Goal: Task Accomplishment & Management: Manage account settings

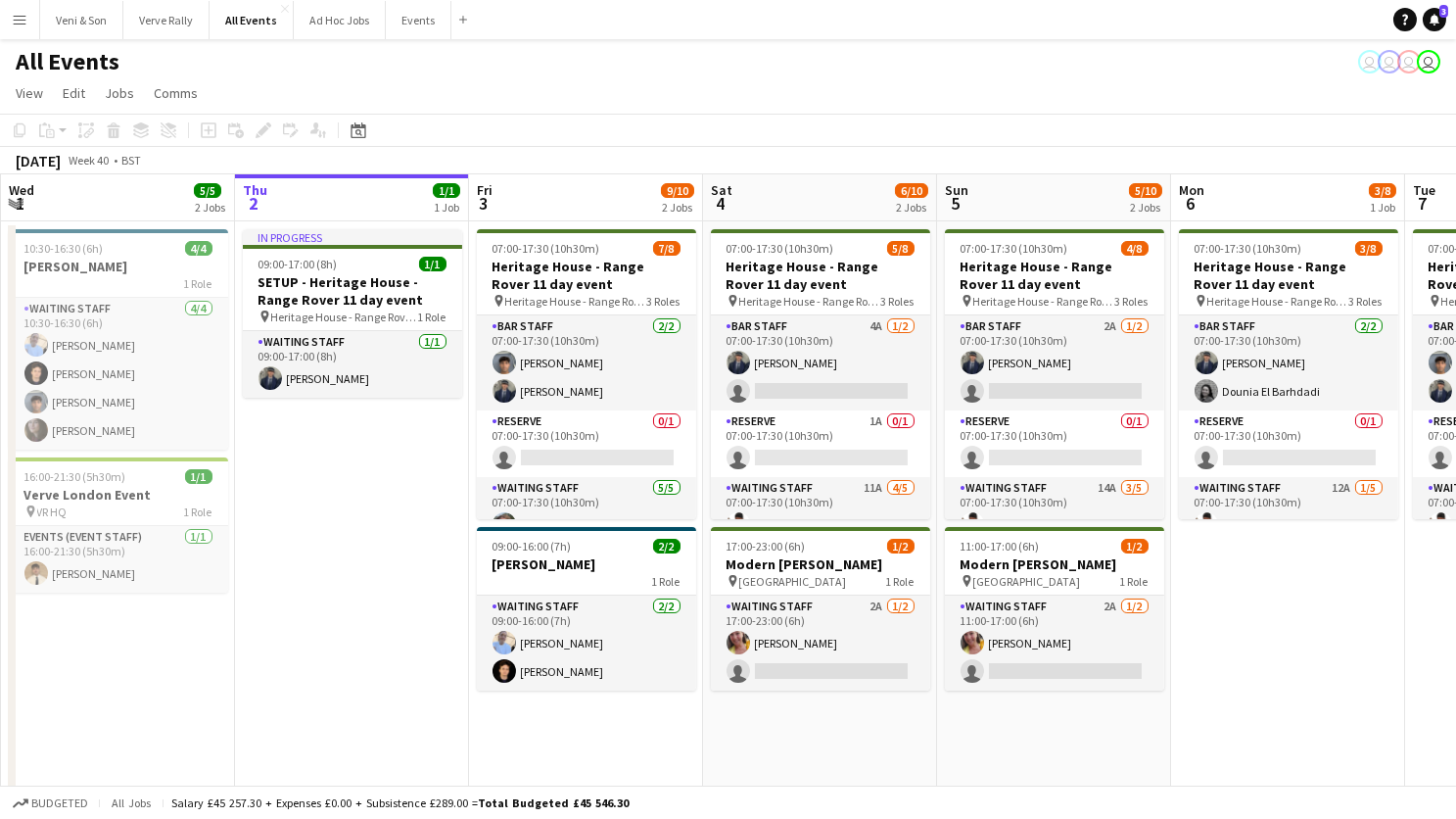
click at [30, 12] on button "Menu" at bounding box center [19, 19] width 39 height 39
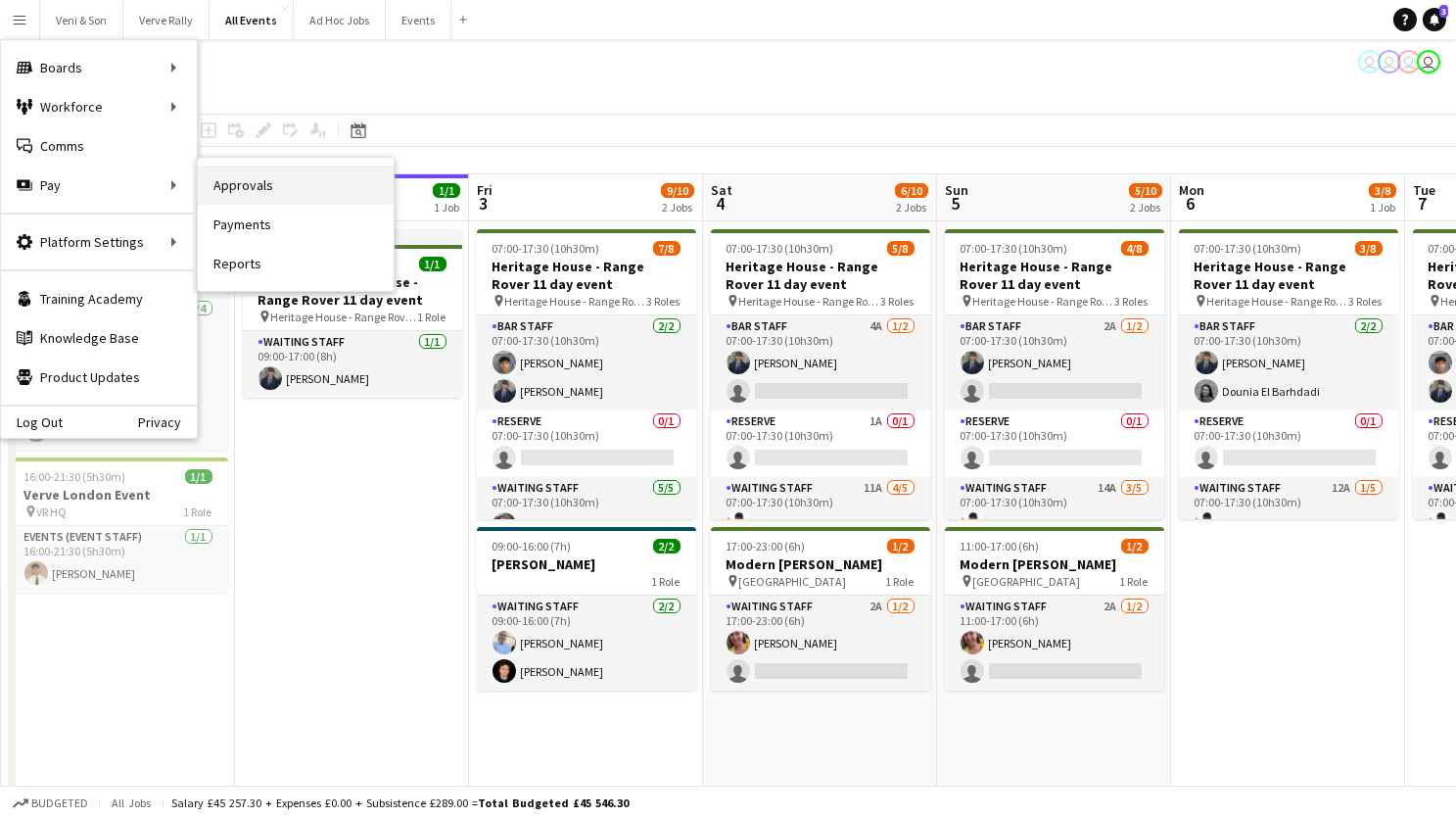
click at [287, 183] on link "Approvals" at bounding box center [295, 184] width 196 height 39
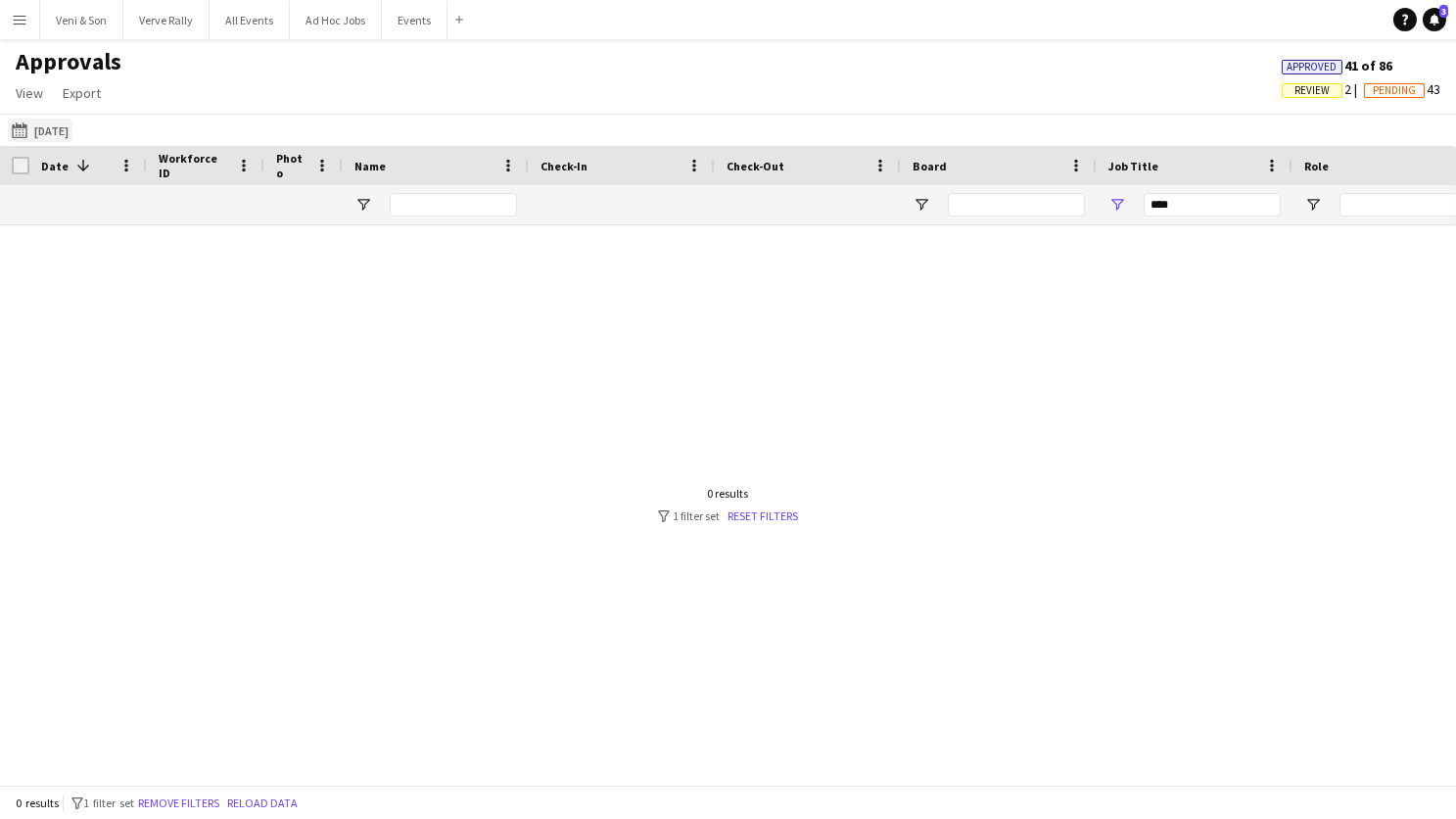
click at [71, 131] on button "[DATE] [DATE]" at bounding box center [40, 130] width 65 height 24
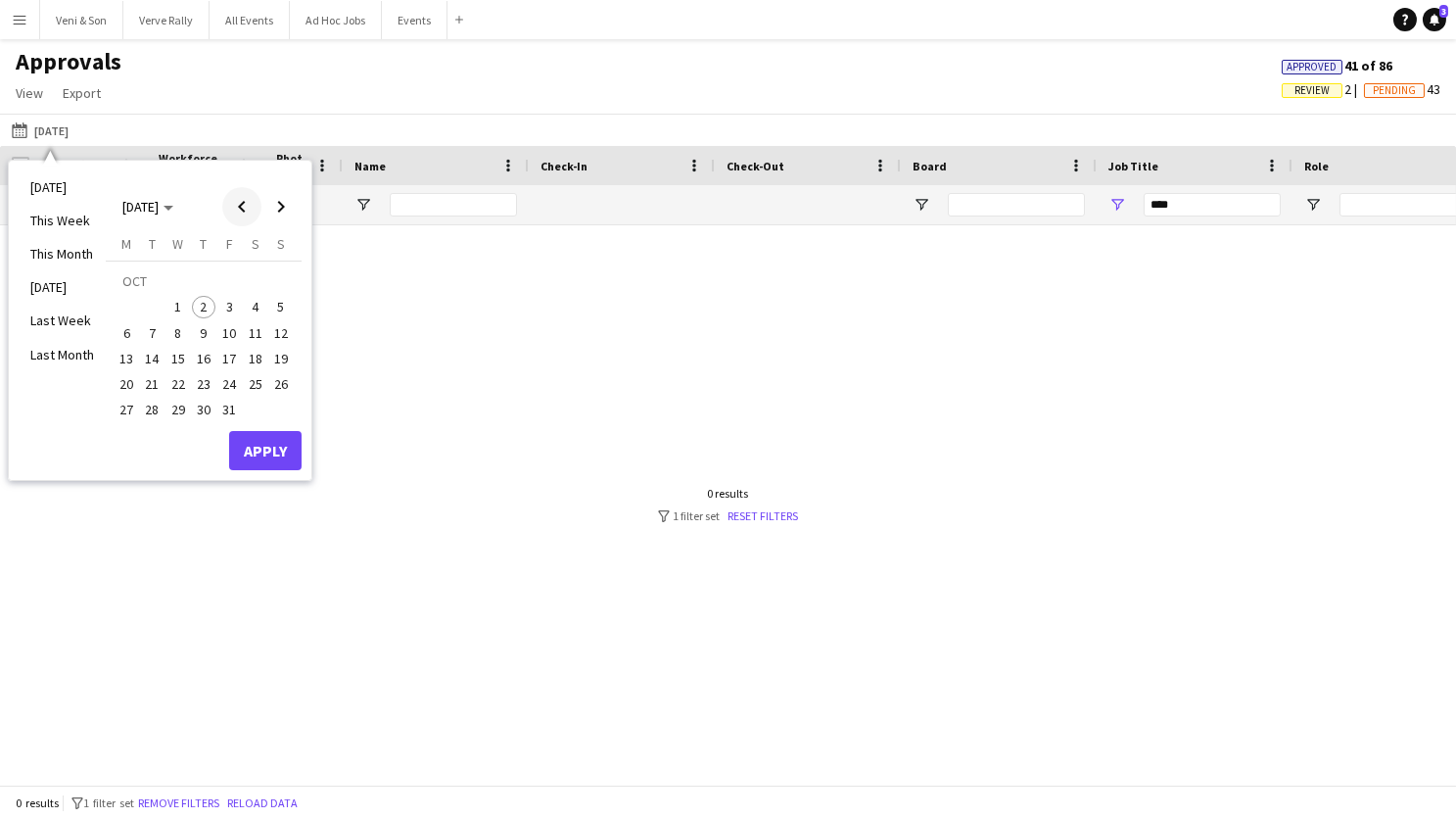
click at [243, 217] on span "Previous month" at bounding box center [241, 206] width 39 height 39
click at [282, 362] on span "21" at bounding box center [281, 358] width 24 height 24
click at [152, 407] on span "30" at bounding box center [153, 411] width 24 height 24
click at [242, 454] on button "Apply" at bounding box center [265, 450] width 73 height 39
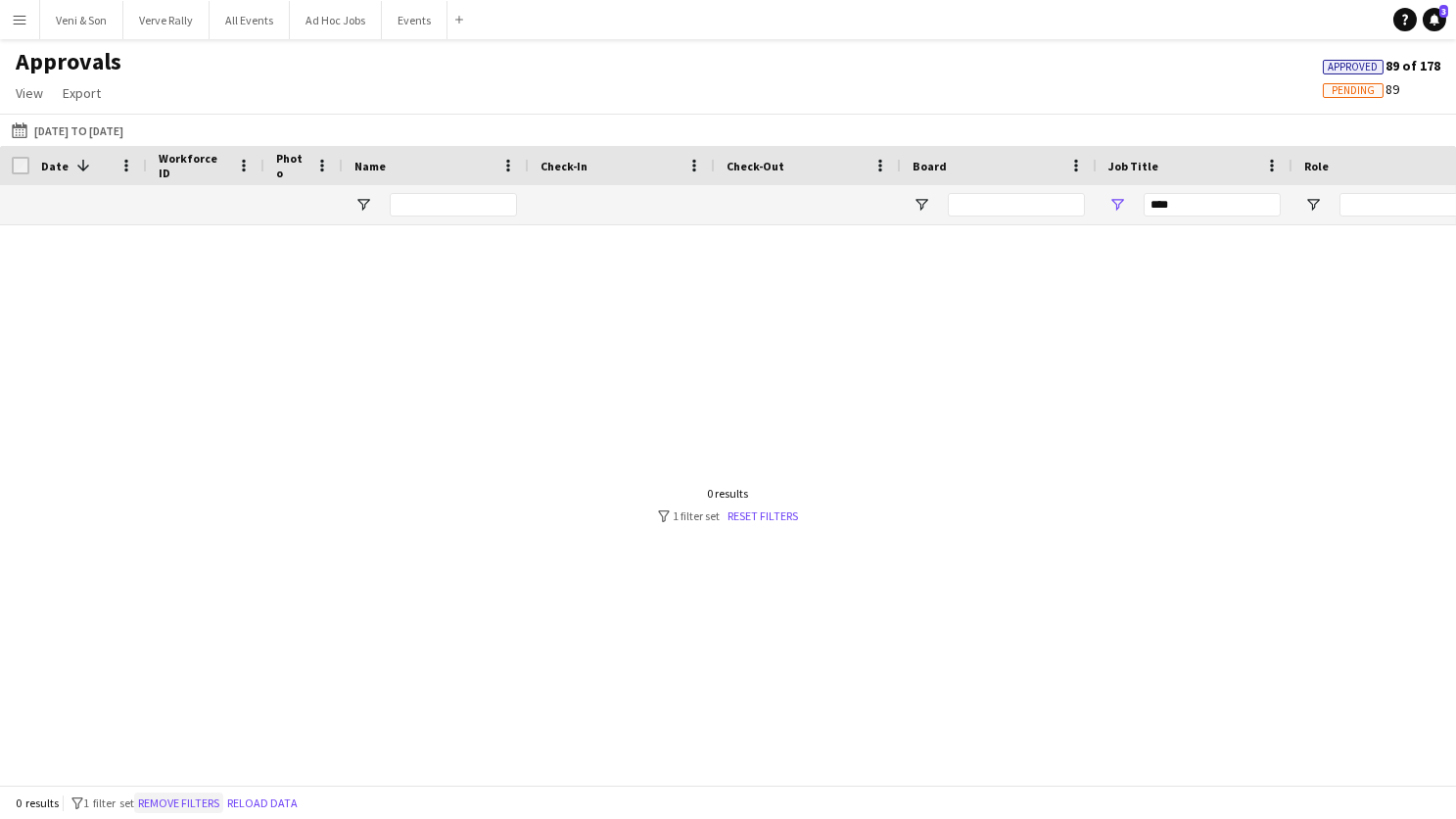
click at [214, 798] on button "Remove filters" at bounding box center [179, 803] width 90 height 22
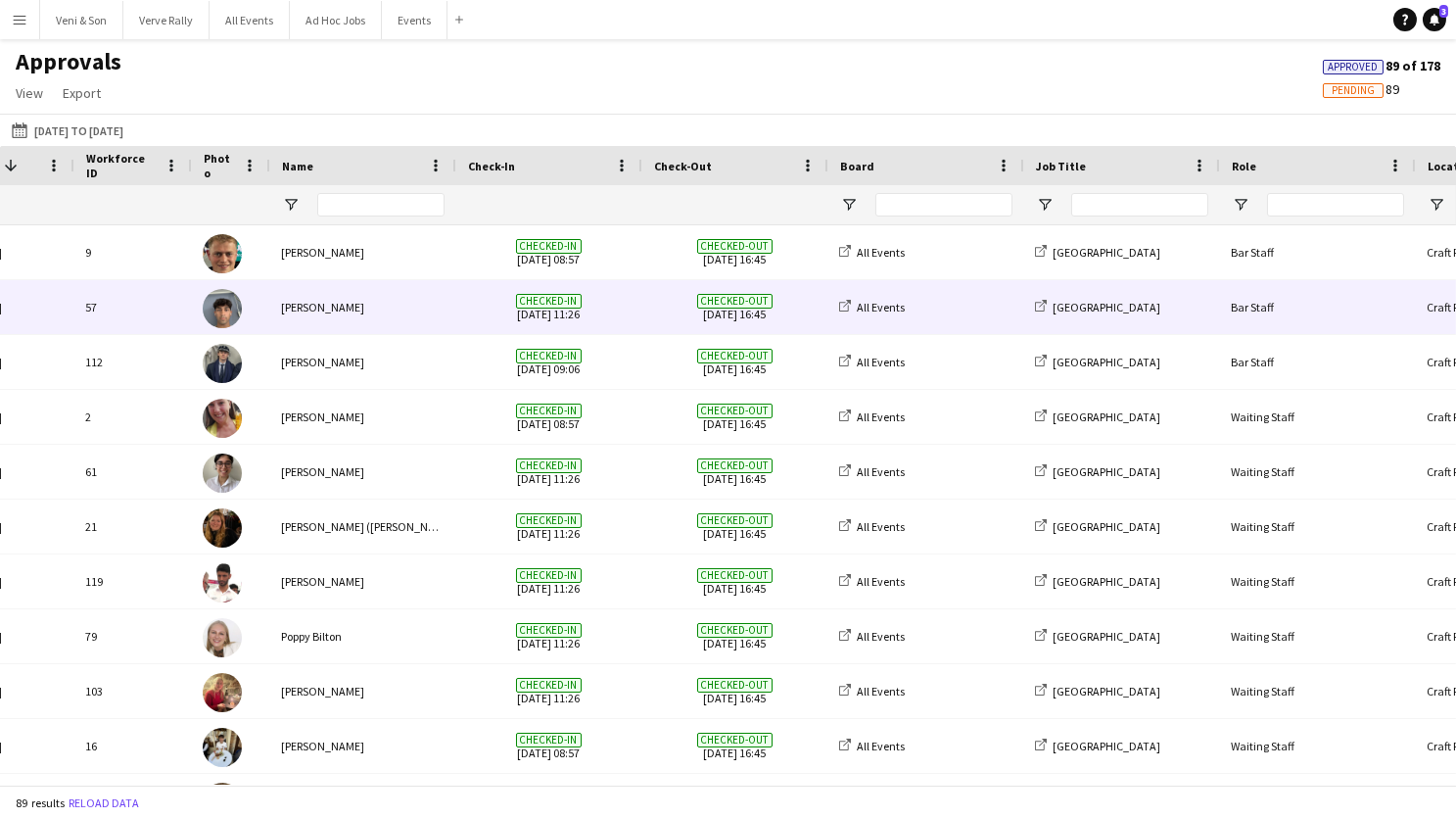
scroll to position [0, 74]
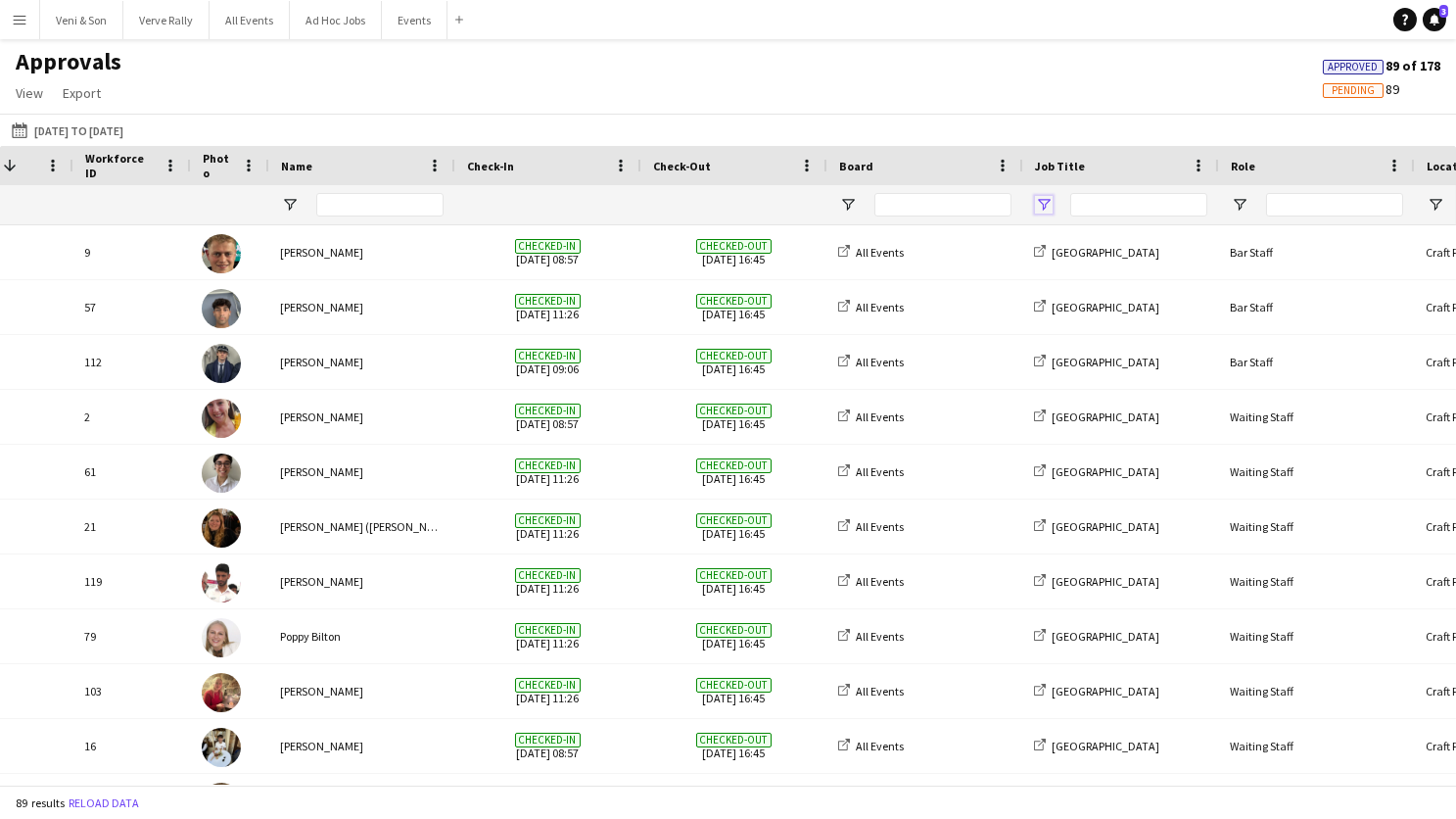
click at [1045, 210] on span "Open Filter Menu" at bounding box center [1043, 205] width 18 height 18
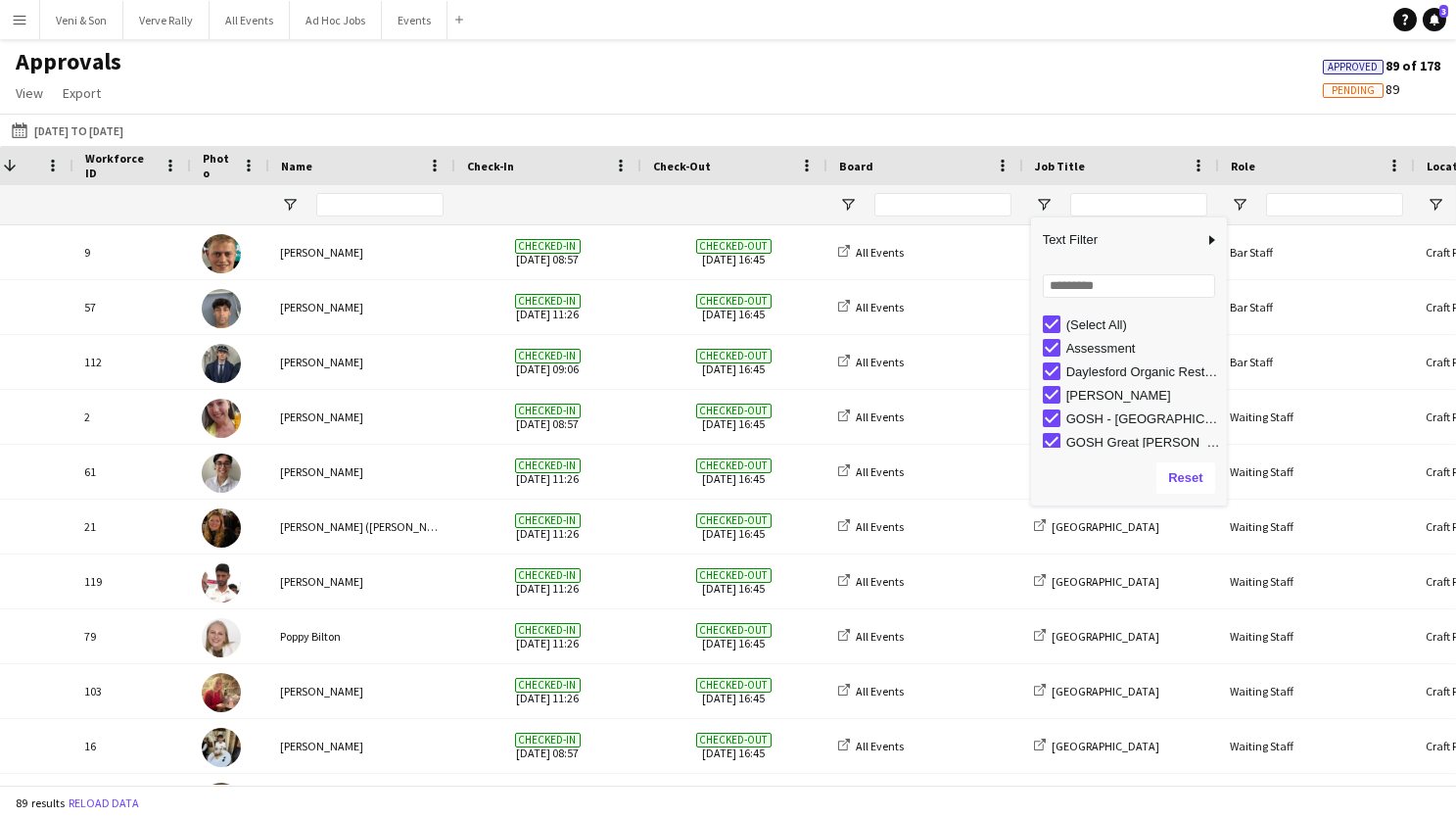
click at [1078, 317] on div "(Select All)" at bounding box center [1144, 324] width 155 height 15
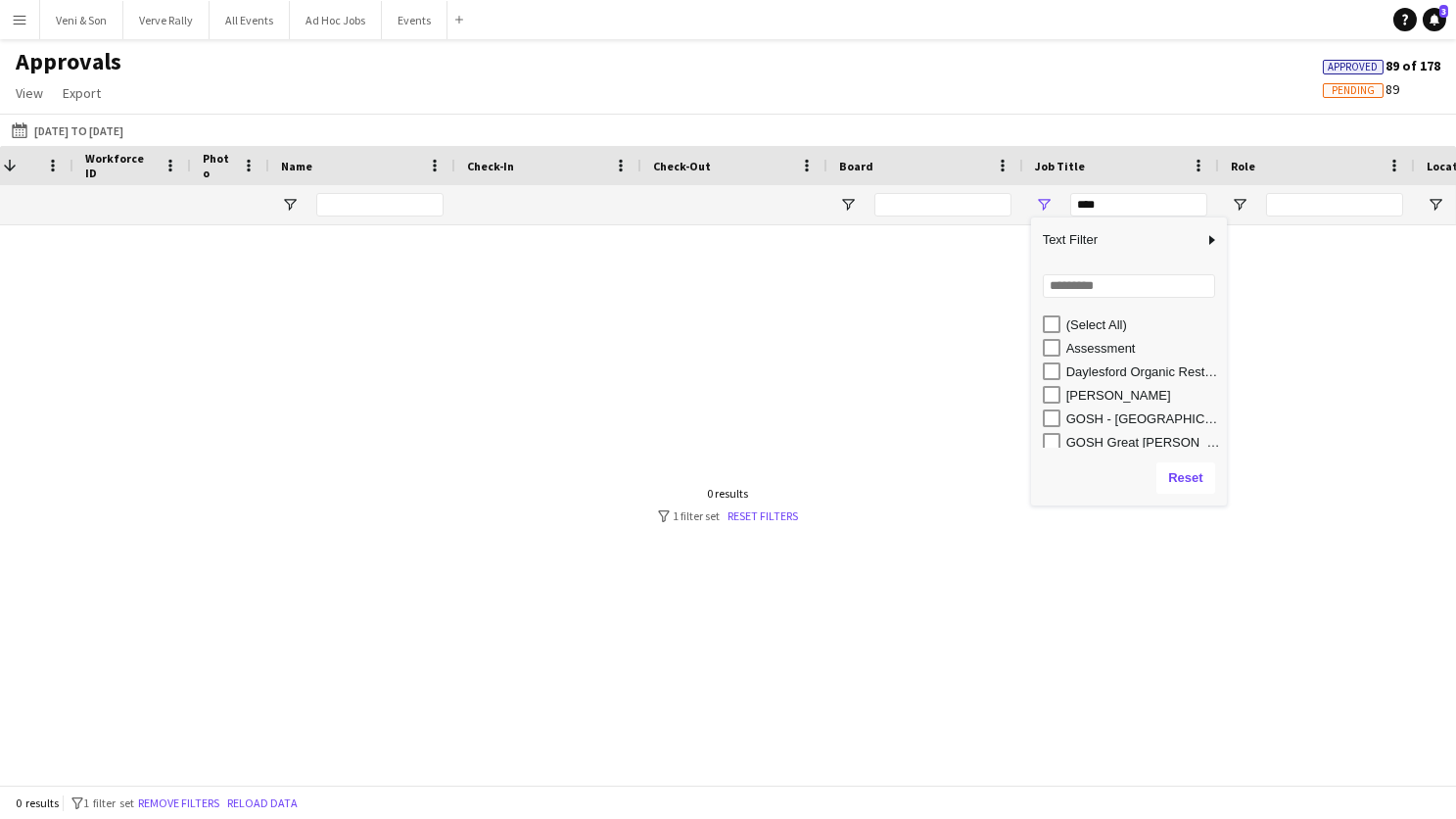
click at [1087, 389] on div "[PERSON_NAME]" at bounding box center [1144, 395] width 155 height 15
type input "**********"
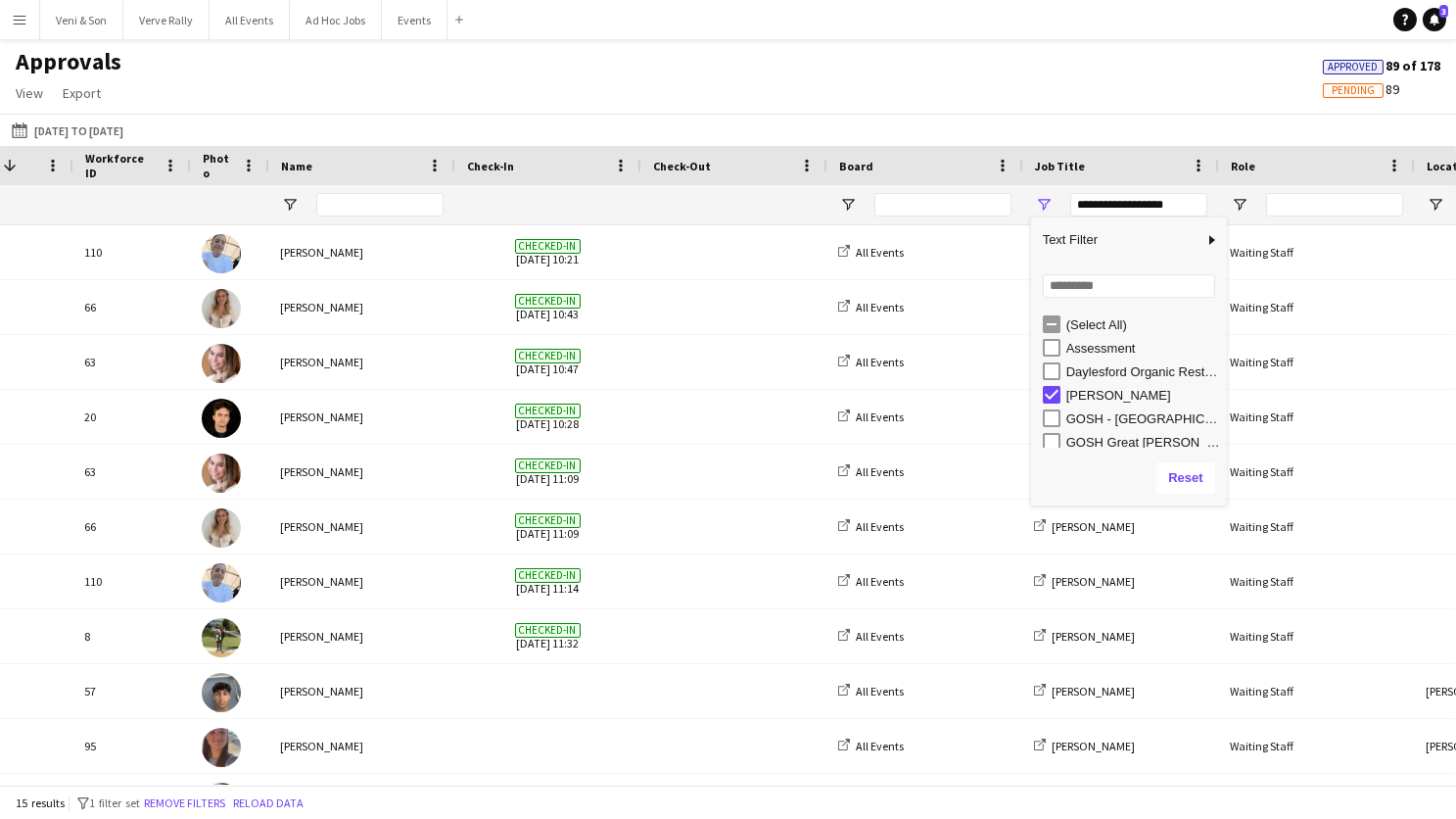
click at [1019, 86] on div "Approvals View Customise view Customise filters Reset Filters Reset View Reset …" at bounding box center [728, 80] width 1456 height 67
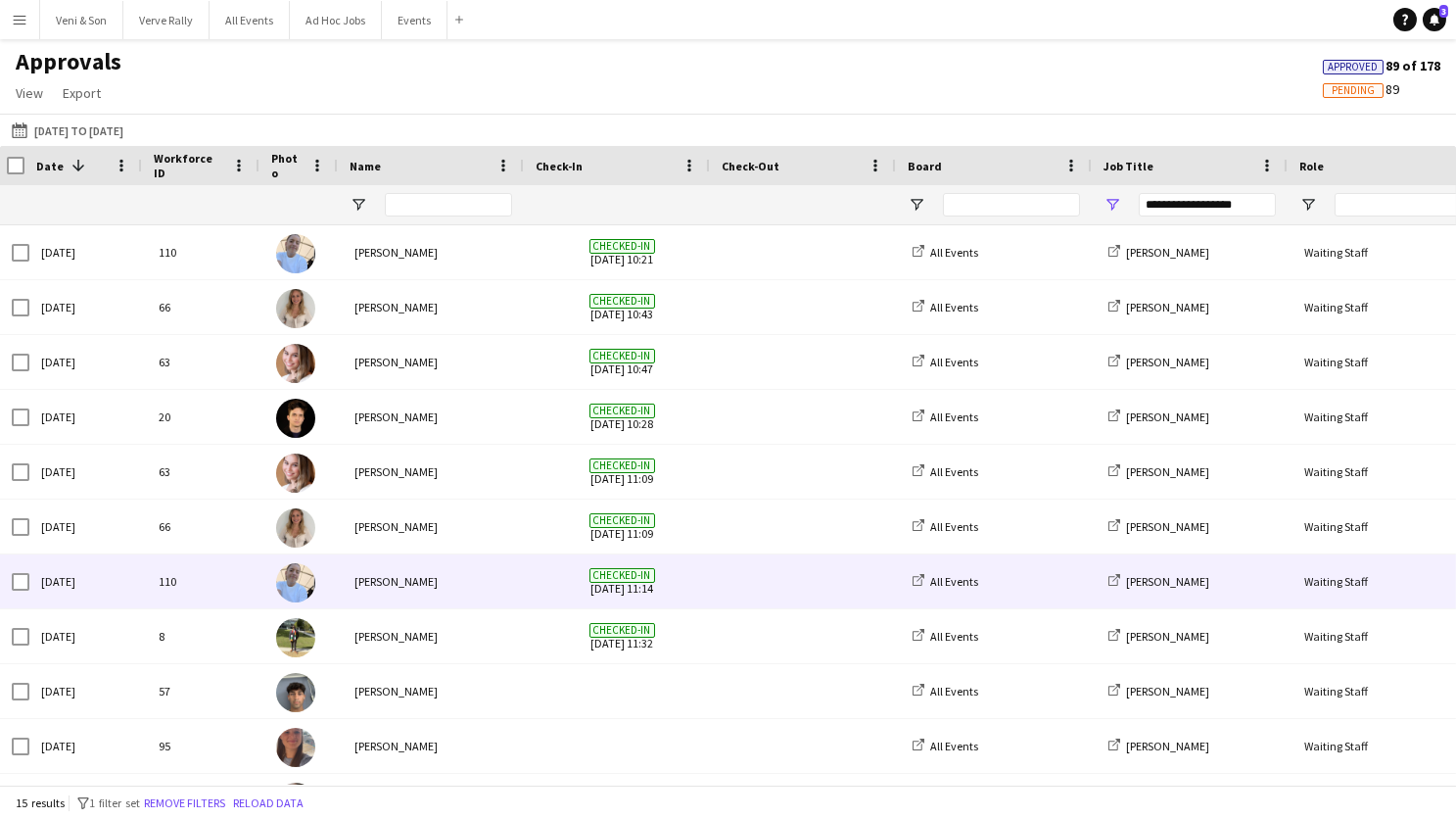
scroll to position [0, 0]
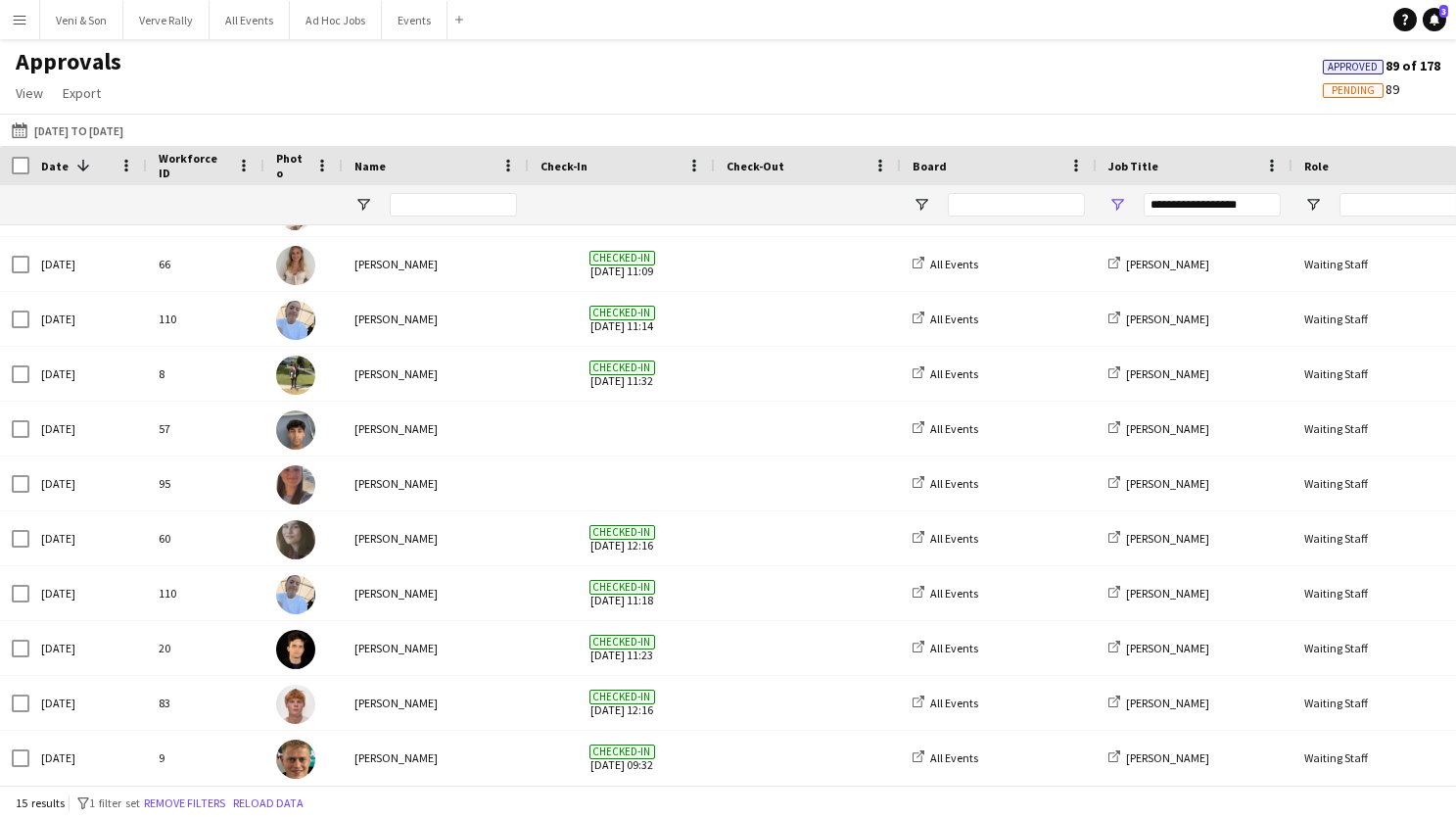
click at [80, 166] on span at bounding box center [84, 166] width 18 height 18
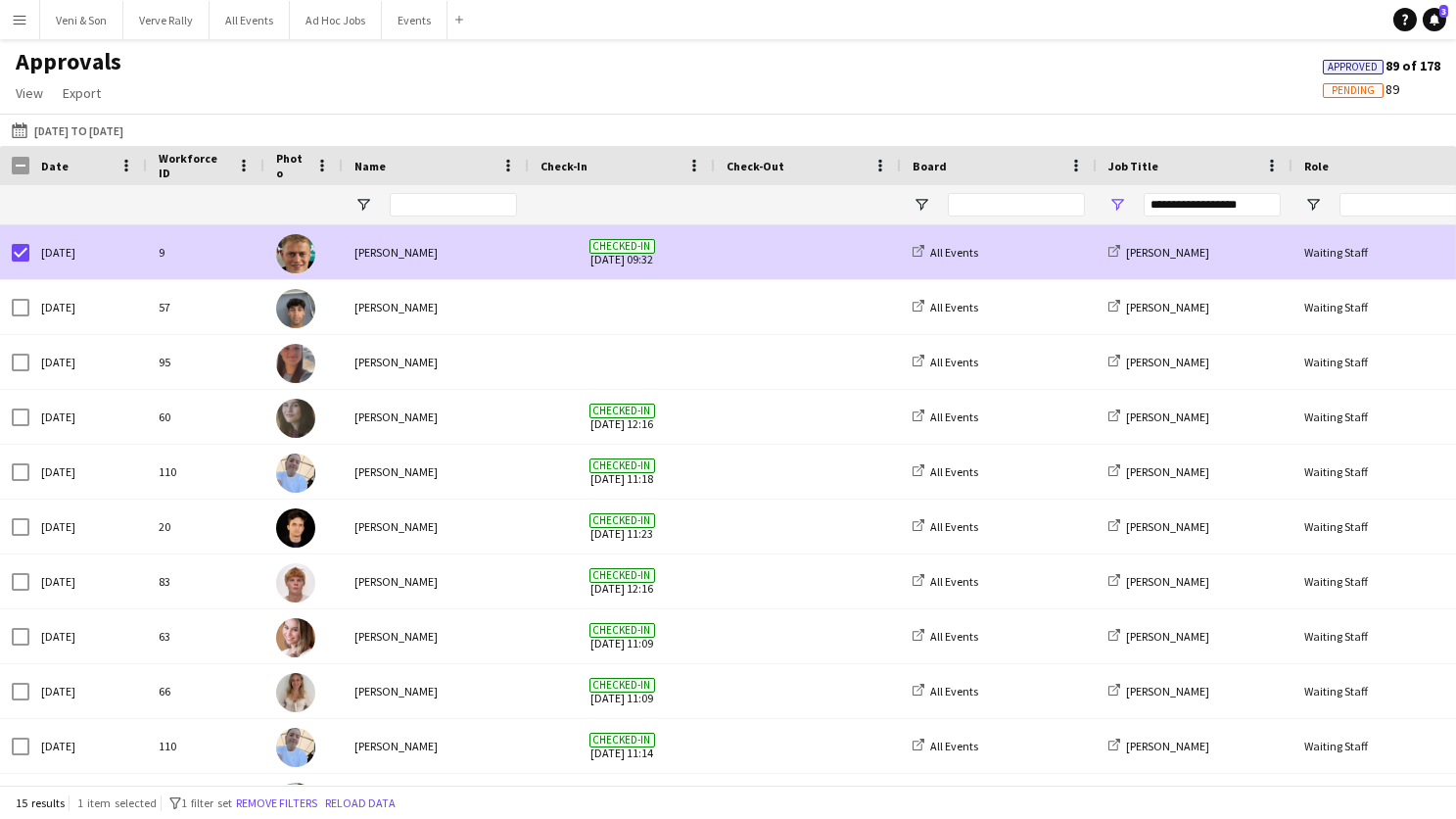
click at [651, 245] on span "Checked-in" at bounding box center [623, 246] width 66 height 15
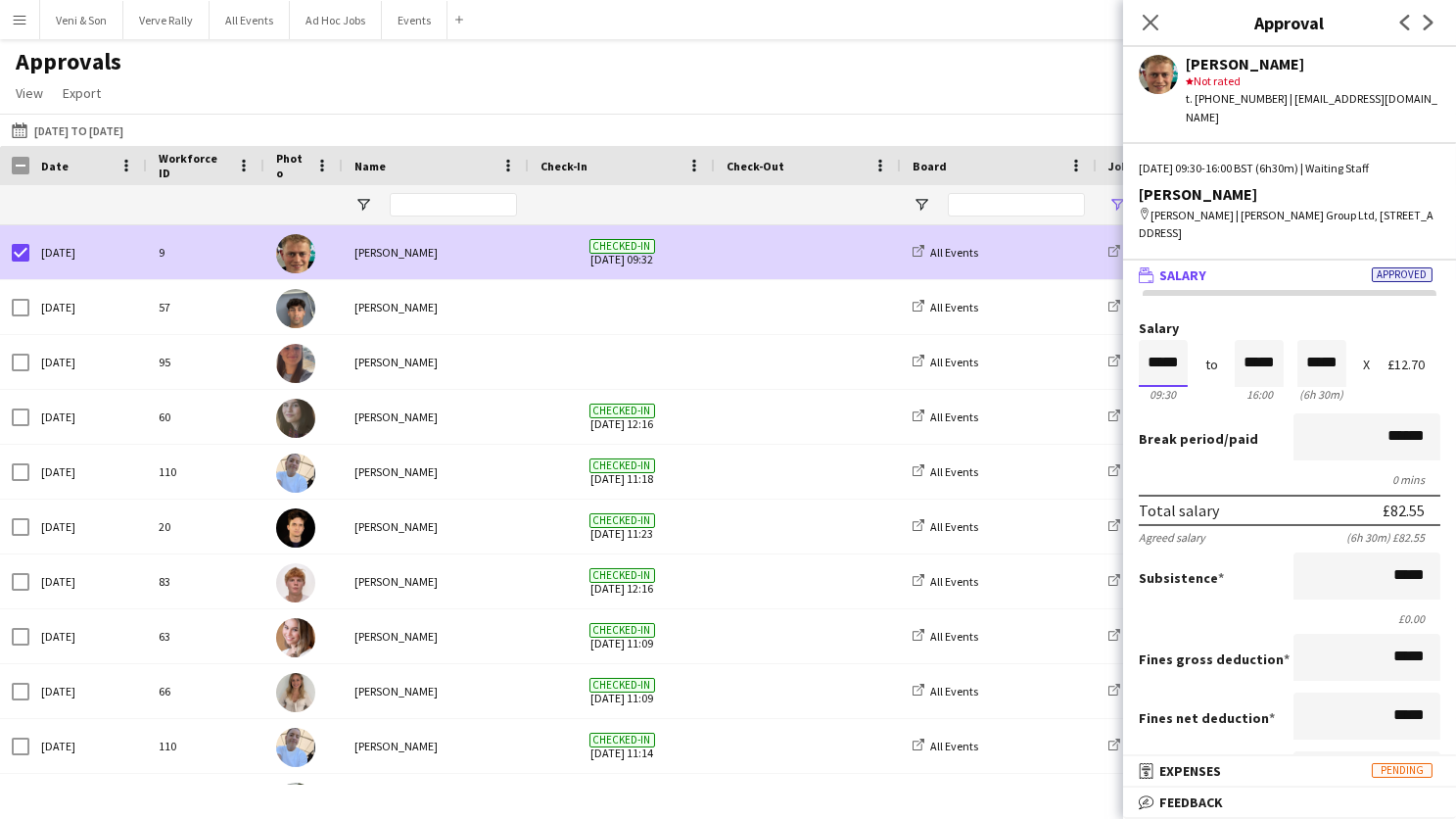
click at [1176, 340] on input "*****" at bounding box center [1163, 363] width 49 height 47
type input "*****"
click at [1180, 320] on div at bounding box center [1175, 330] width 25 height 20
type input "*****"
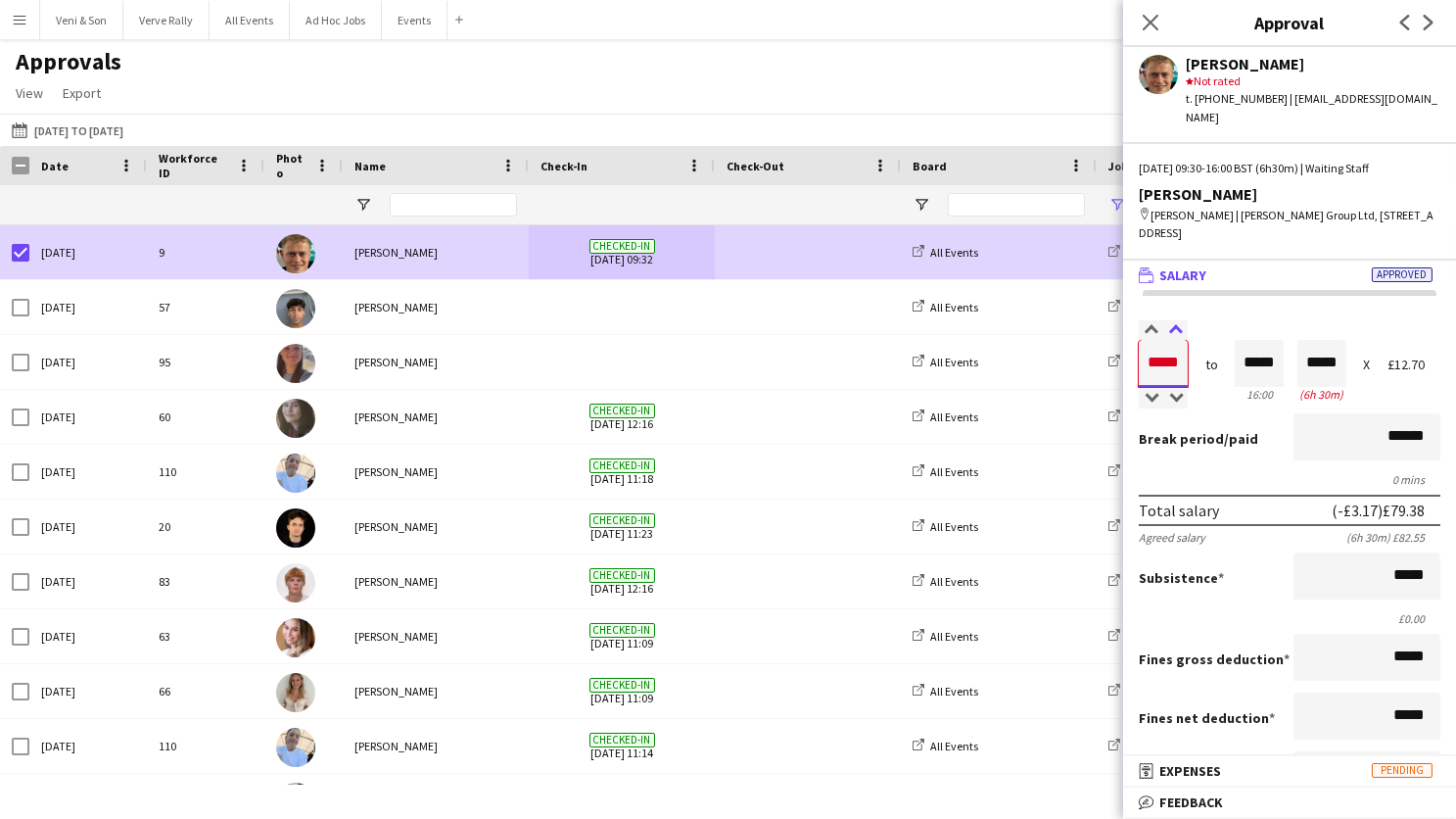
type input "*****"
click at [1180, 320] on div at bounding box center [1175, 330] width 25 height 20
type input "*****"
click at [1174, 320] on div at bounding box center [1175, 330] width 25 height 20
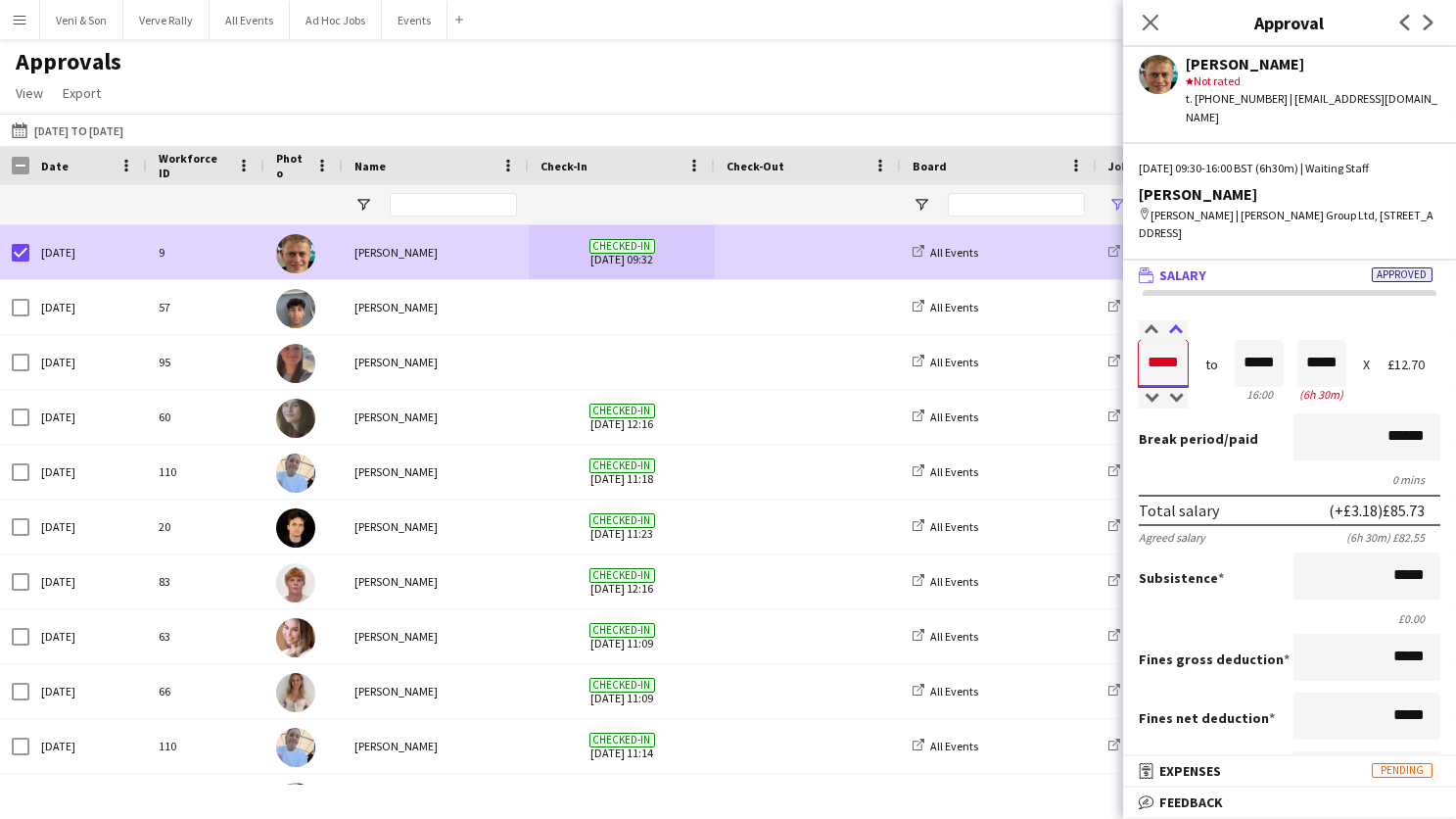
type input "*****"
click at [1174, 320] on div at bounding box center [1175, 330] width 25 height 20
type input "*****"
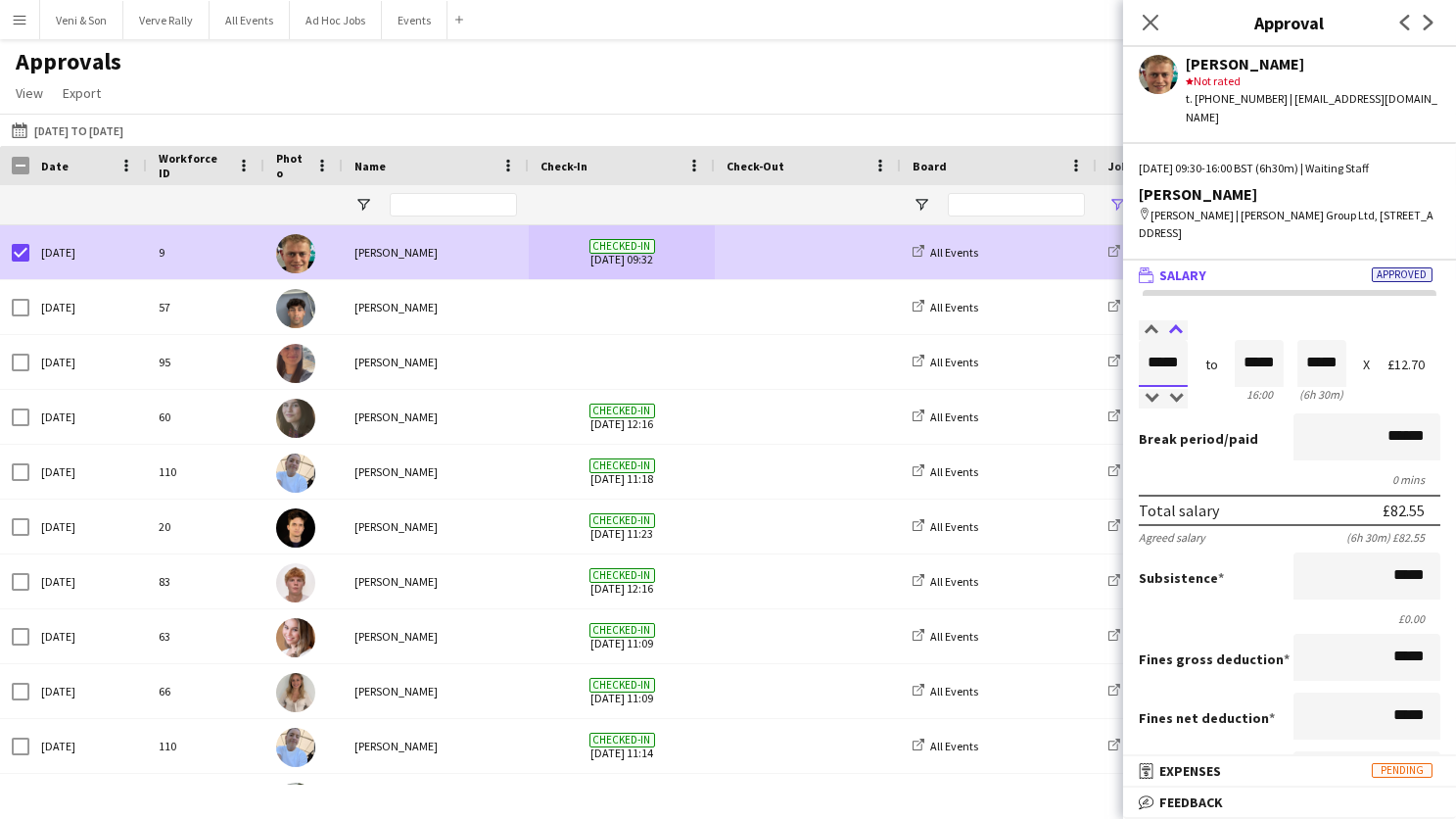
click at [1174, 320] on div at bounding box center [1175, 330] width 25 height 20
type input "*****"
click at [1148, 389] on div at bounding box center [1151, 399] width 25 height 20
click at [1280, 350] on input "*****" at bounding box center [1258, 363] width 49 height 47
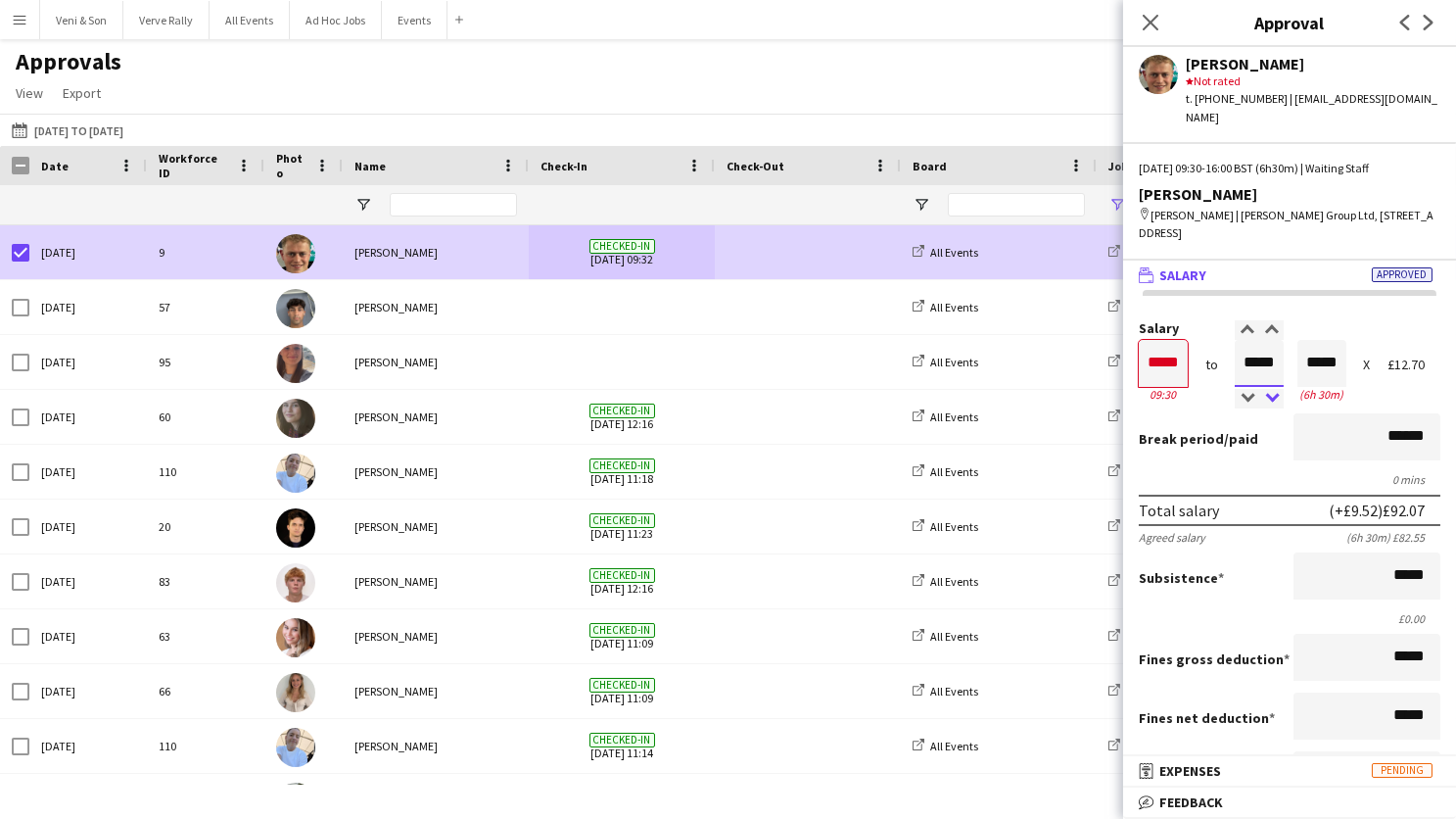
type input "*****"
click at [1275, 389] on div at bounding box center [1271, 399] width 25 height 20
type input "*****"
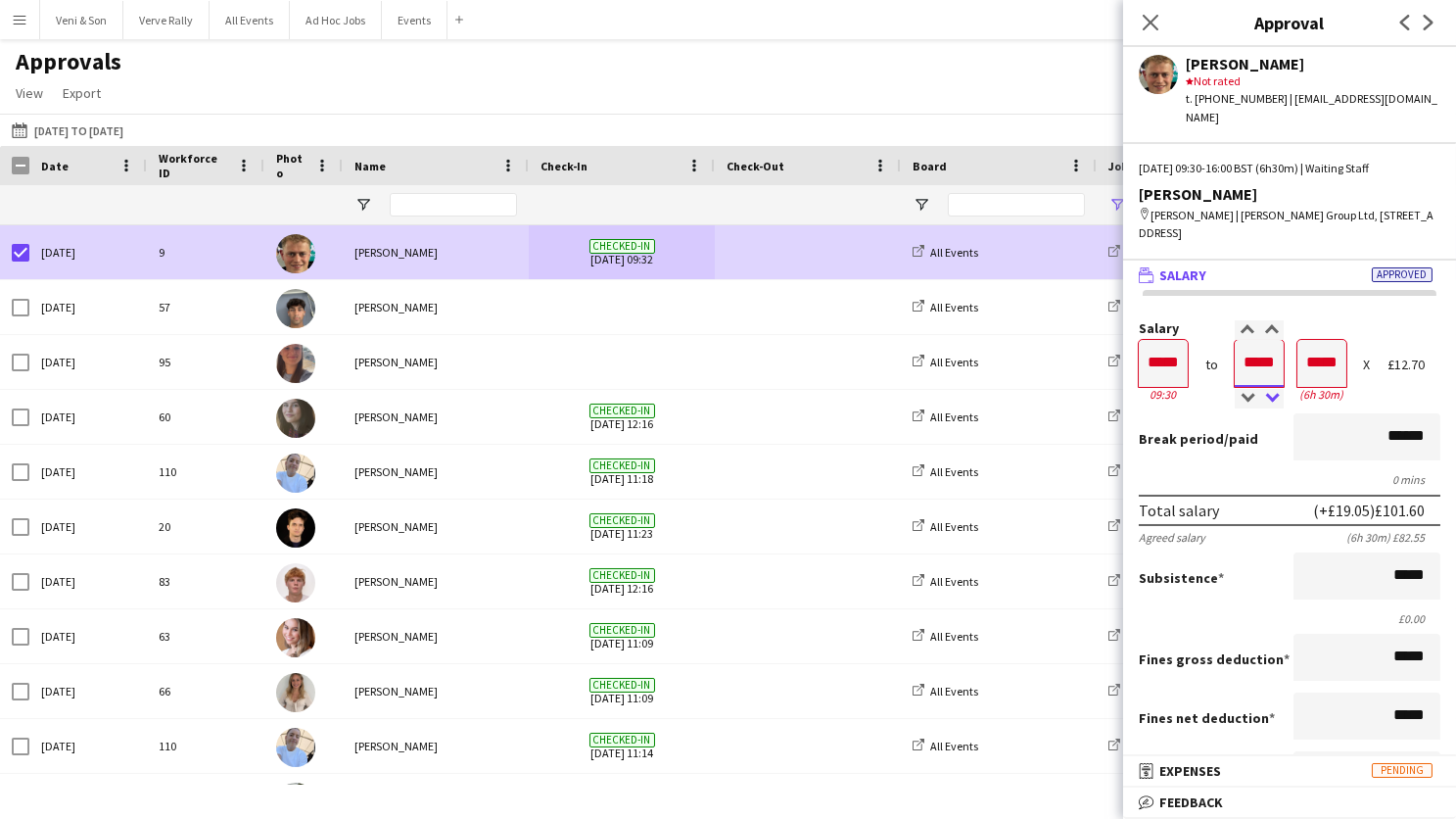
click at [1275, 389] on div at bounding box center [1271, 399] width 25 height 20
type input "*****"
click at [1280, 320] on div at bounding box center [1271, 330] width 25 height 20
click at [1388, 552] on input "*****" at bounding box center [1366, 575] width 147 height 47
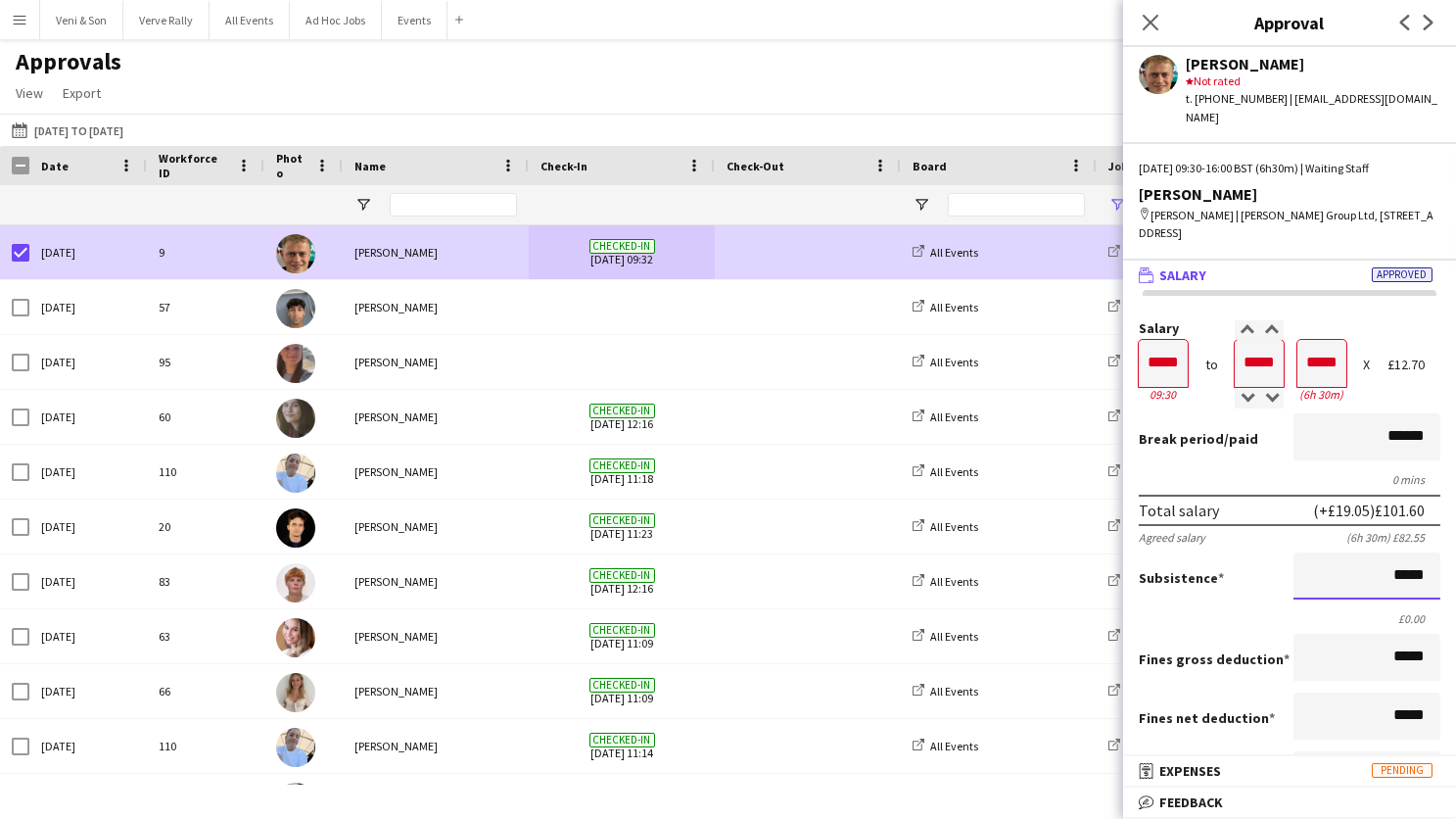
click at [1388, 552] on input "*****" at bounding box center [1366, 575] width 147 height 47
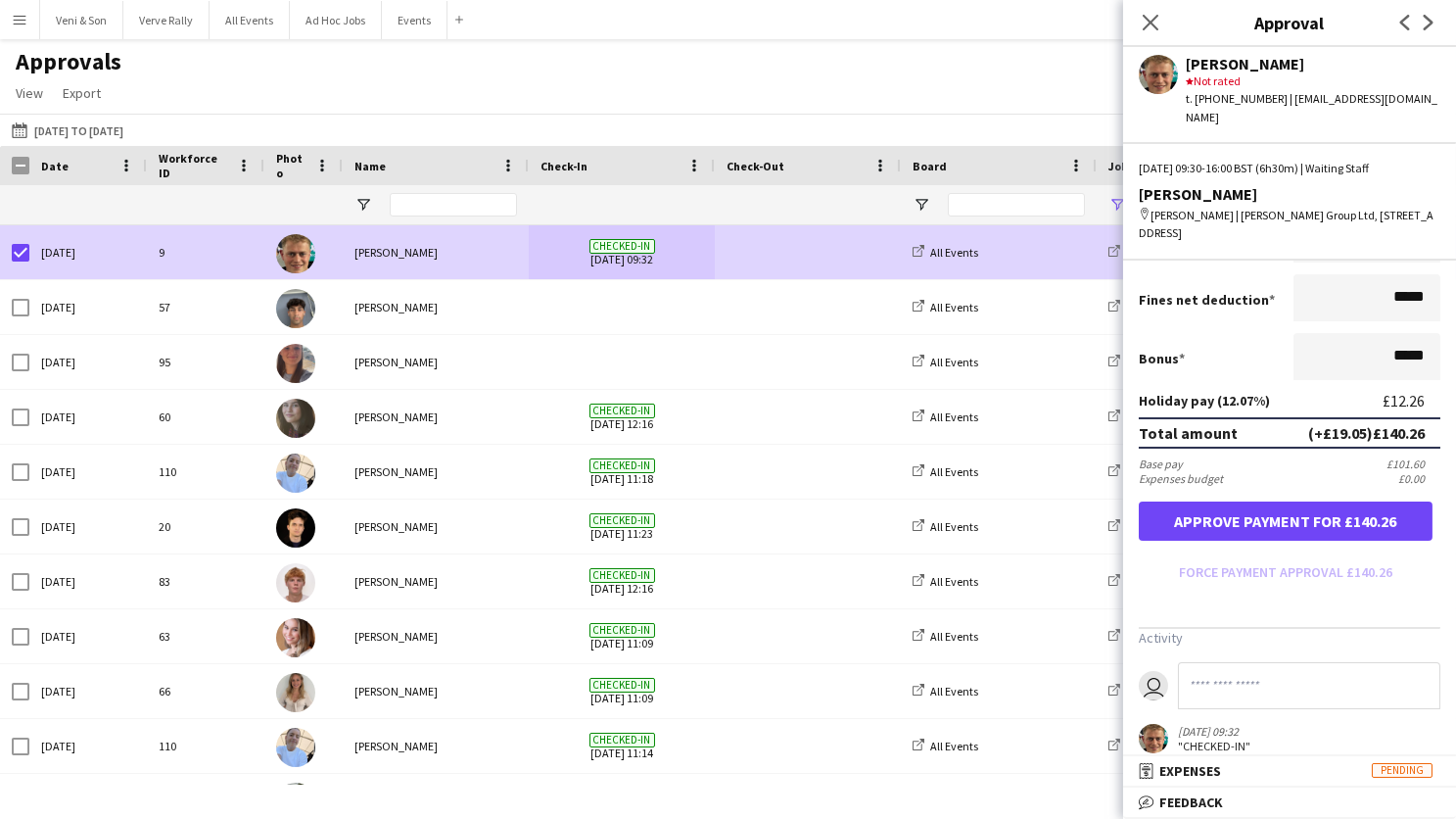
click at [1304, 504] on button "Approve payment for £140.26" at bounding box center [1285, 520] width 293 height 39
type input "******"
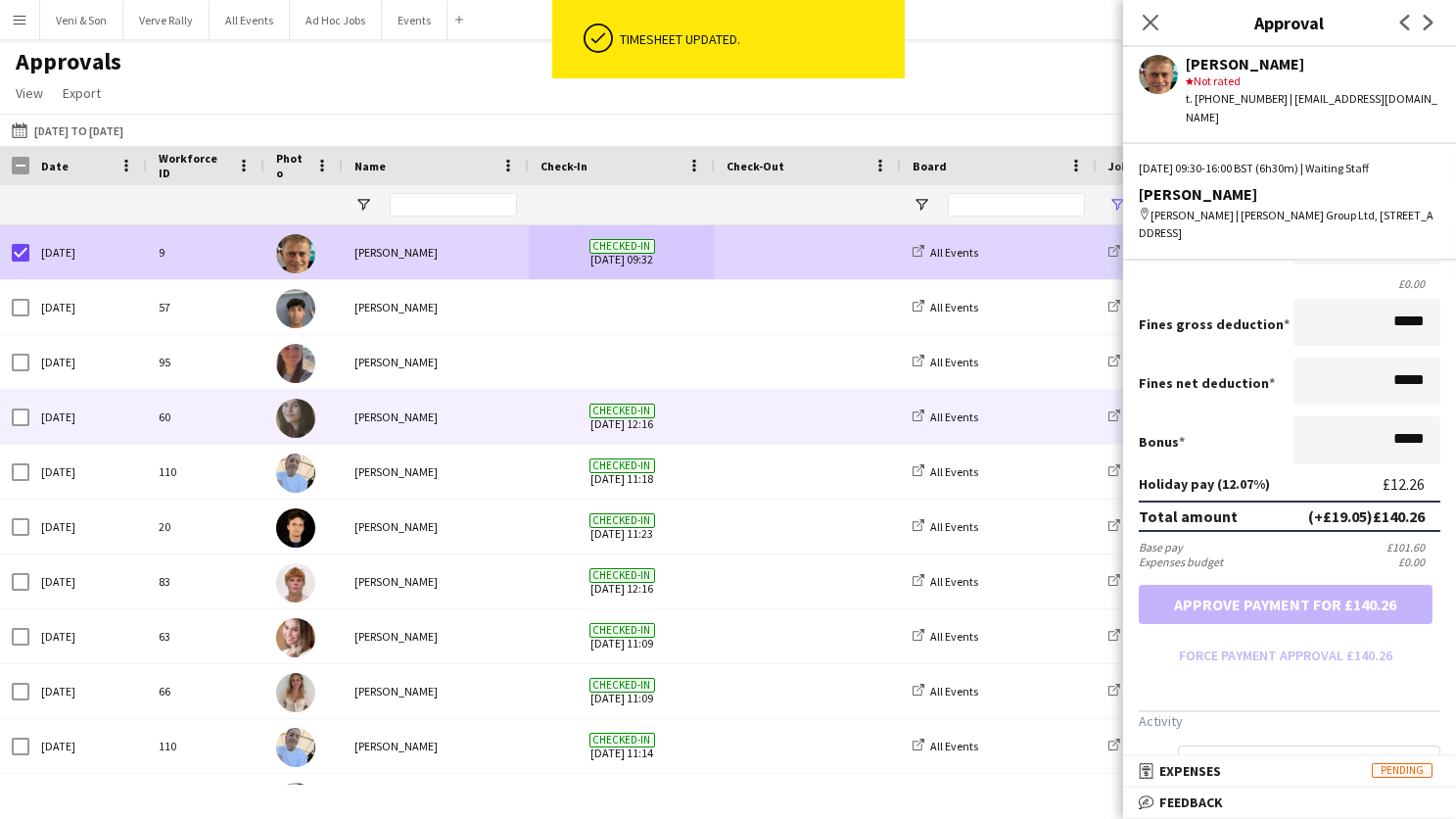
click at [1053, 408] on div "All Events" at bounding box center [999, 417] width 196 height 54
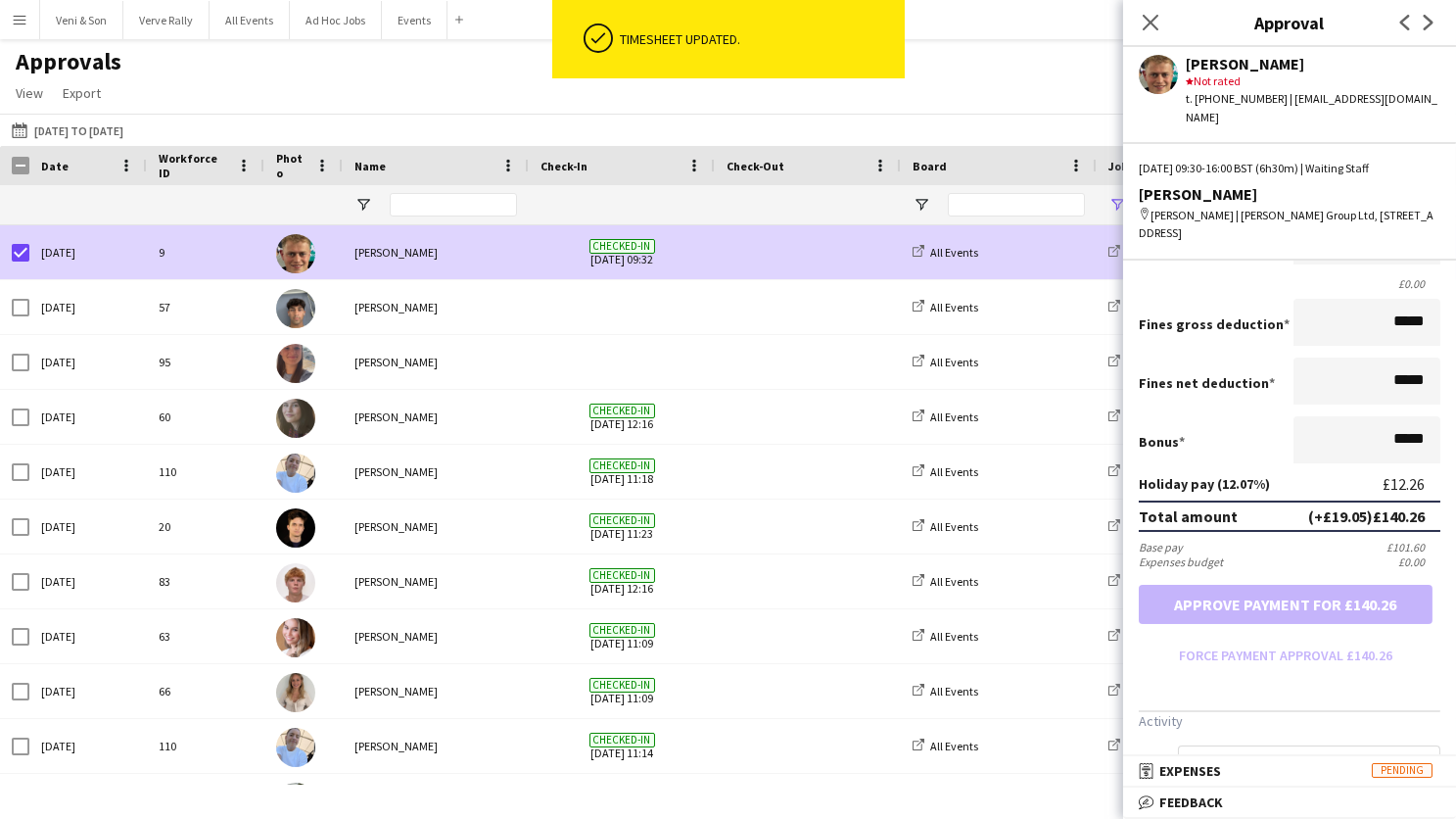
click at [1054, 99] on div "Approvals View Customise view Customise filters Reset Filters Reset View Reset …" at bounding box center [728, 80] width 1456 height 67
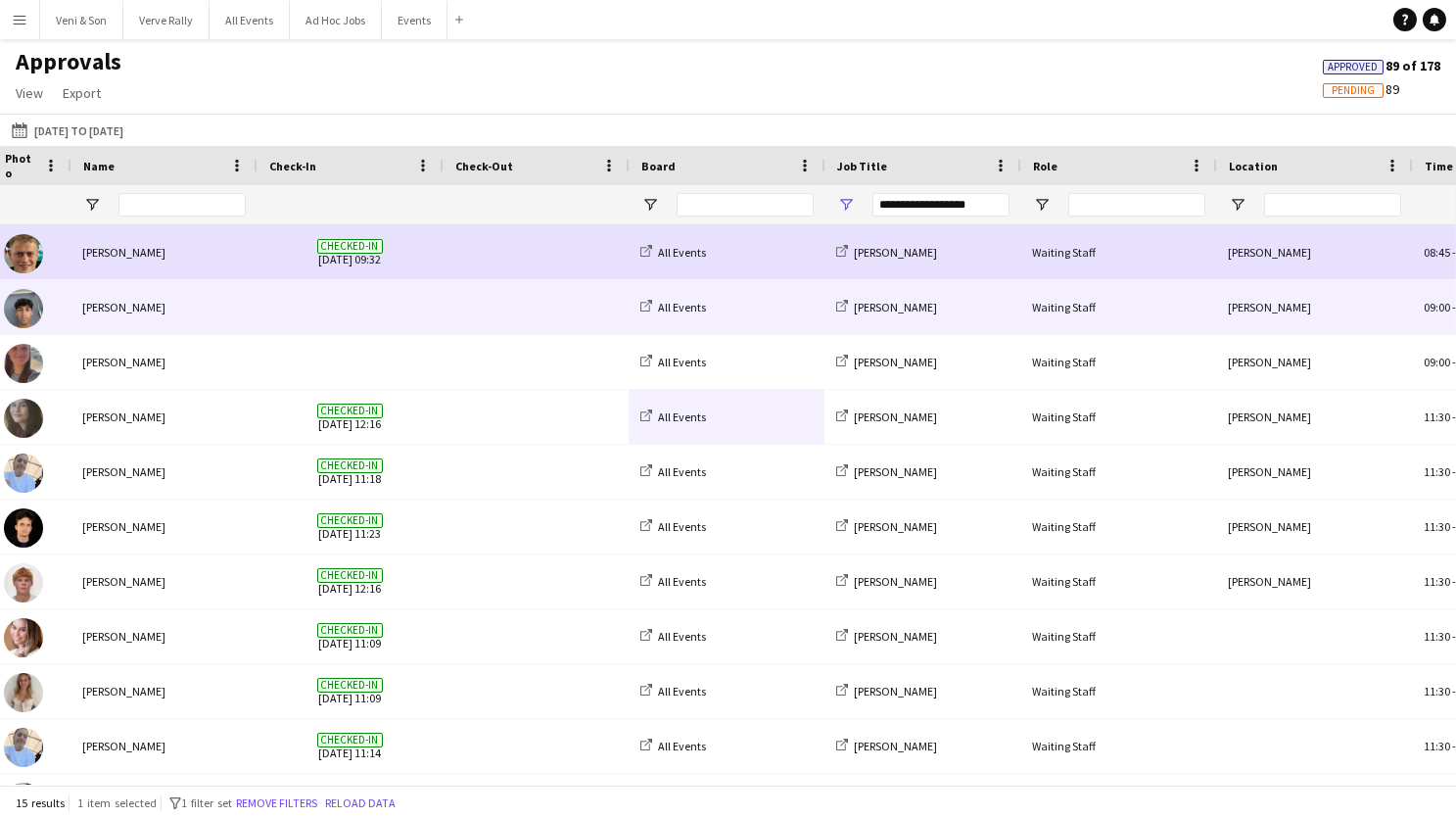
scroll to position [0, 131]
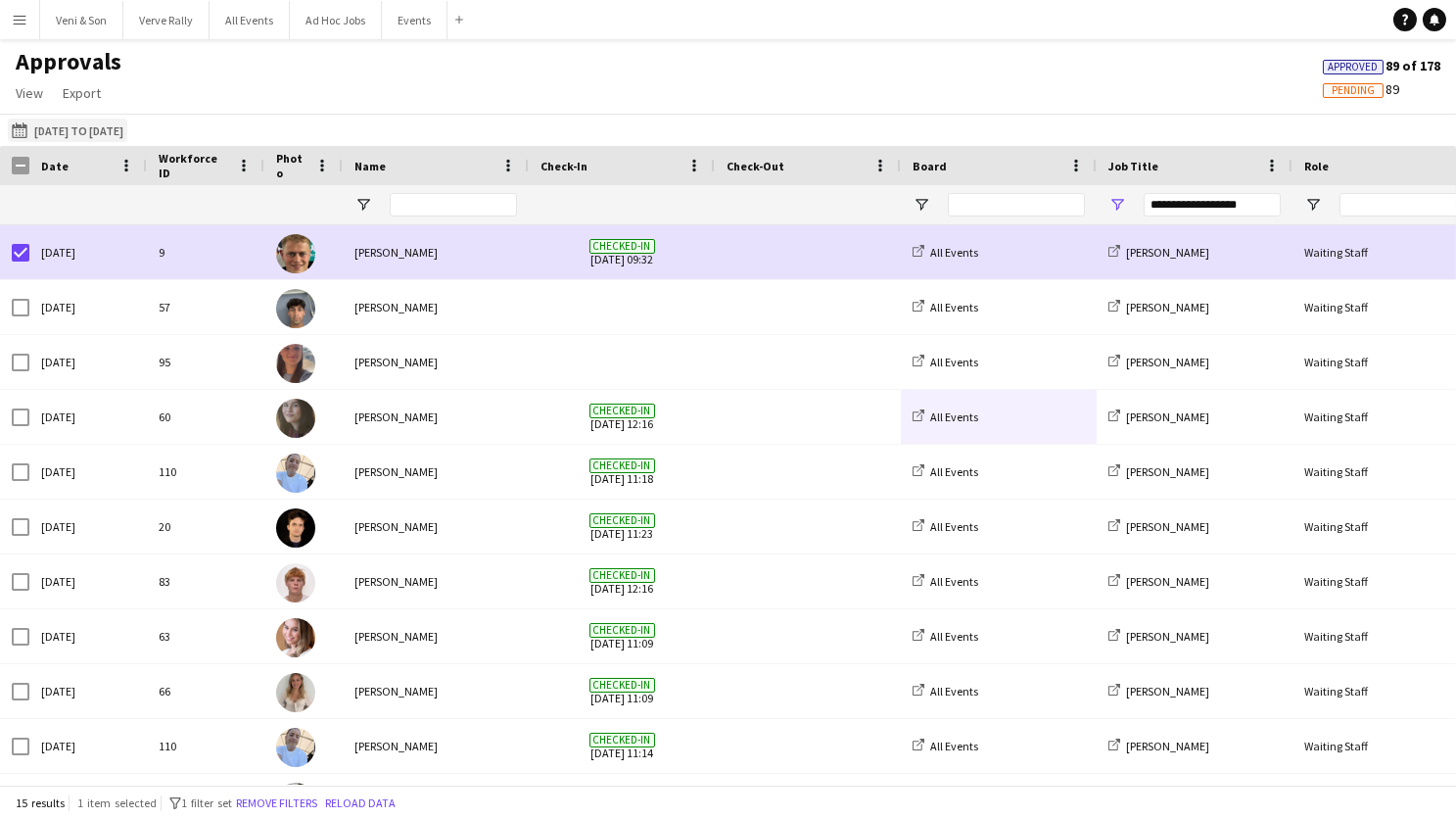
click at [60, 132] on button "[DATE] [DATE] to [DATE]" at bounding box center [68, 130] width 119 height 24
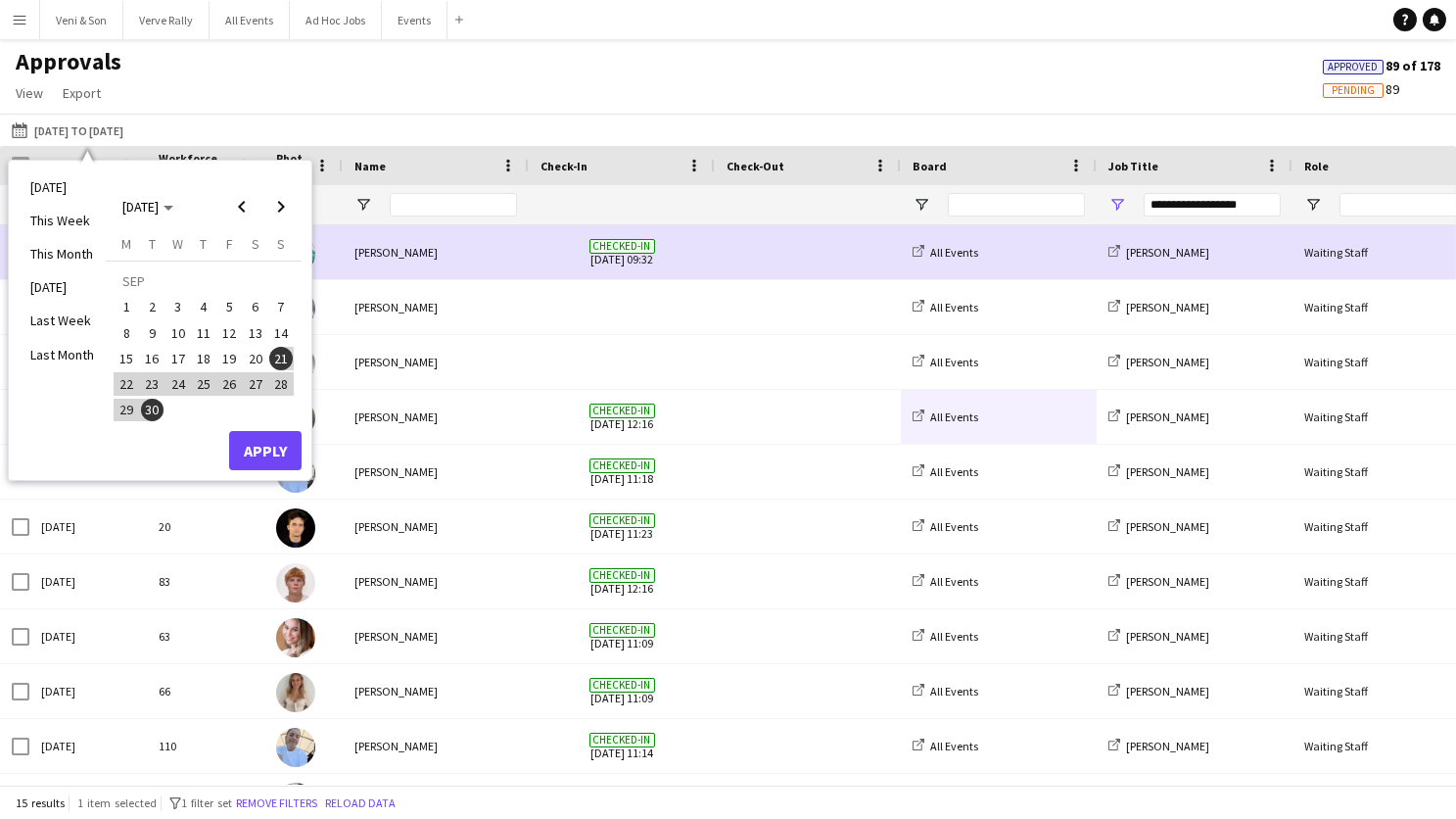
click at [172, 389] on span "24" at bounding box center [178, 384] width 24 height 24
click at [259, 459] on button "Apply" at bounding box center [265, 450] width 73 height 39
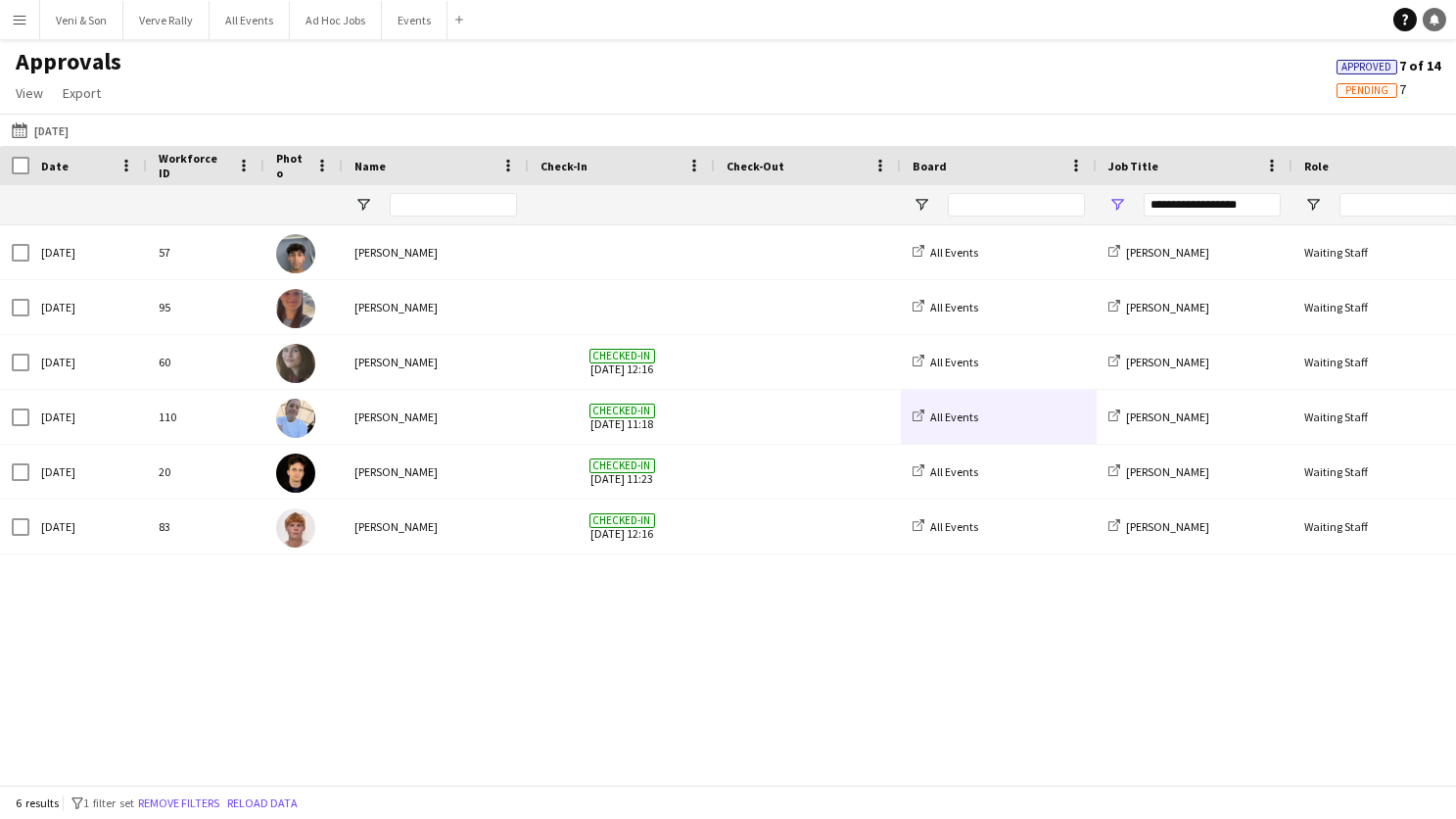
click at [1437, 22] on icon at bounding box center [1434, 19] width 10 height 10
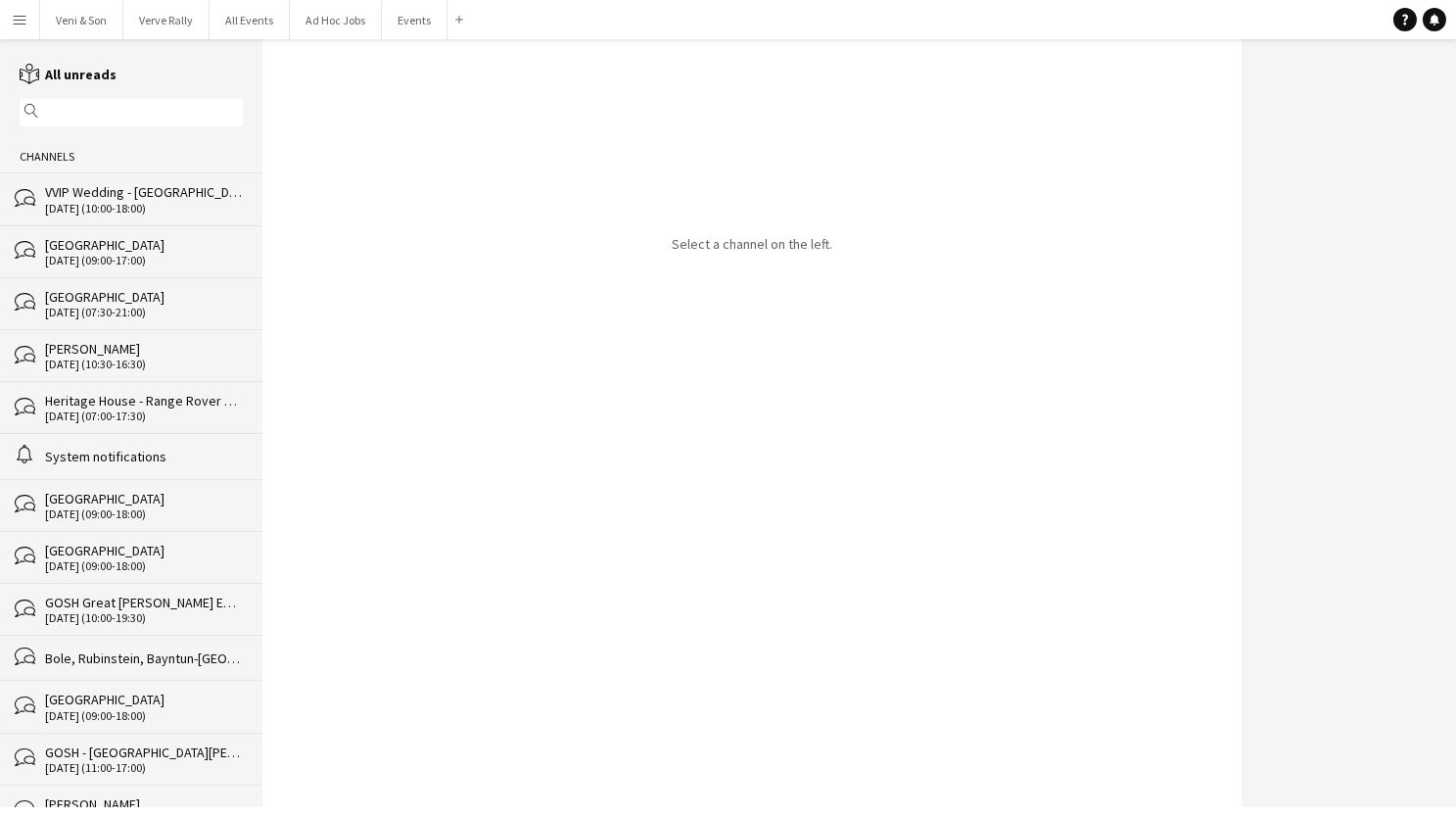
click at [133, 173] on div "bubbles VVIP Wedding - [GEOGRAPHIC_DATA] - set up [DATE] (10:00-18:00)" at bounding box center [131, 198] width 263 height 52
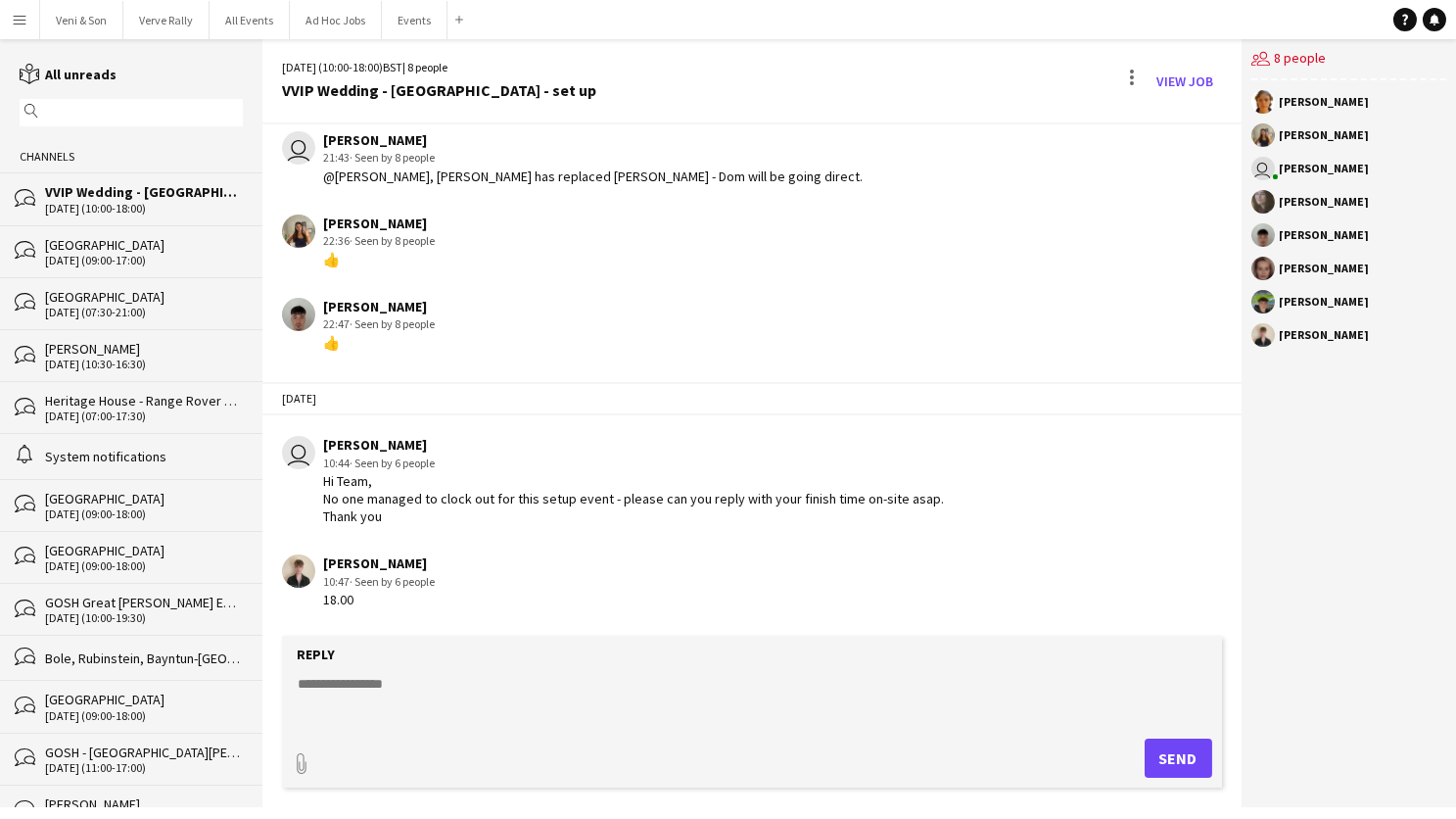
click at [461, 472] on div "Hi Team, No one managed to clock out for this setup event - please can you repl…" at bounding box center [634, 499] width 621 height 54
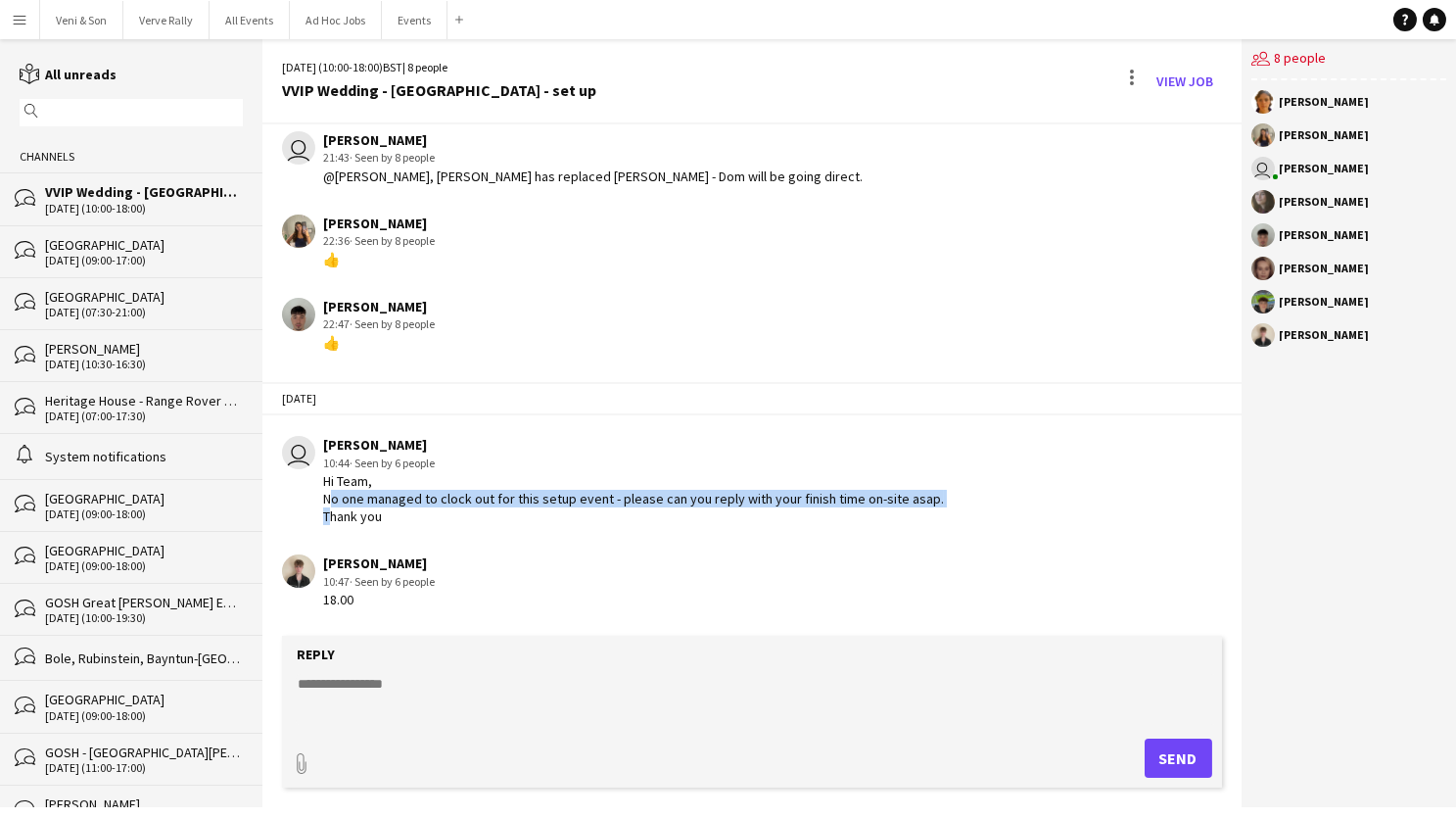
click at [410, 473] on app-chat-message "user [PERSON_NAME] 10:44 · Seen by 6 people Hi Team, No one managed to clock ou…" at bounding box center [752, 480] width 979 height 108
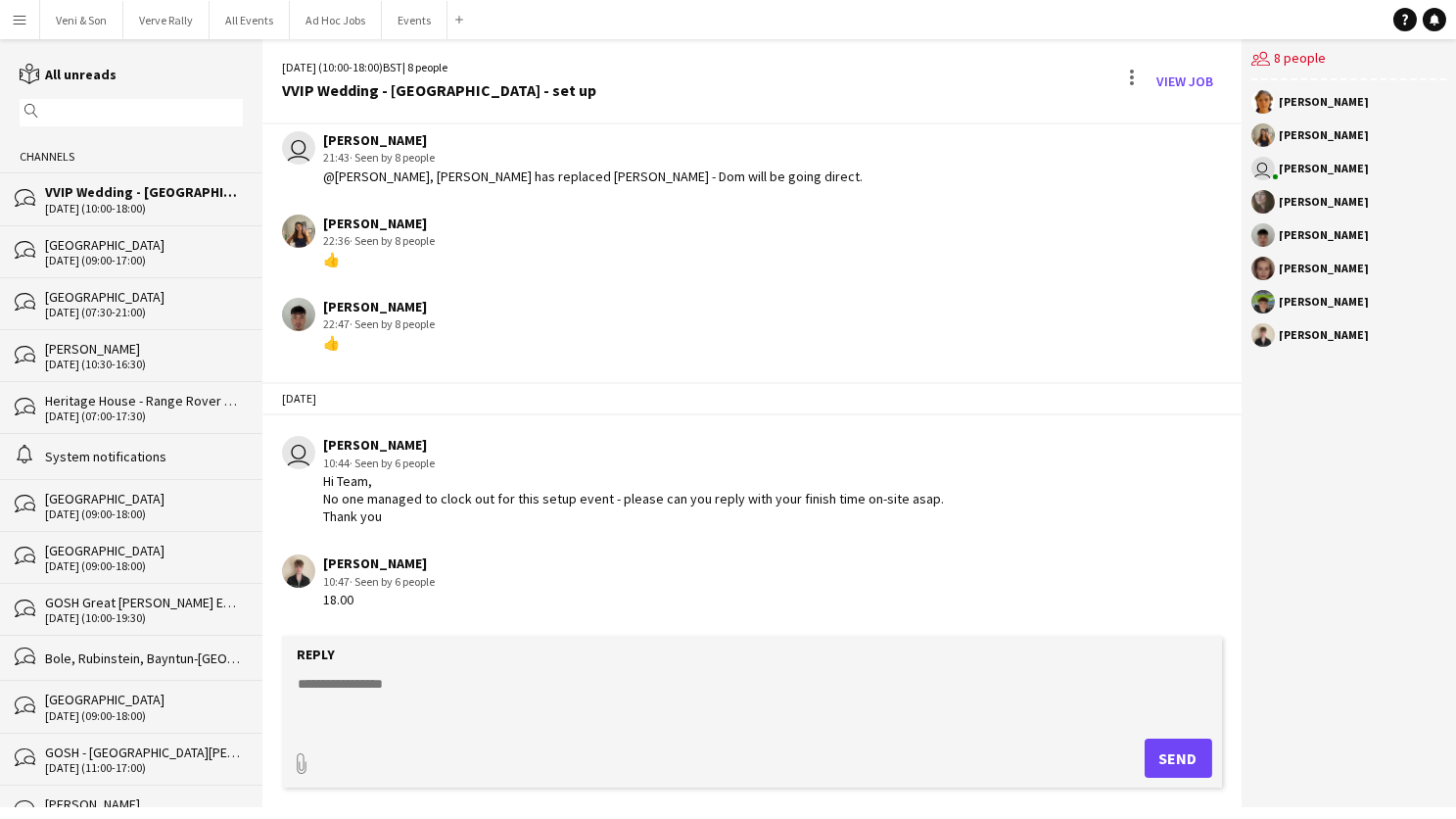
drag, startPoint x: 408, startPoint y: 471, endPoint x: 320, endPoint y: 435, distance: 95.1
click at [320, 435] on app-chat-message "user [PERSON_NAME] 10:44 · Seen by 6 people Hi Team, No one managed to clock ou…" at bounding box center [752, 480] width 979 height 108
copy div "Hi Team, No one managed to clock out for this setup event - please can you repl…"
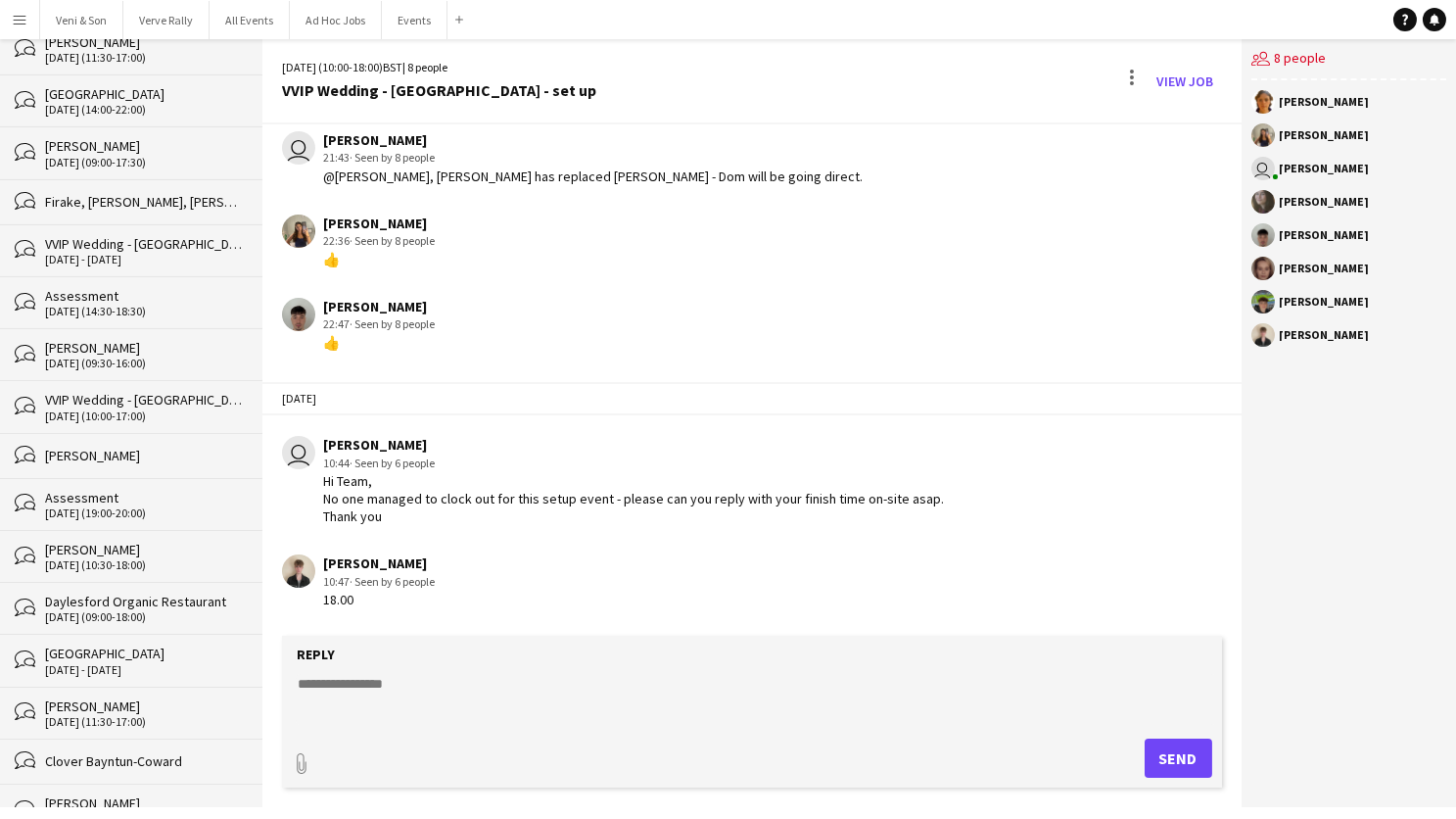
click at [127, 356] on div "[DATE] (09:30-16:00)" at bounding box center [143, 363] width 198 height 14
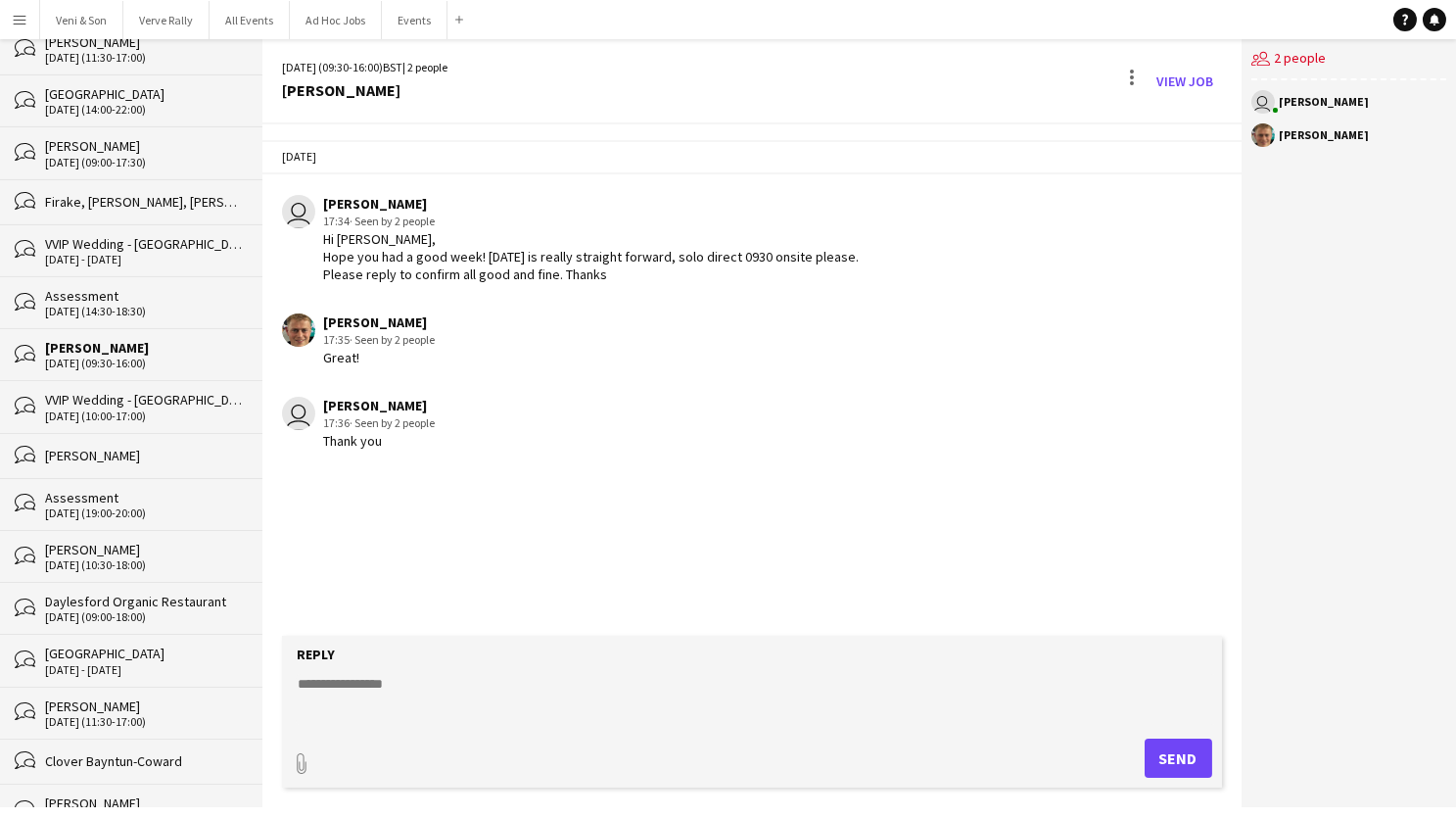
click at [125, 305] on div "[DATE] (14:30-18:30)" at bounding box center [143, 311] width 198 height 14
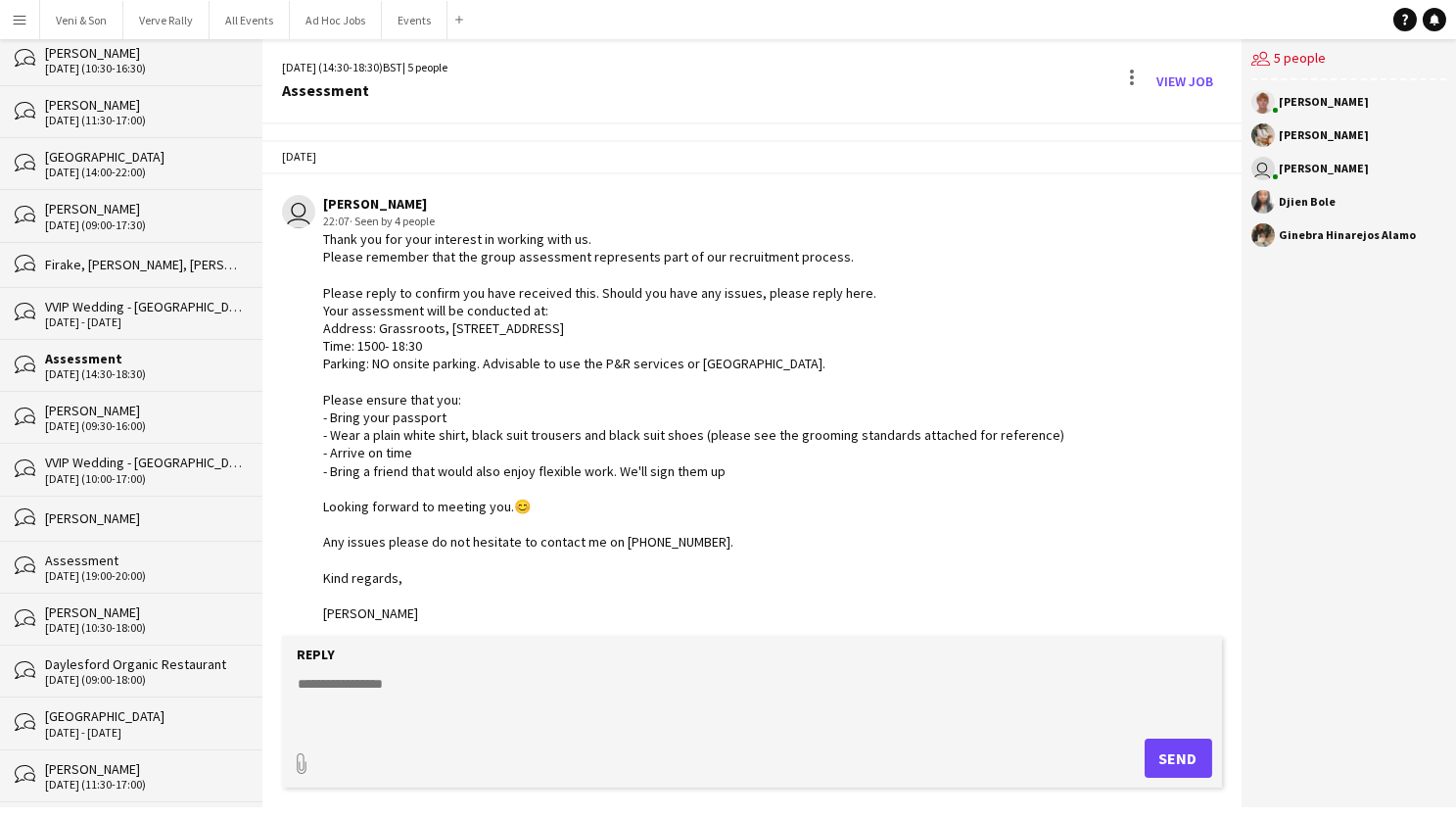
click at [121, 200] on div "[PERSON_NAME]" at bounding box center [143, 209] width 198 height 18
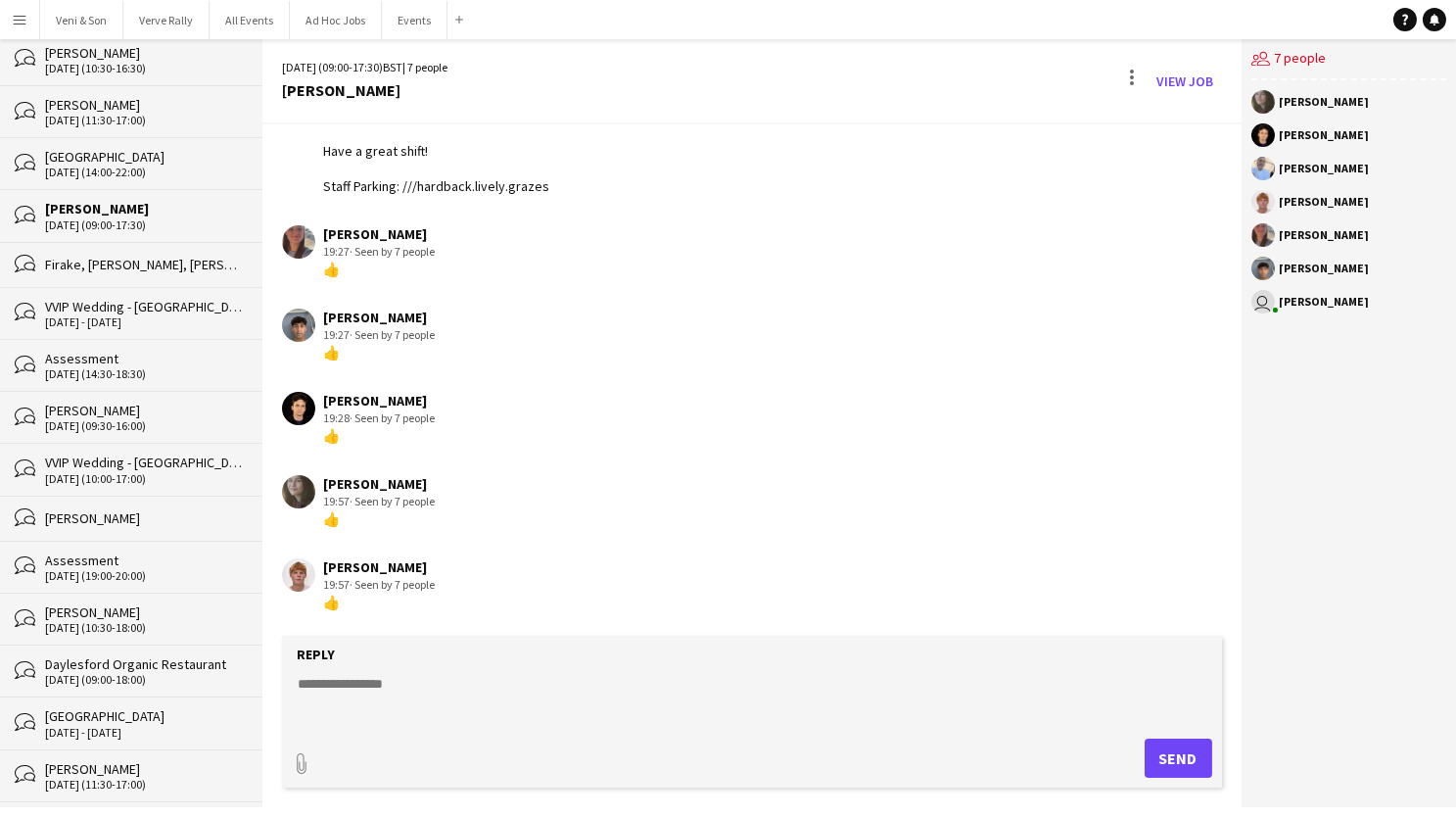
click at [428, 683] on textarea at bounding box center [755, 699] width 920 height 51
paste textarea "**********"
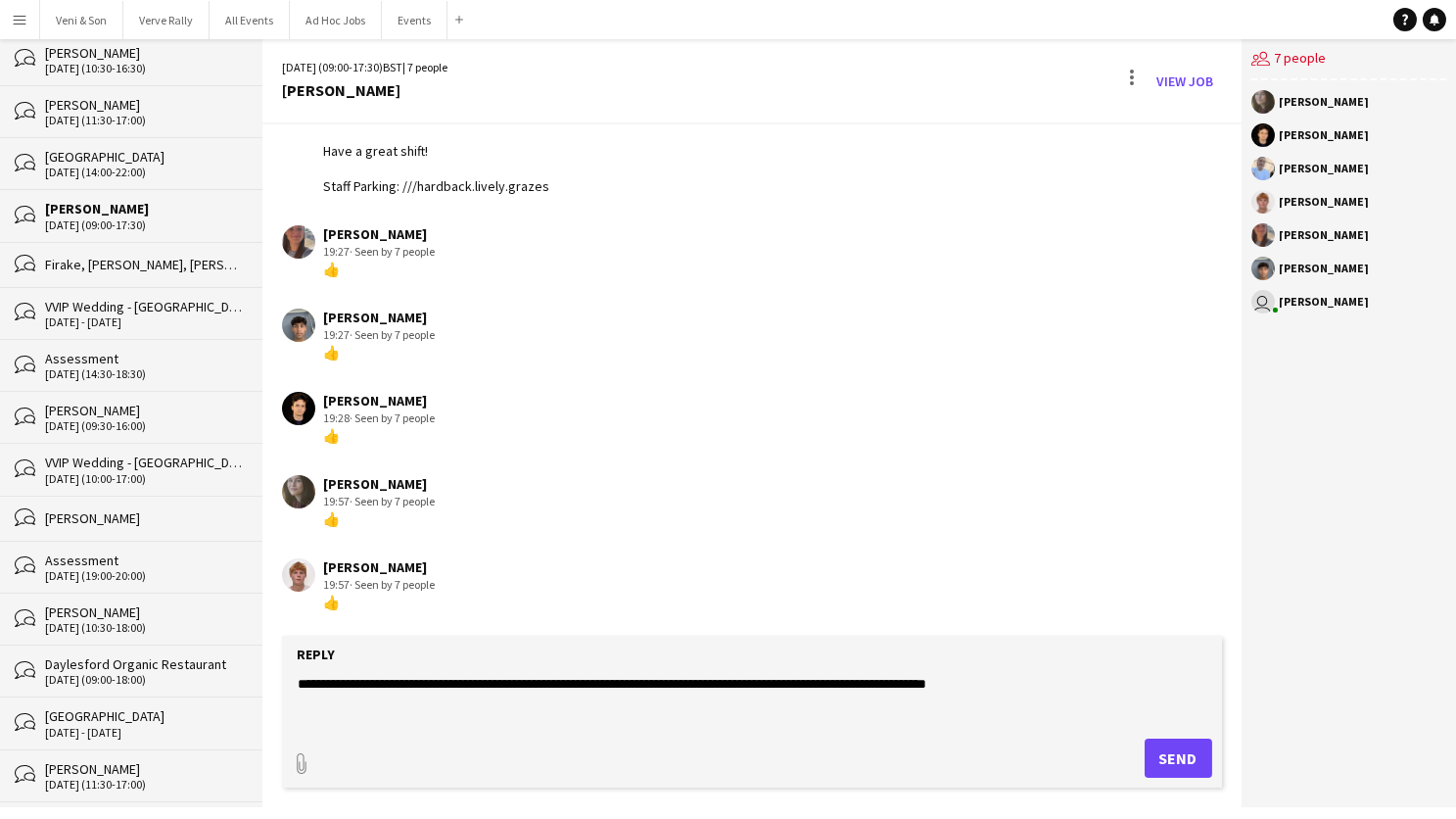
type textarea "**********"
click at [1189, 746] on button "Send" at bounding box center [1179, 757] width 68 height 39
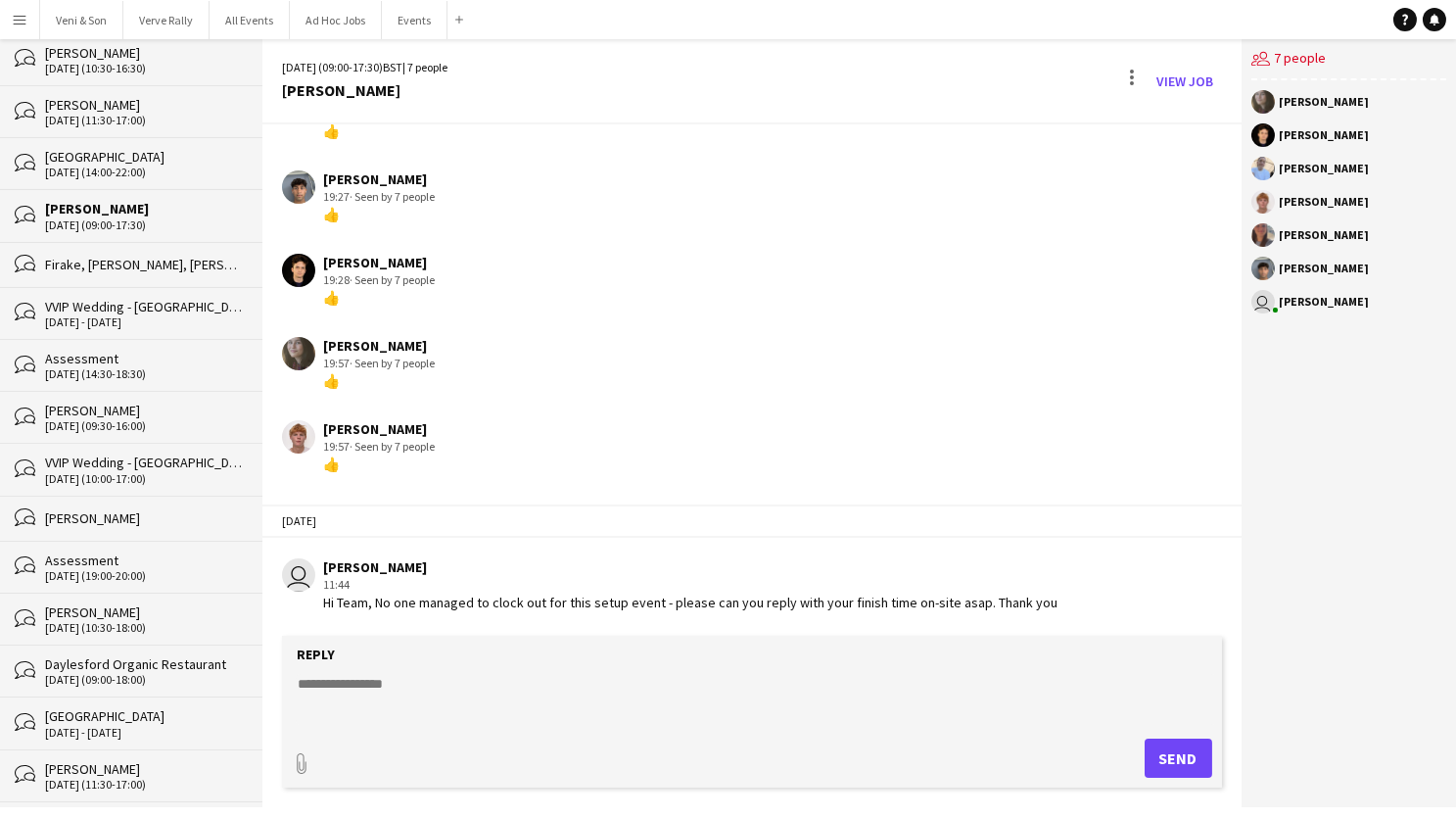
click at [15, 28] on button "Menu" at bounding box center [19, 19] width 39 height 39
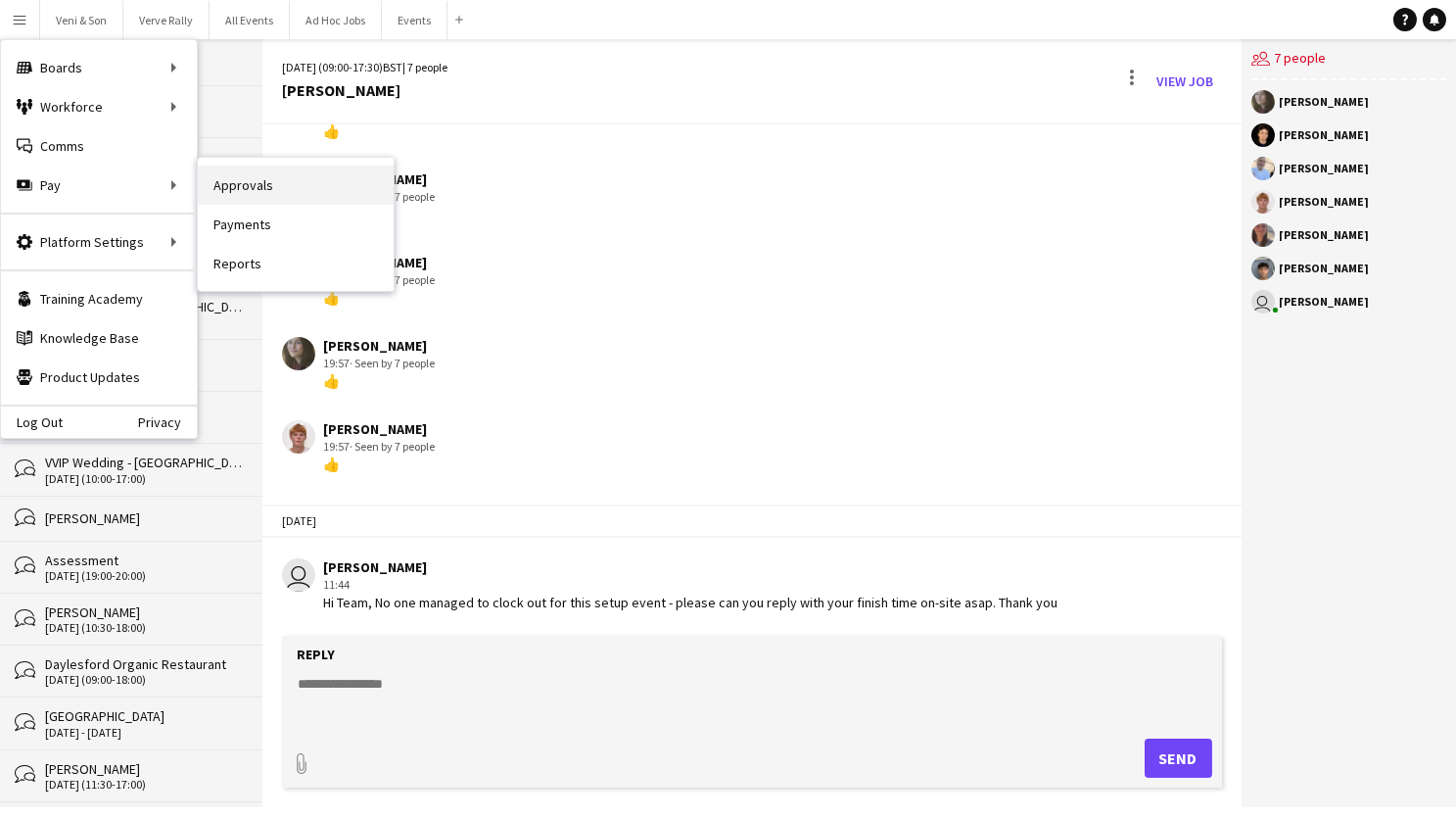
click at [284, 183] on link "Approvals" at bounding box center [295, 184] width 196 height 39
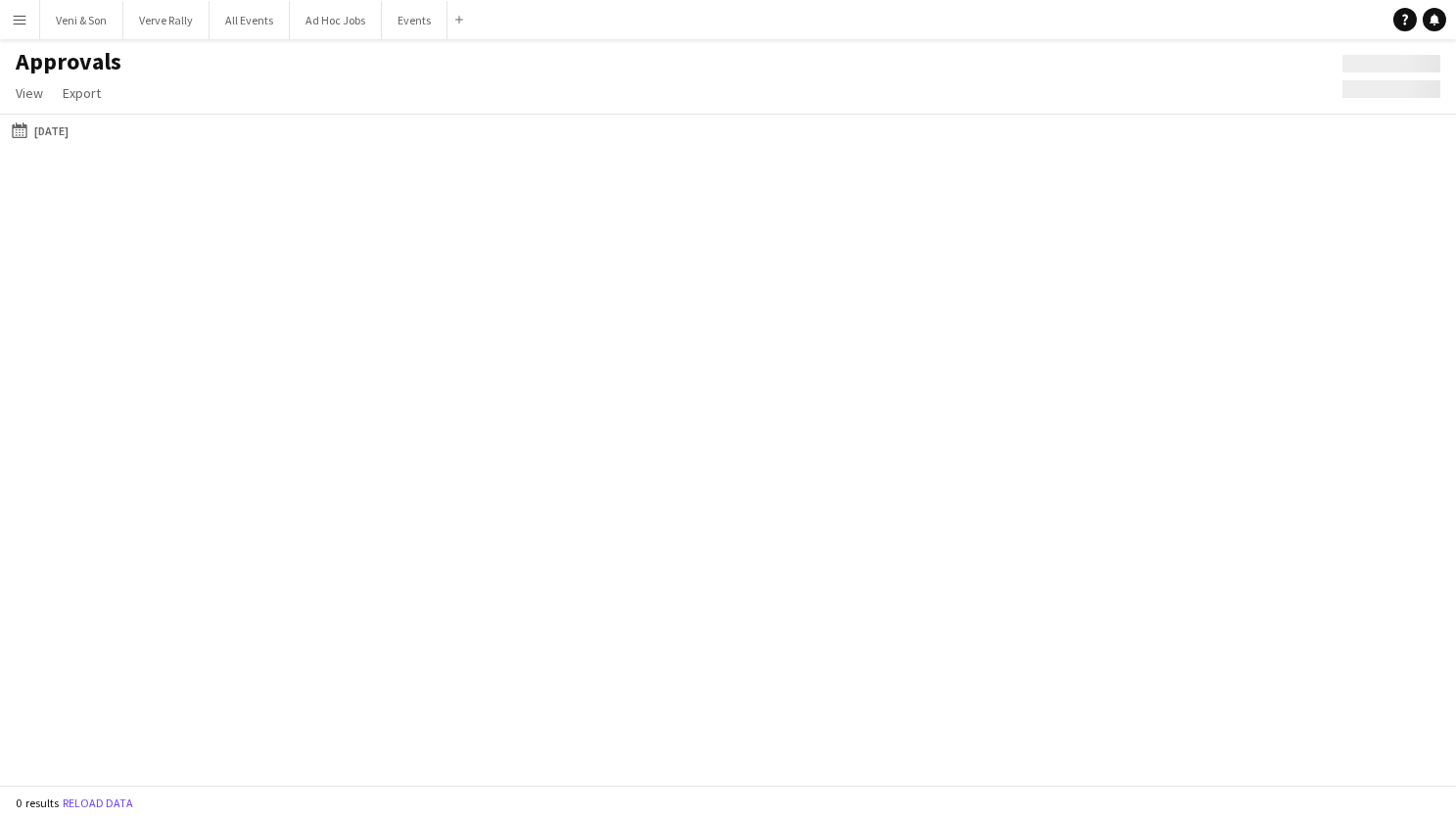
type input "**********"
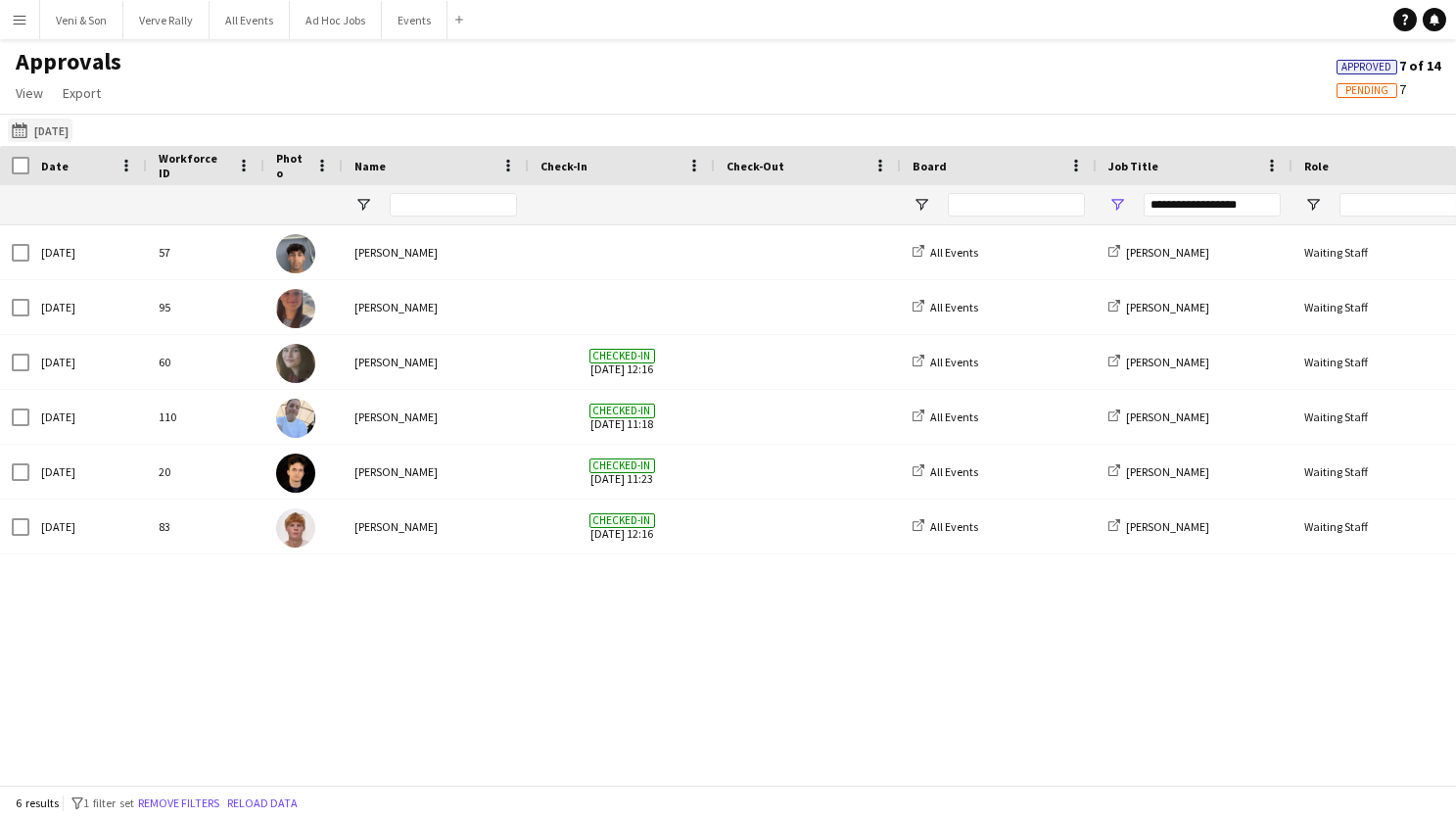
click at [73, 133] on button "[DATE] [DATE]" at bounding box center [40, 130] width 65 height 24
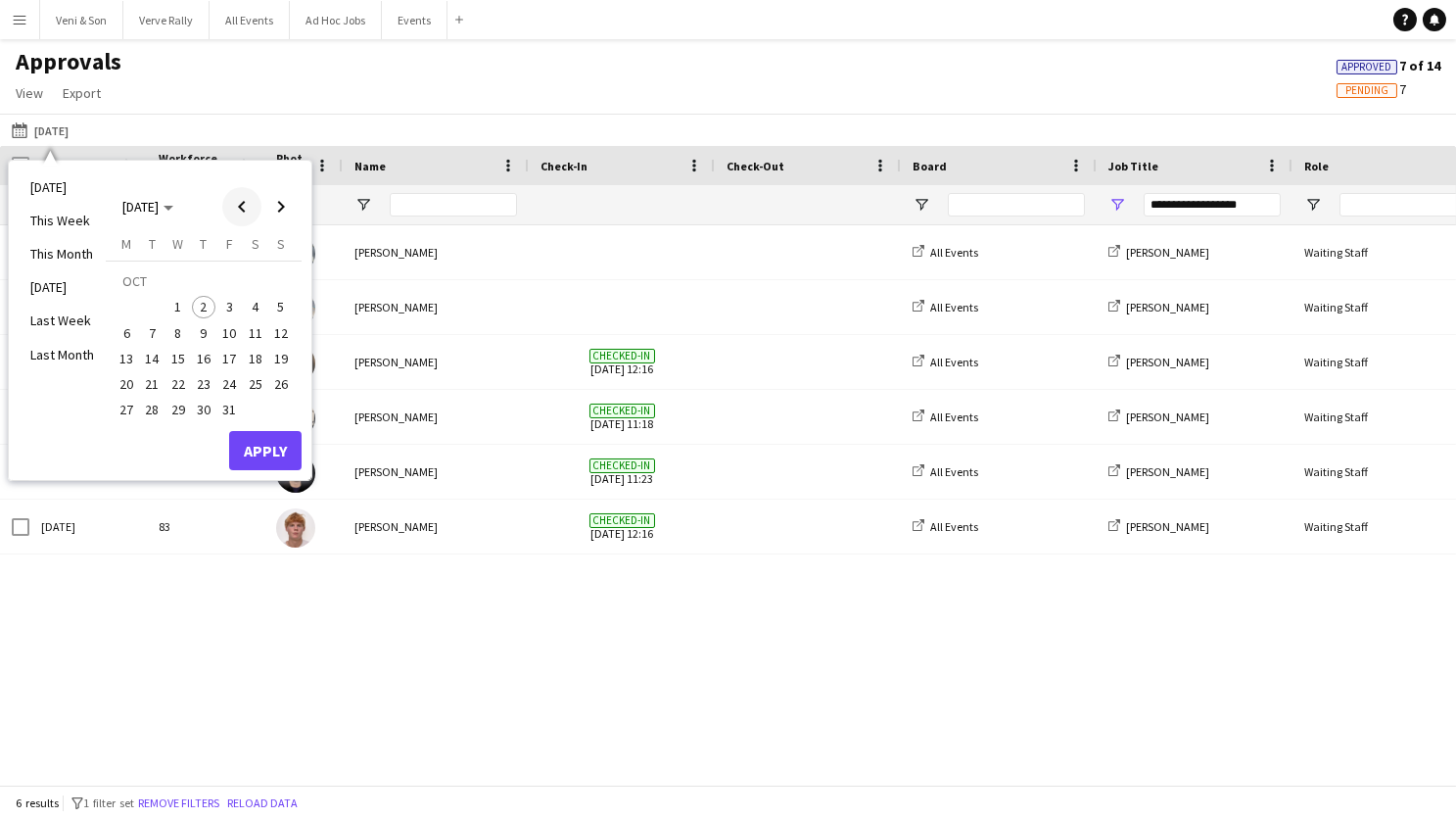
click at [239, 195] on span "Previous month" at bounding box center [241, 206] width 39 height 39
click at [199, 384] on span "25" at bounding box center [204, 384] width 24 height 24
click at [145, 415] on span "30" at bounding box center [153, 411] width 24 height 24
click at [240, 449] on button "Apply" at bounding box center [265, 450] width 73 height 39
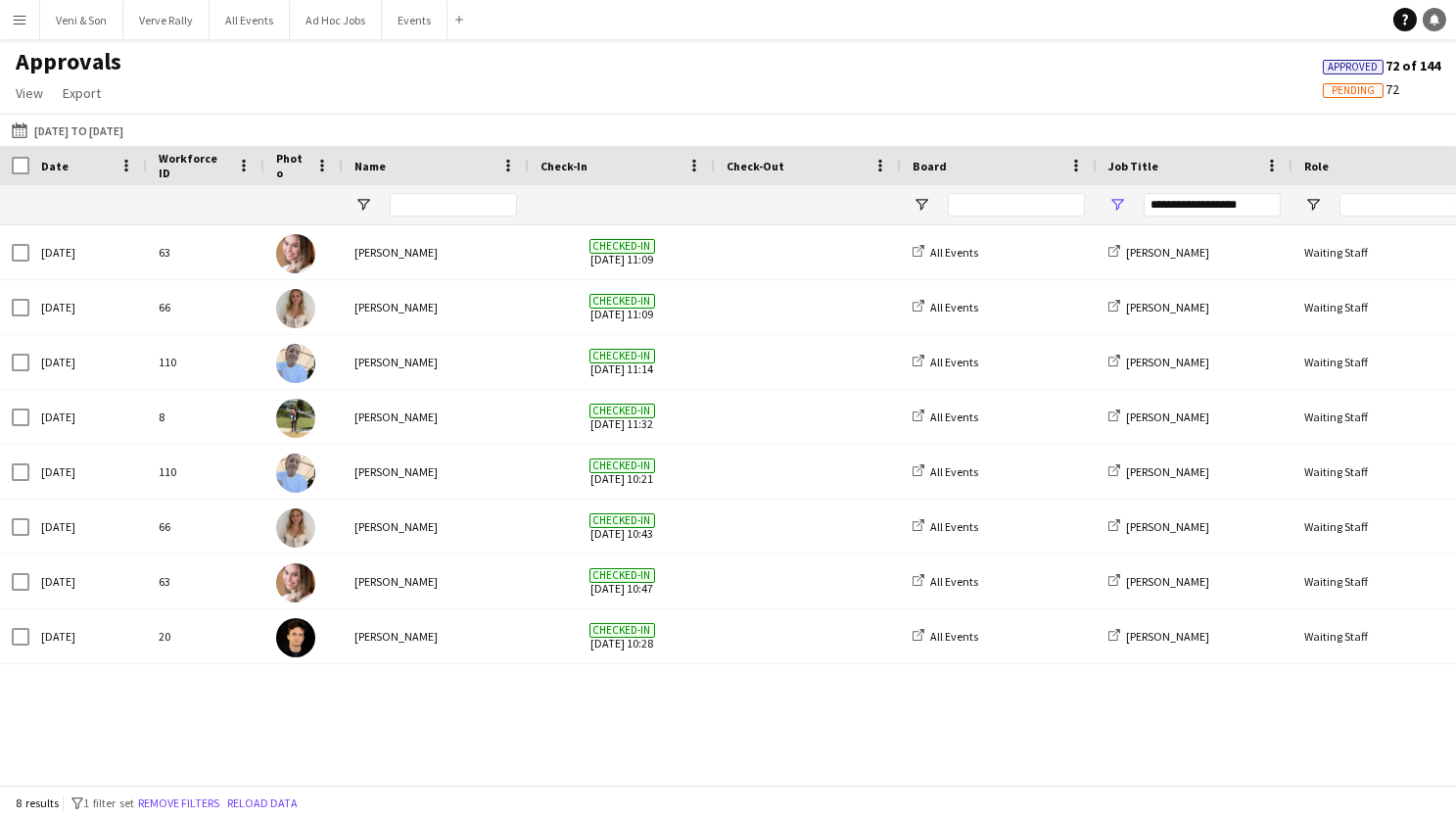
click at [1439, 29] on link "Notifications" at bounding box center [1434, 20] width 24 height 24
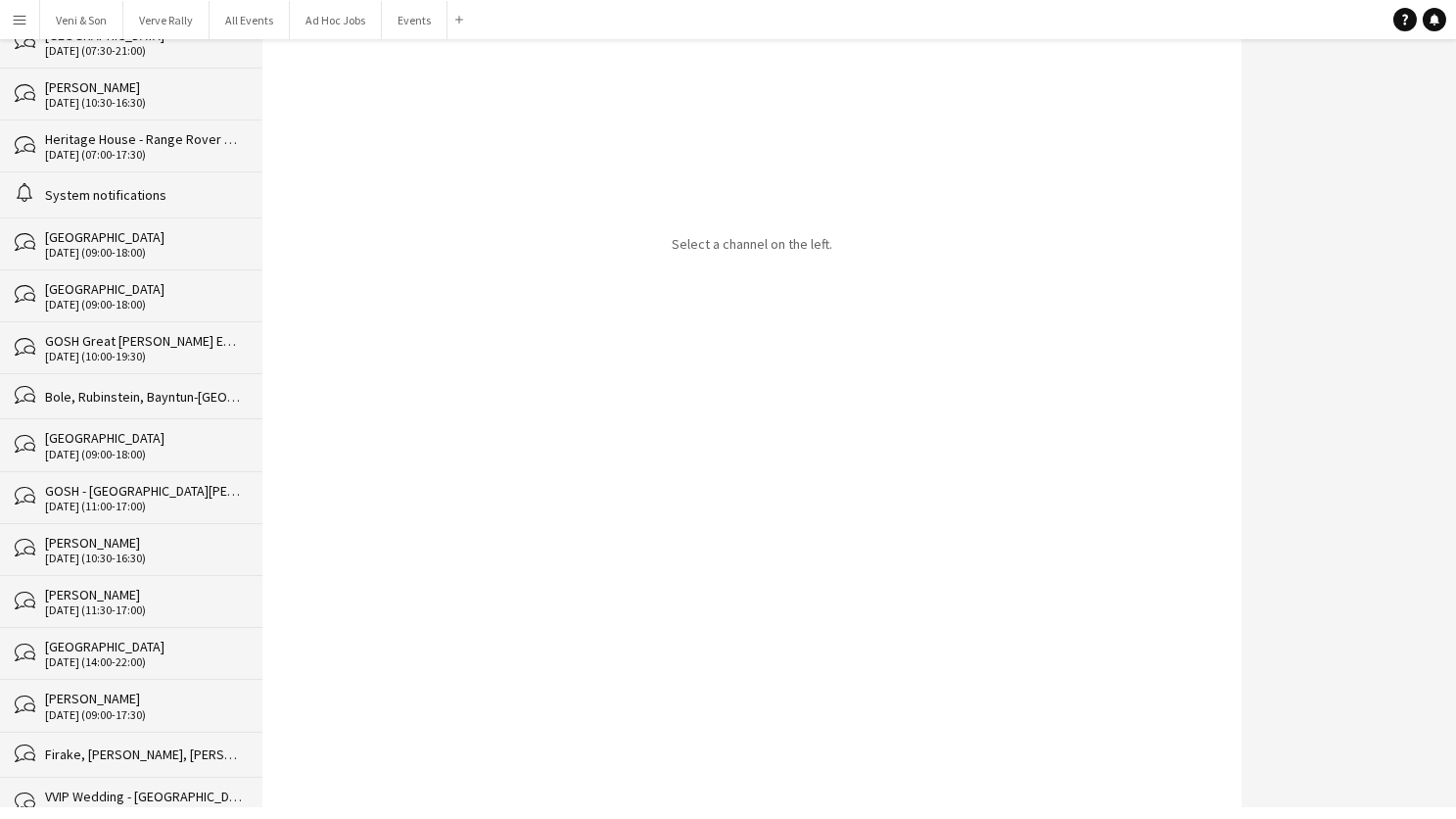
click at [107, 603] on div "[DATE] (11:30-17:00)" at bounding box center [143, 610] width 198 height 14
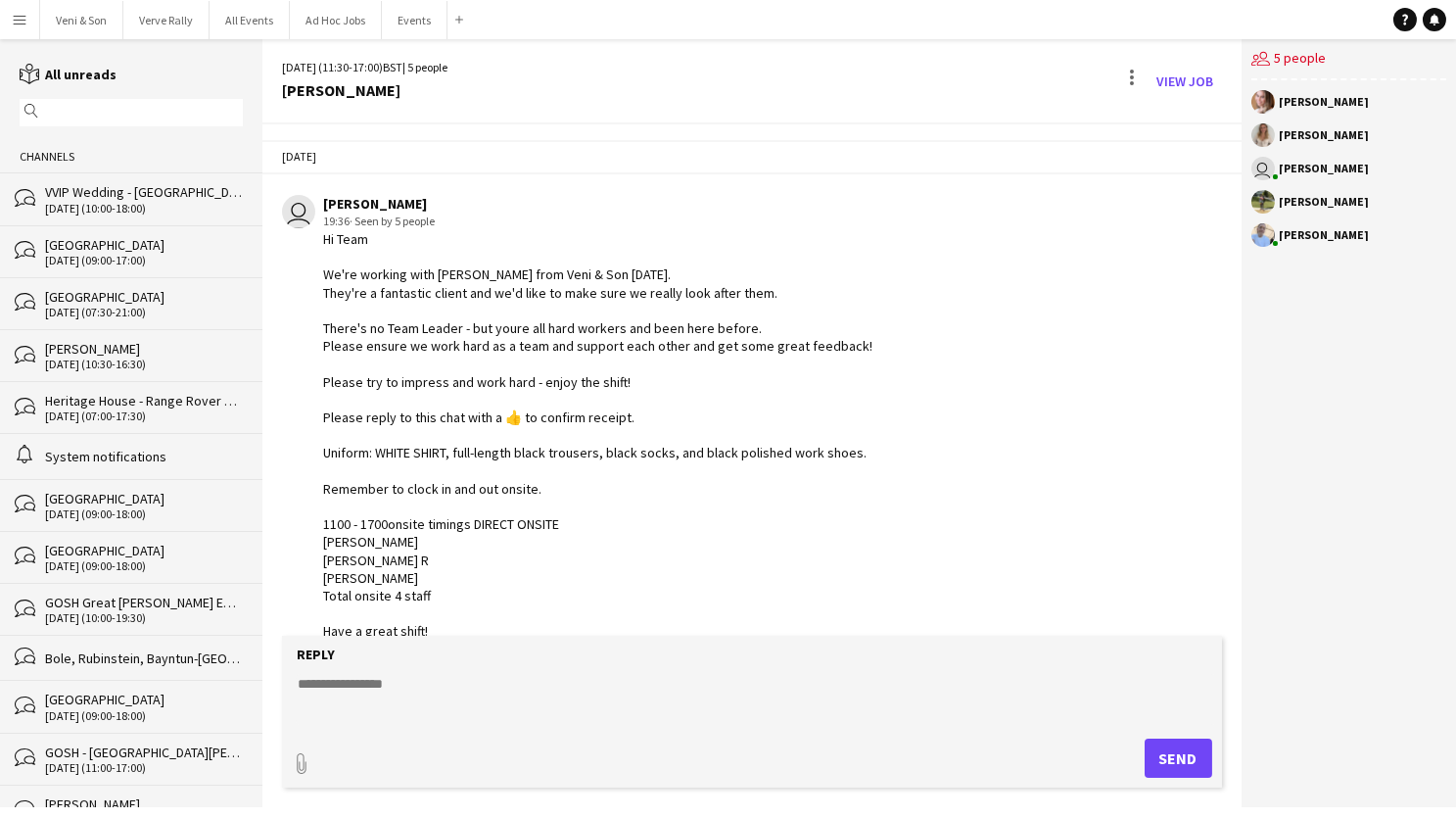
scroll to position [512, 0]
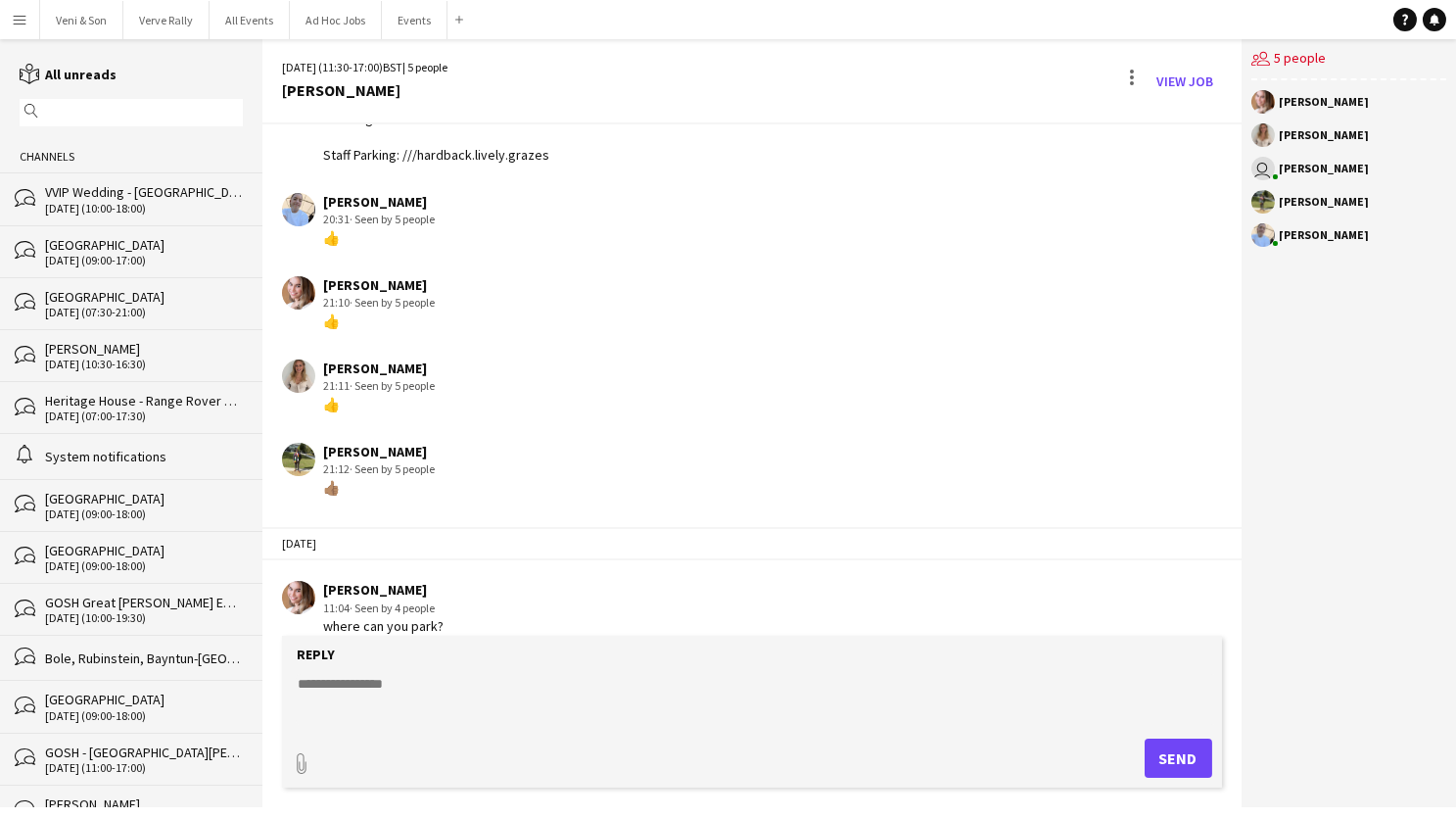
click at [452, 691] on textarea at bounding box center [755, 699] width 920 height 51
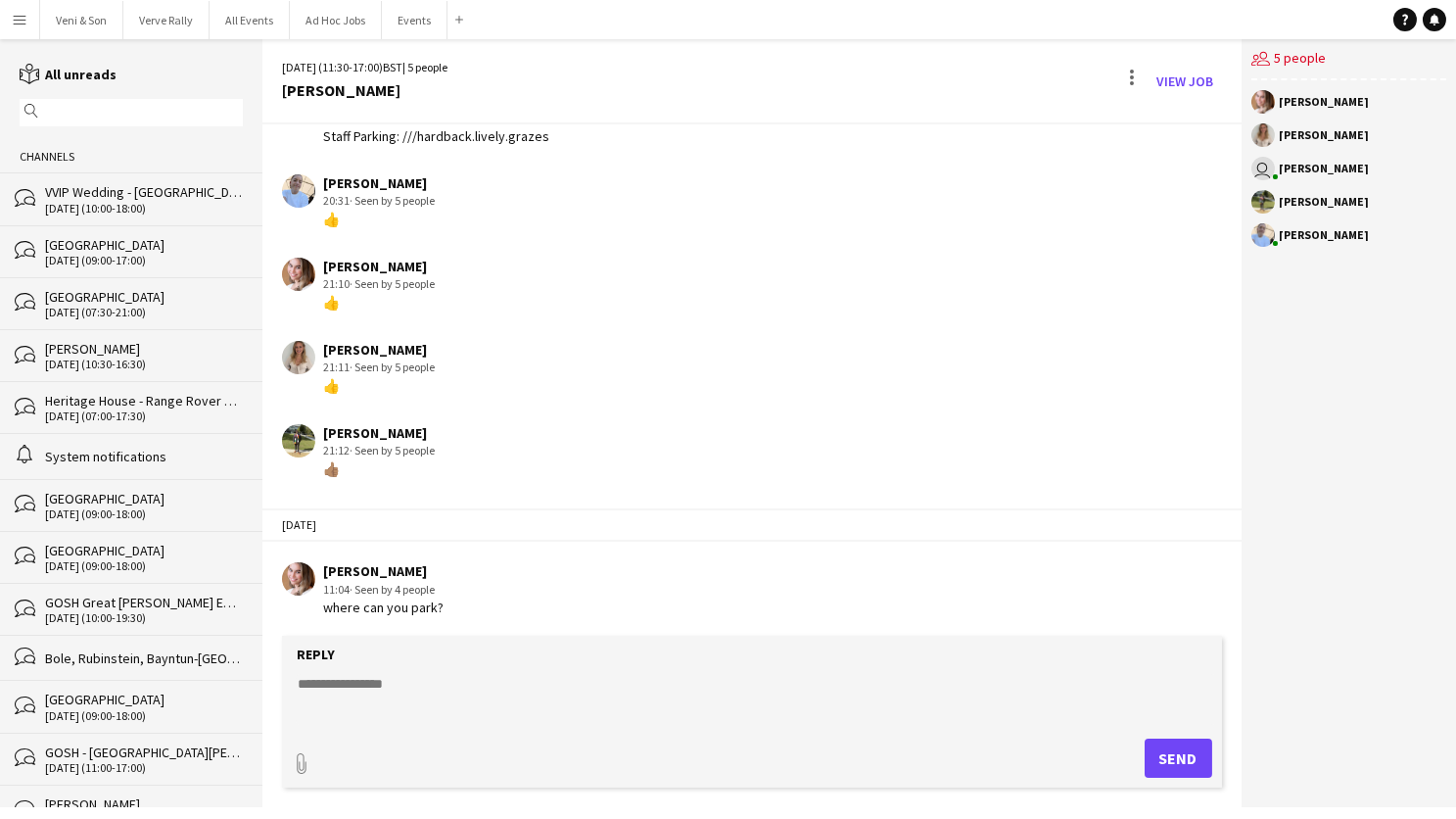
scroll to position [530, 0]
paste textarea "**********"
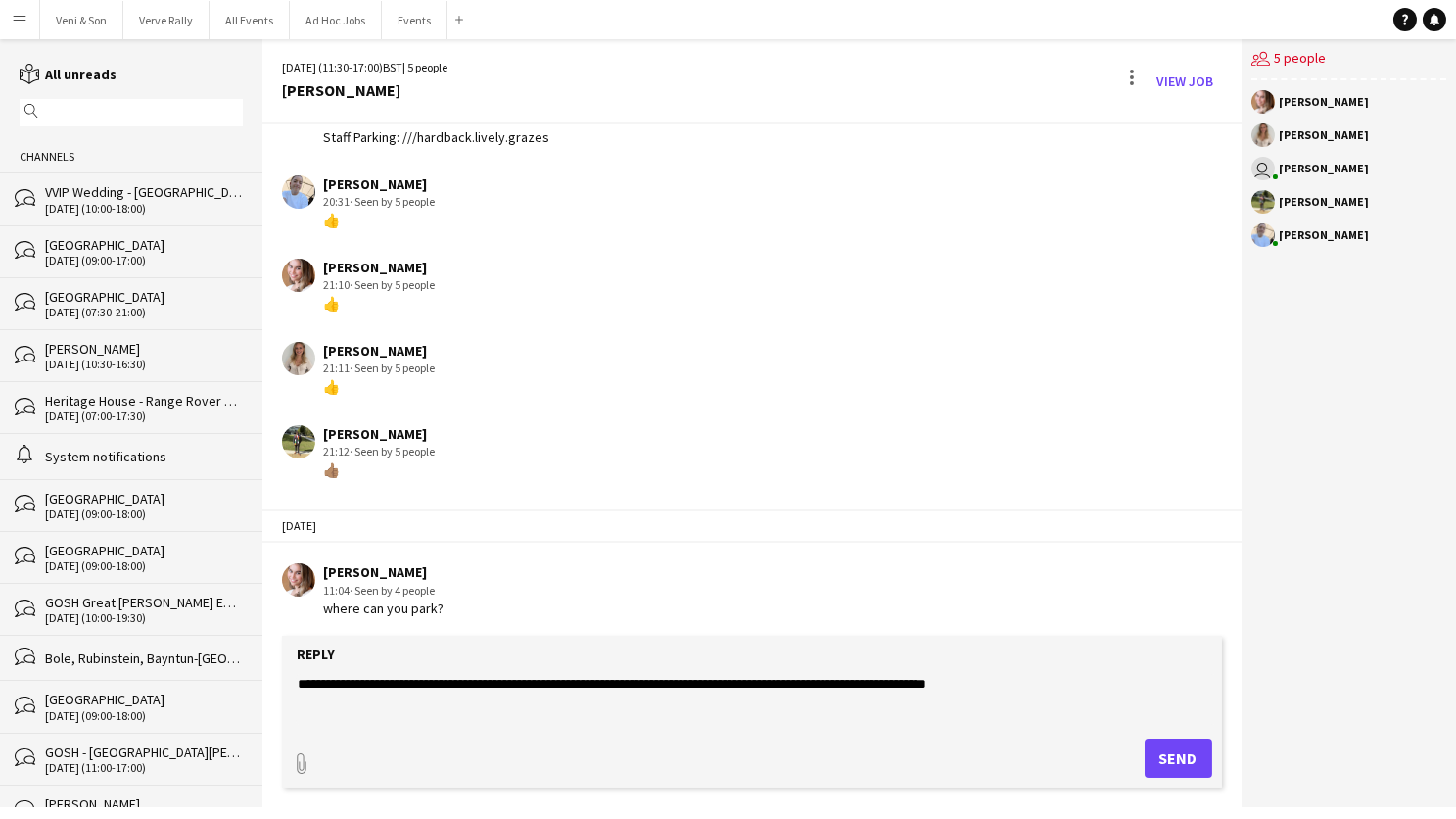
type textarea "**********"
click at [1177, 768] on button "Send" at bounding box center [1179, 757] width 68 height 39
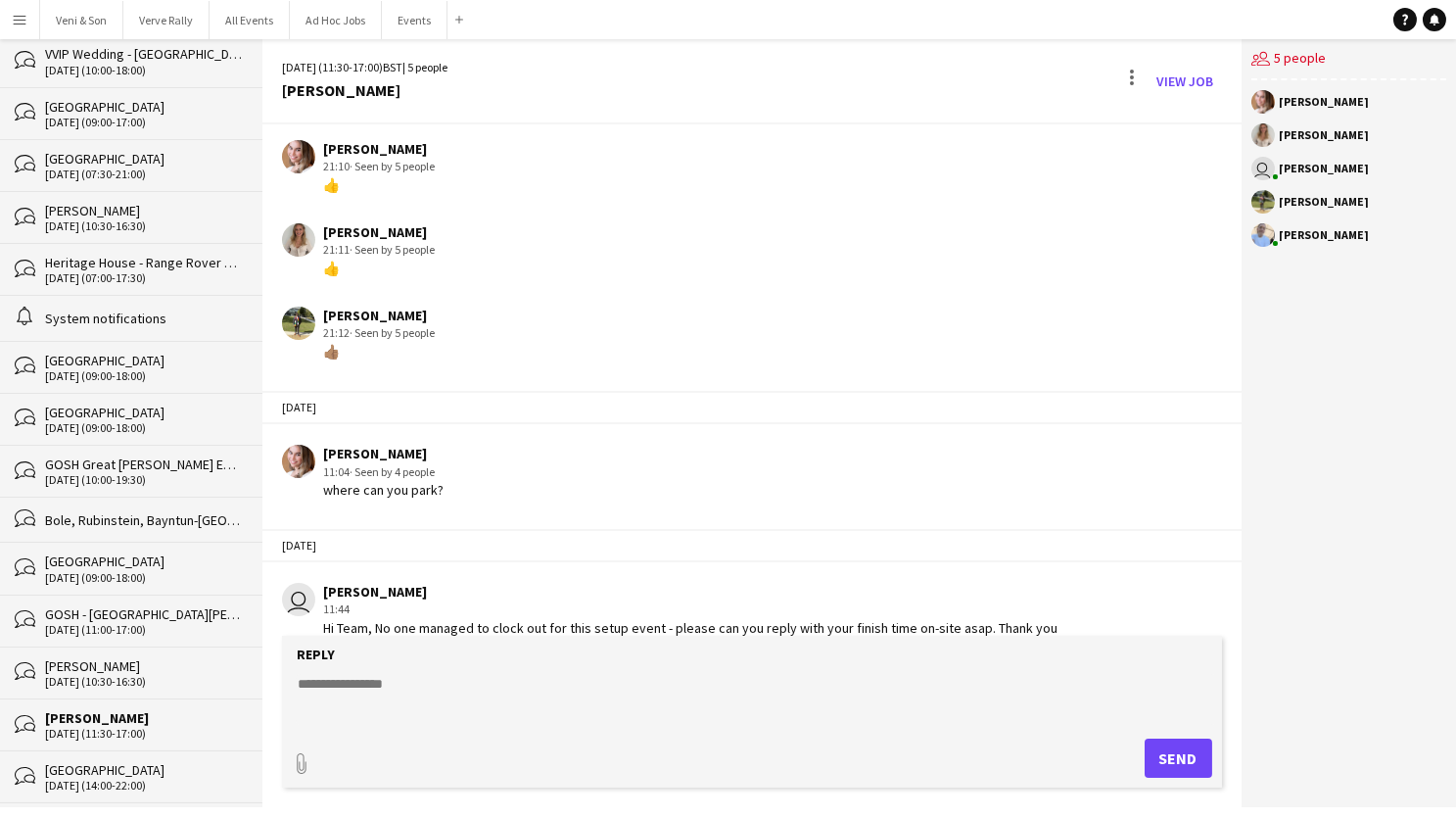
scroll to position [139, 0]
click at [131, 657] on div "[PERSON_NAME]" at bounding box center [143, 666] width 198 height 18
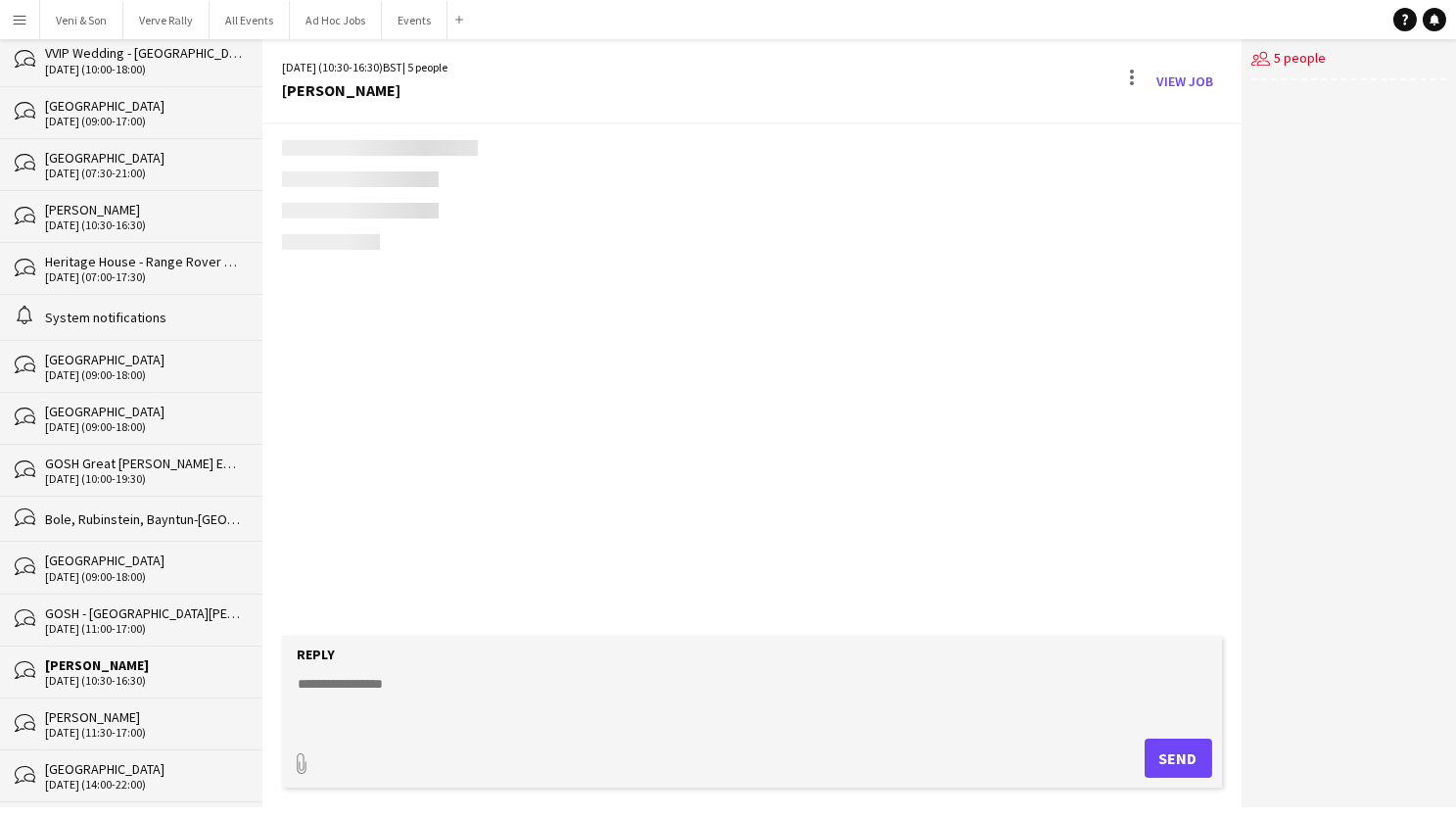
scroll to position [412, 0]
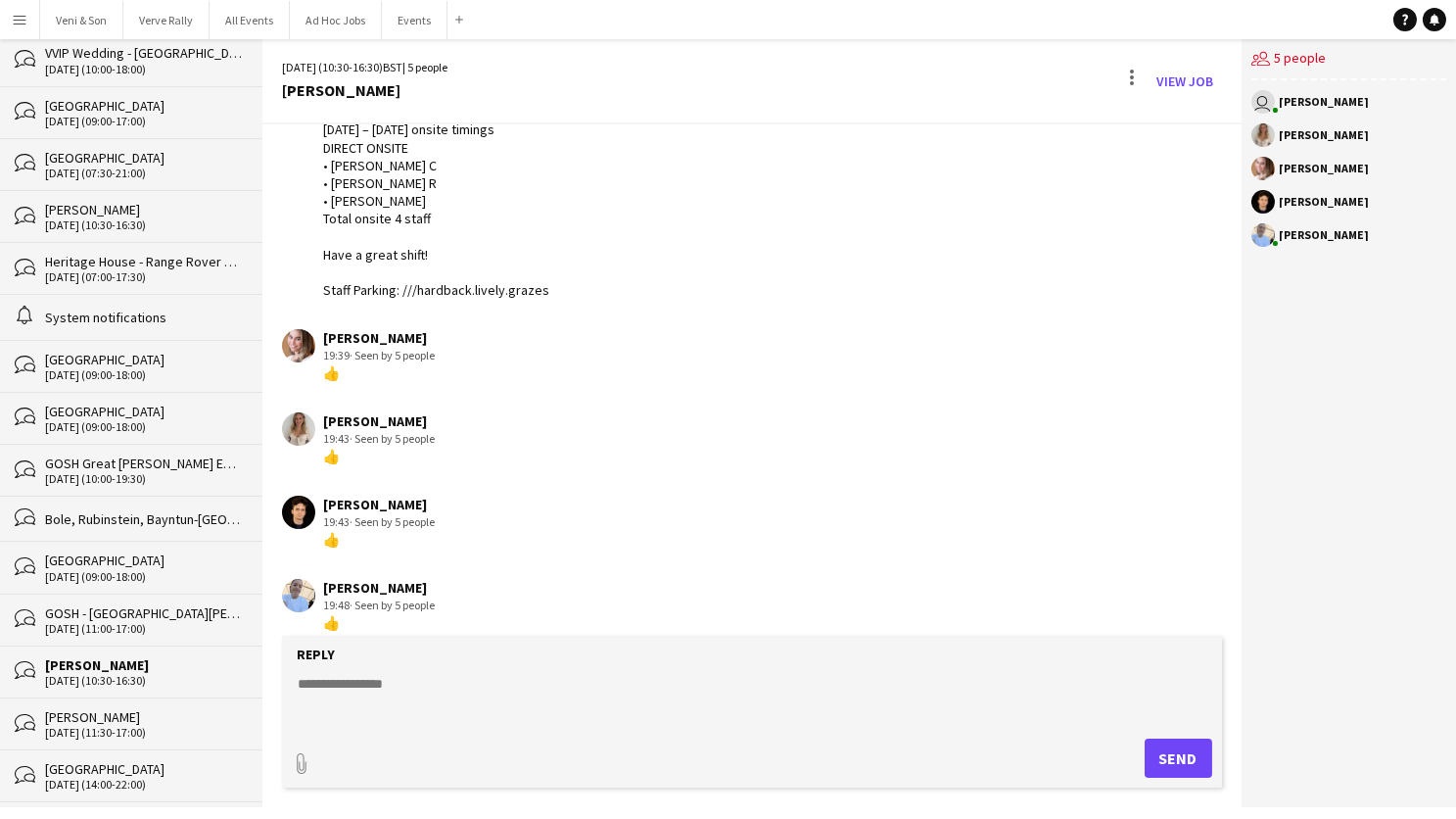
click at [436, 703] on textarea at bounding box center [755, 699] width 920 height 51
paste textarea "**********"
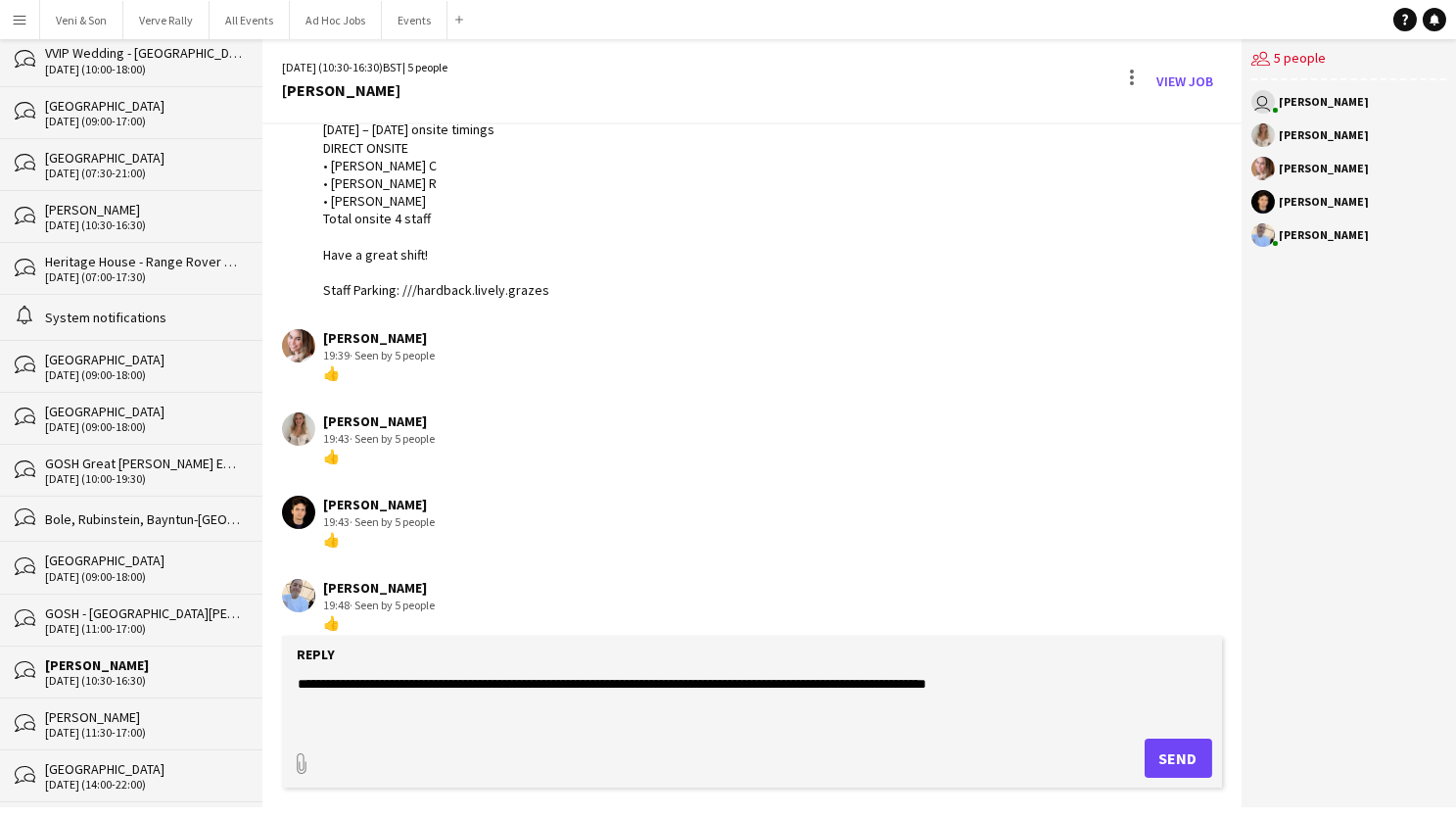
type textarea "**********"
click at [1162, 754] on button "Send" at bounding box center [1179, 757] width 68 height 39
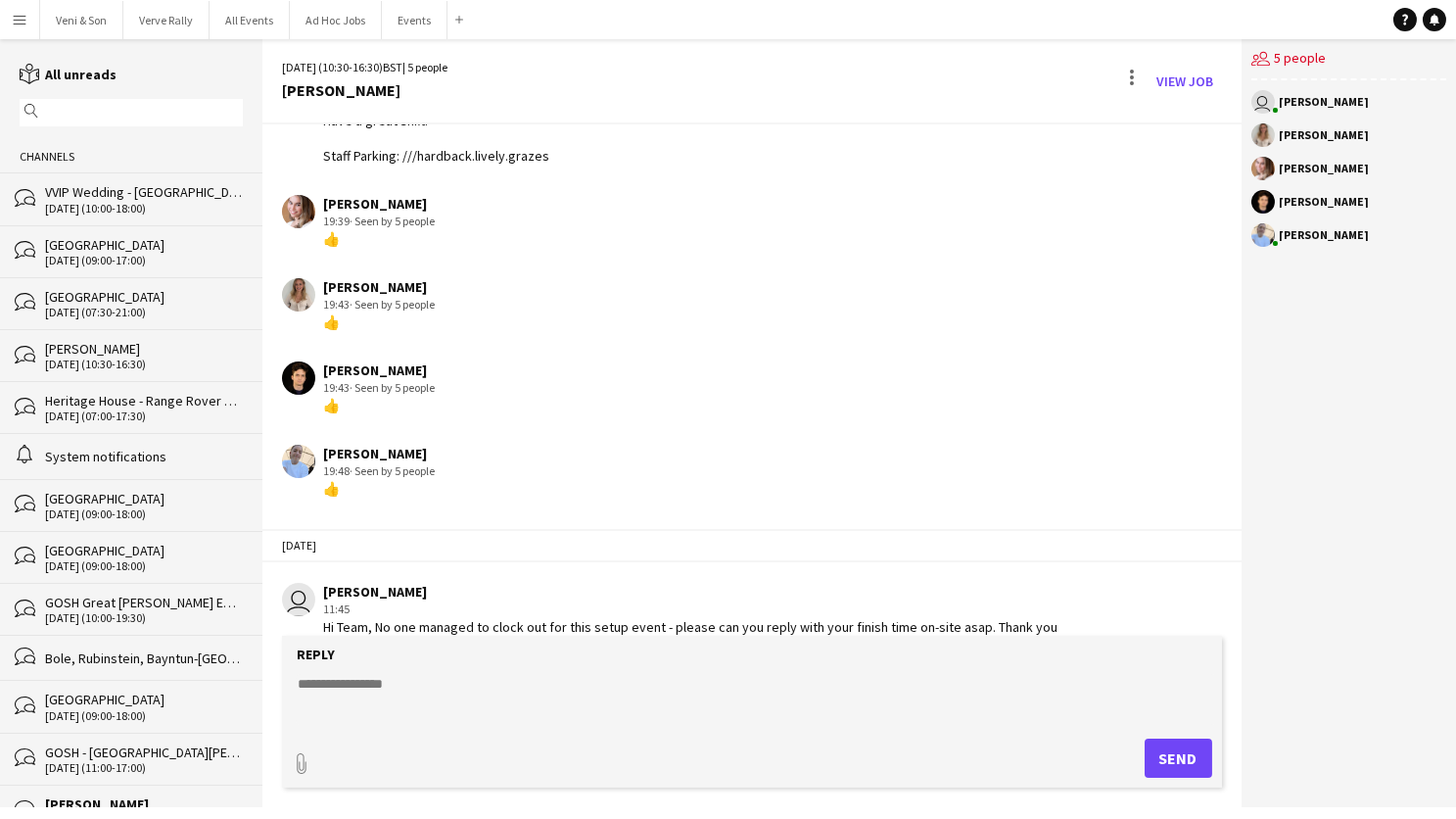
scroll to position [0, 0]
click at [82, 24] on button "Veni & Son Close" at bounding box center [82, 20] width 84 height 38
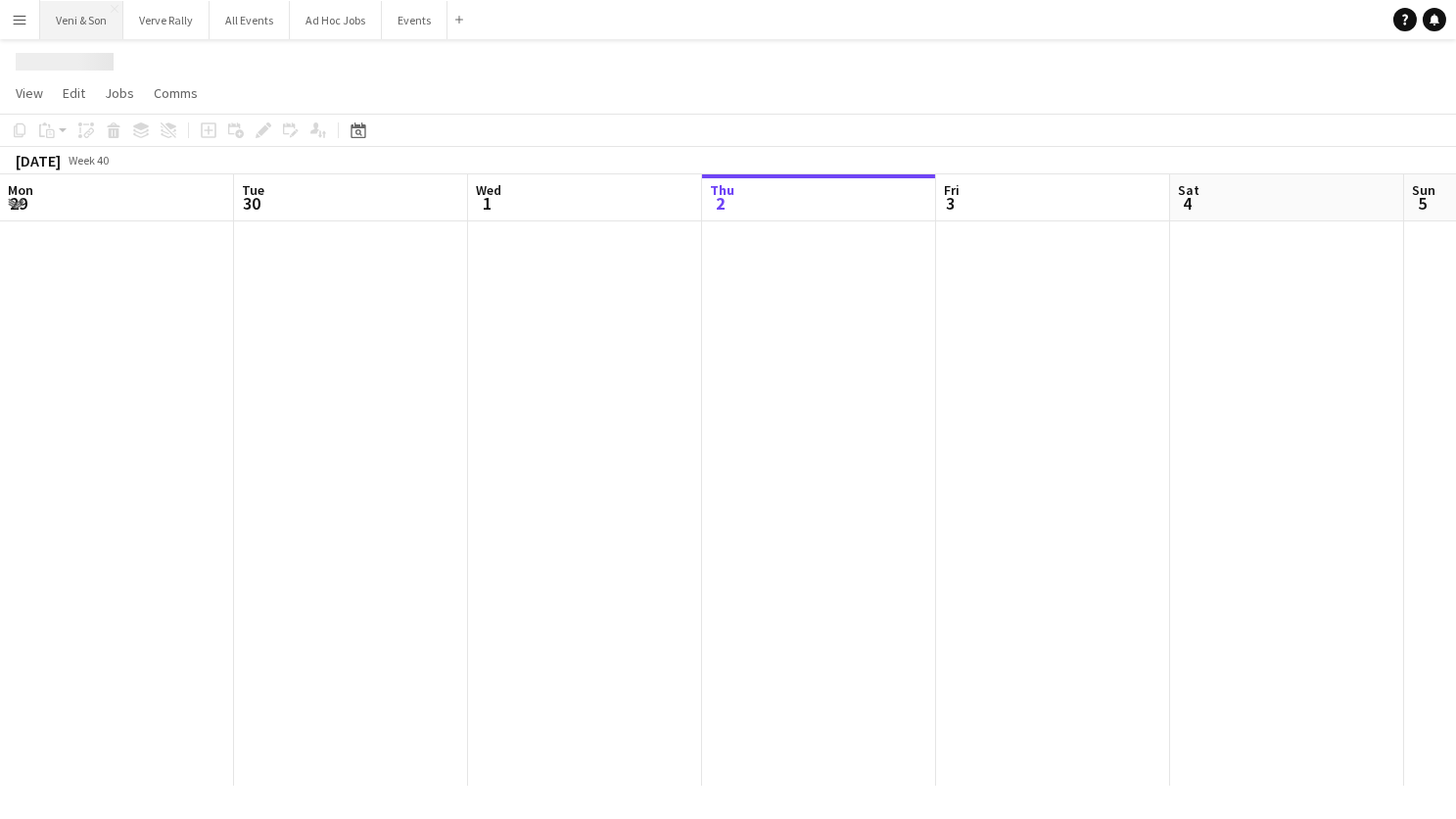
scroll to position [0, 467]
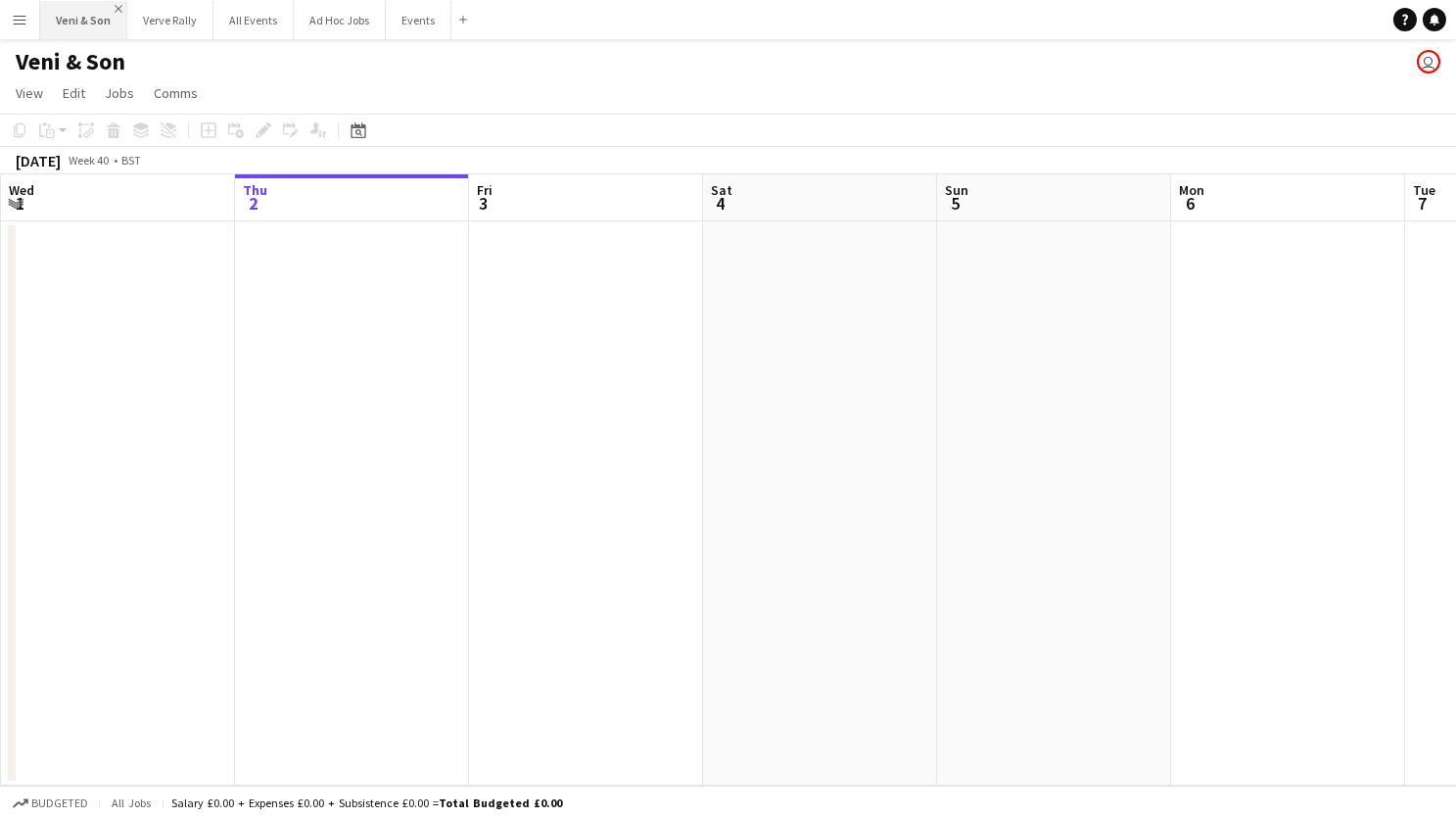
click at [114, 11] on app-icon "Close" at bounding box center [118, 9] width 8 height 8
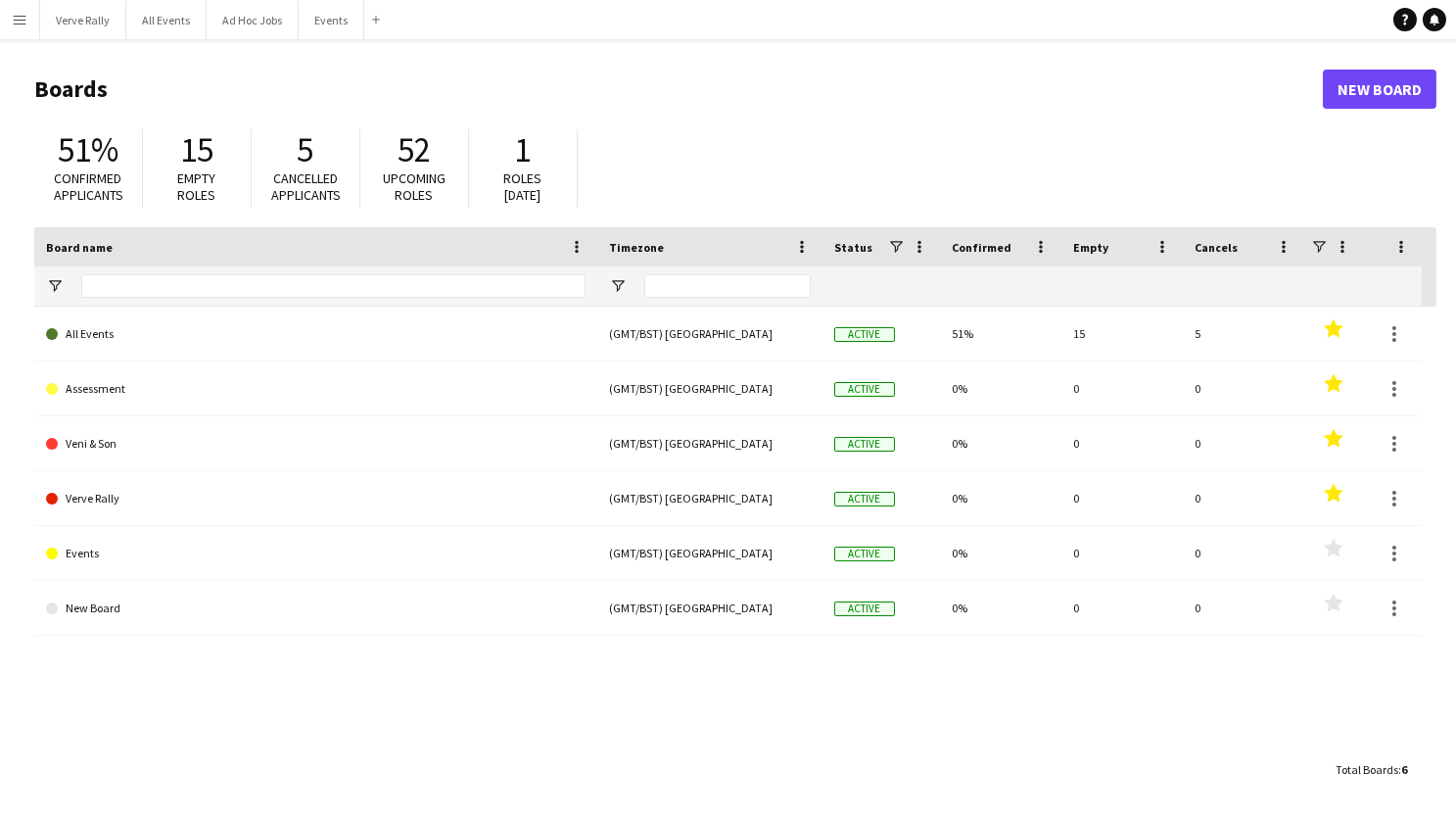
click at [0, 0] on app-icon "Close" at bounding box center [0, 0] width 0 height 0
click at [201, 14] on button "Ad Hoc Jobs Close" at bounding box center [166, 20] width 92 height 38
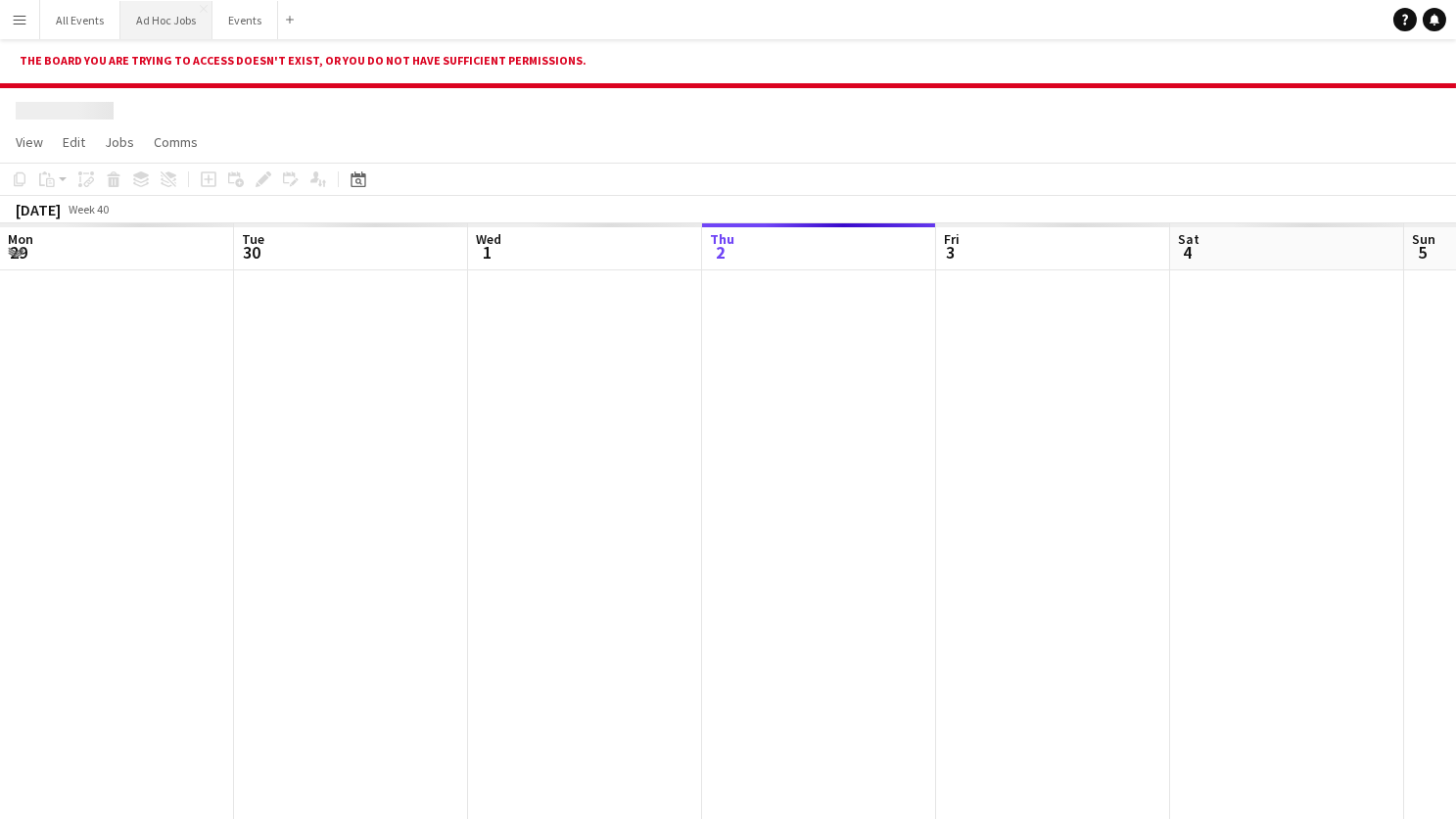
scroll to position [0, 467]
click at [201, 9] on app-icon "Close" at bounding box center [204, 9] width 8 height 8
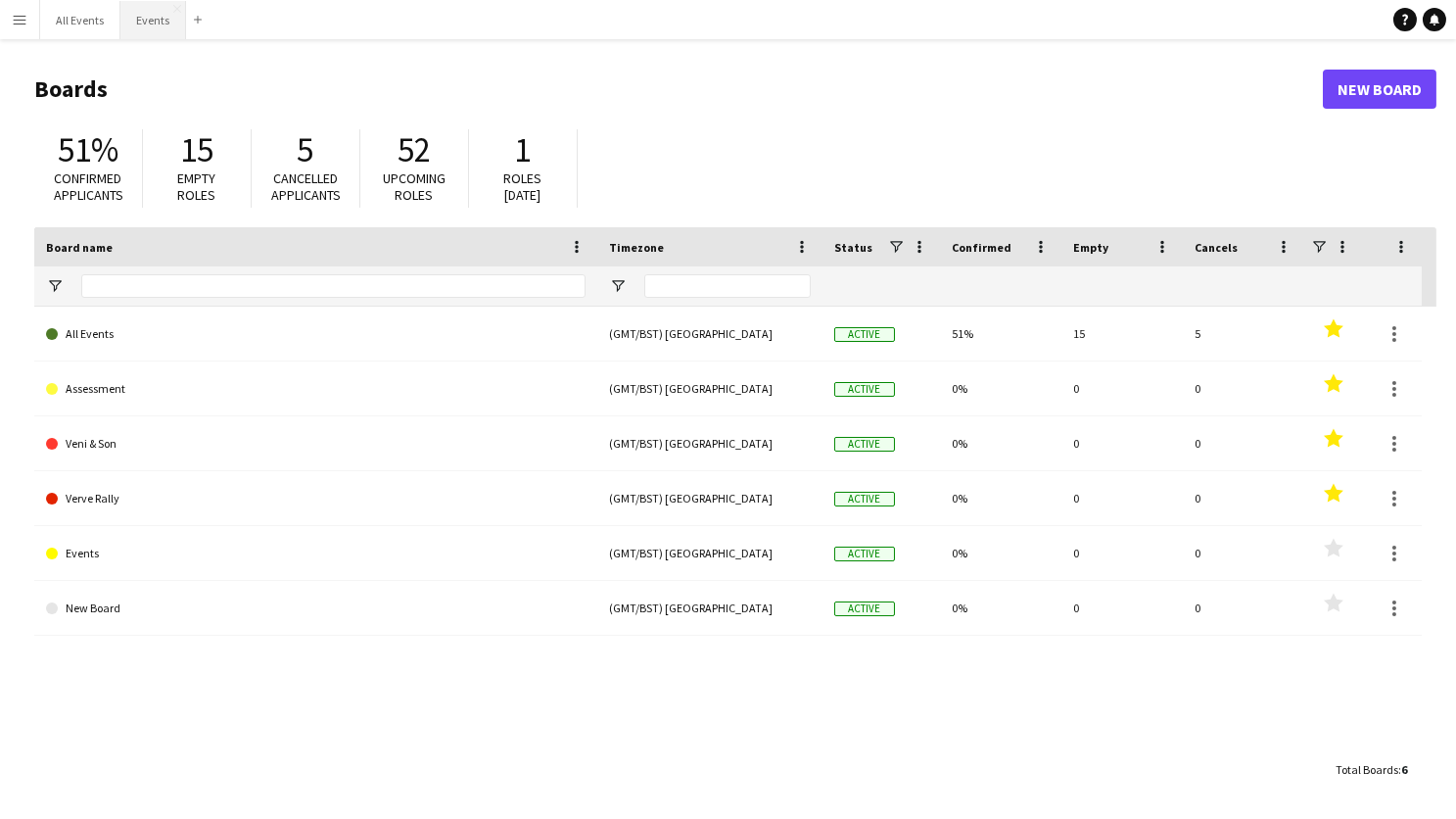
click at [168, 11] on button "Events Close" at bounding box center [153, 20] width 66 height 38
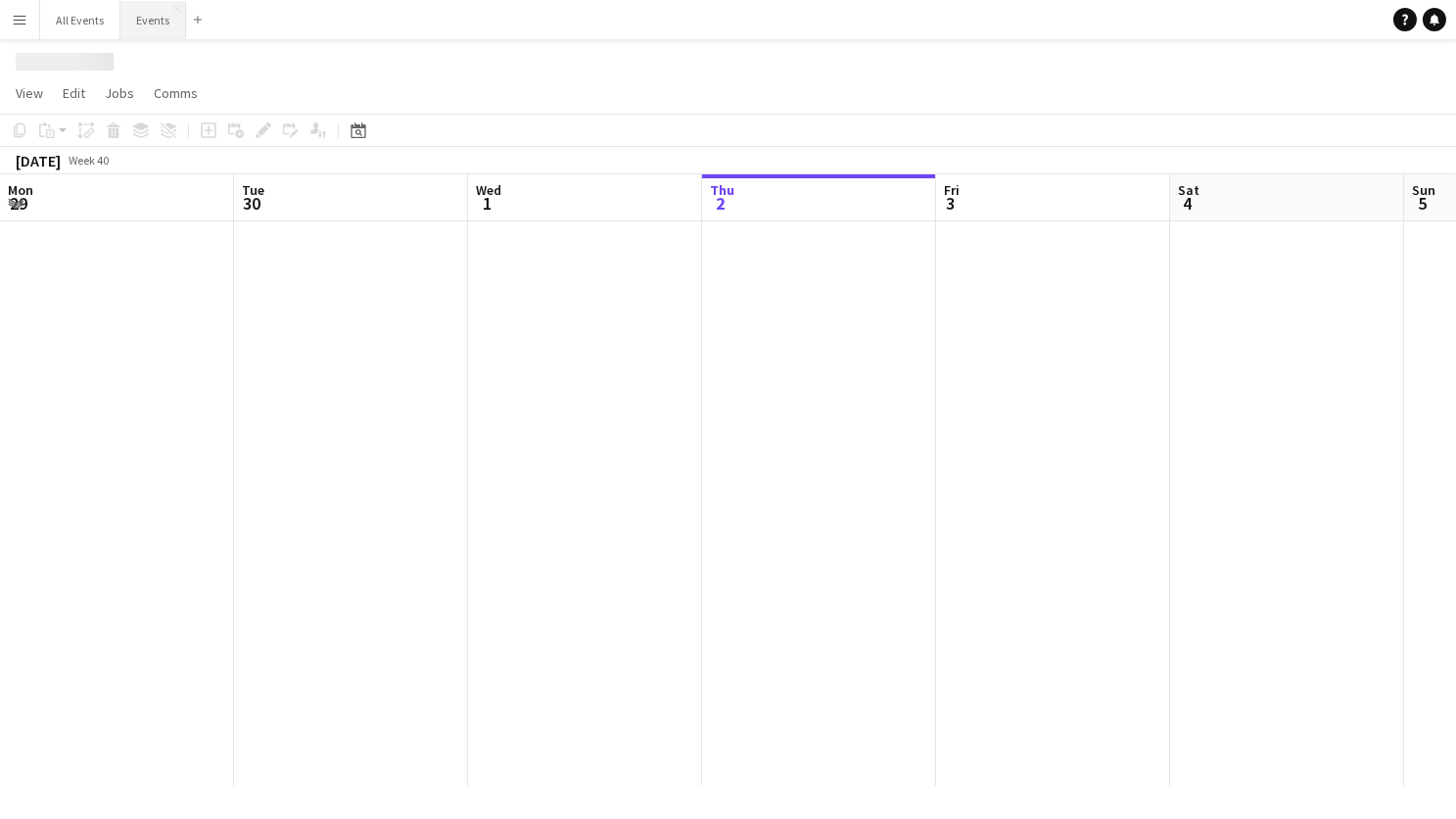
scroll to position [0, 467]
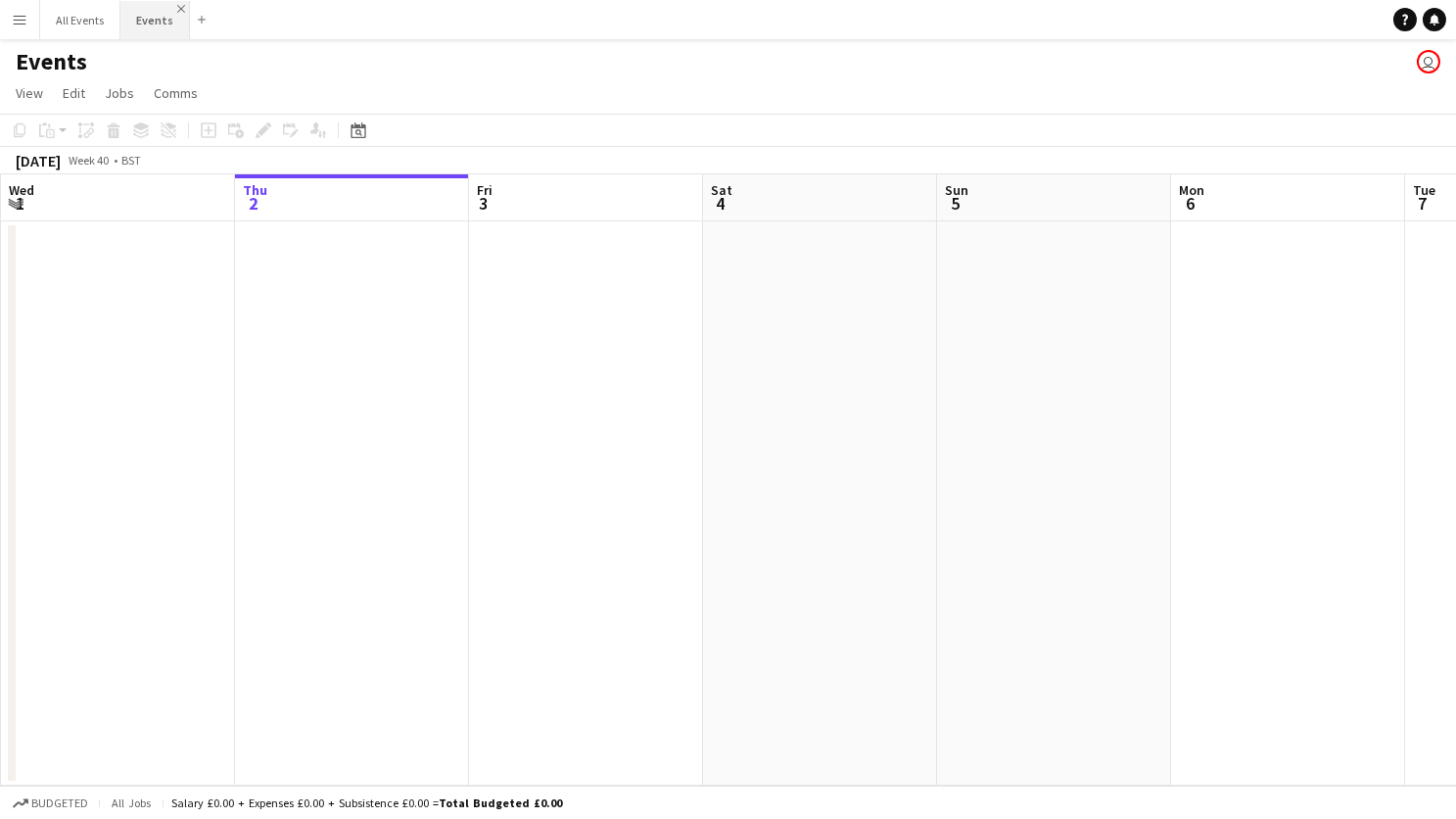
click at [177, 7] on app-icon "Close" at bounding box center [181, 9] width 8 height 8
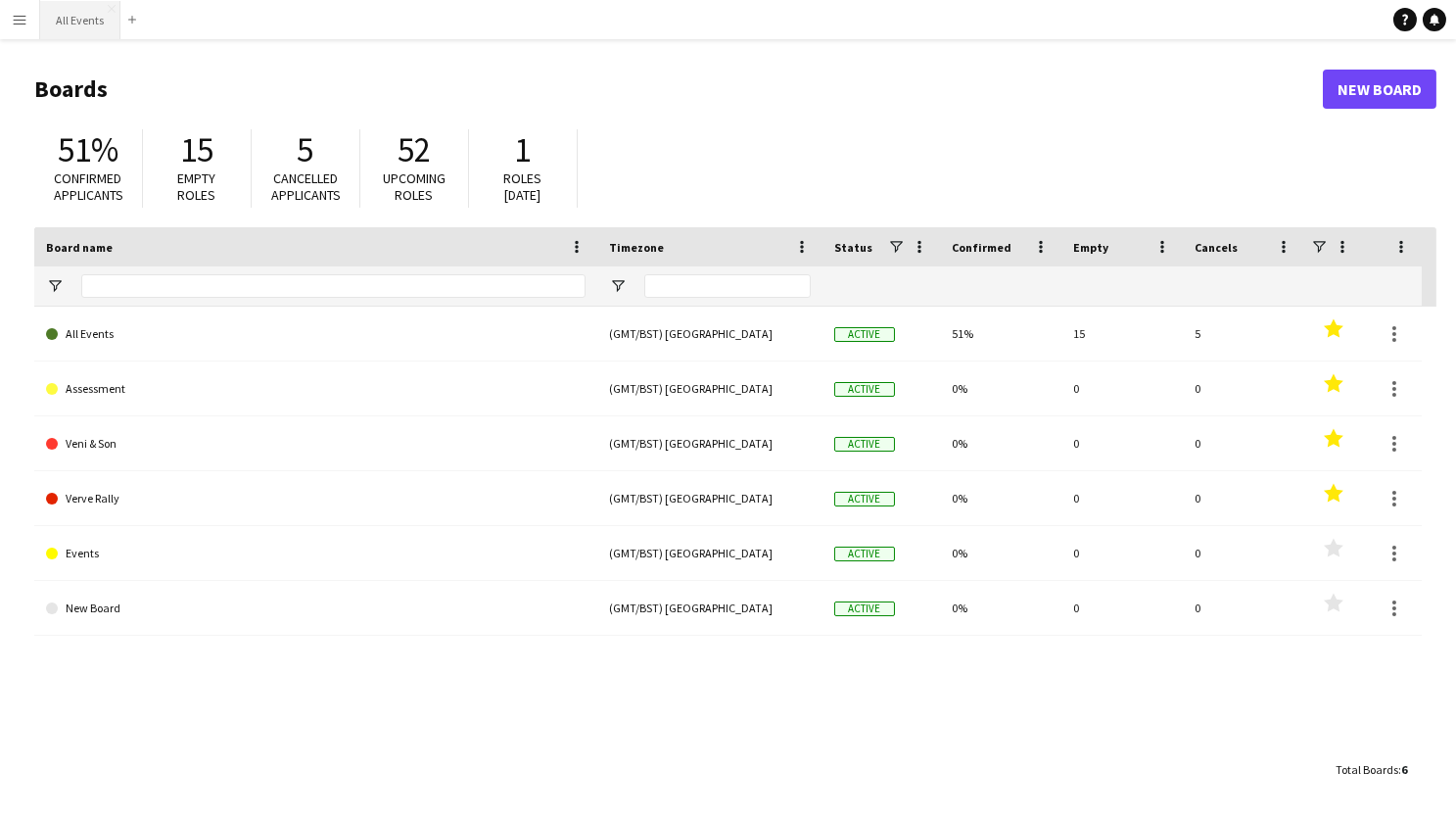
click at [83, 29] on button "All Events Close" at bounding box center [80, 20] width 81 height 38
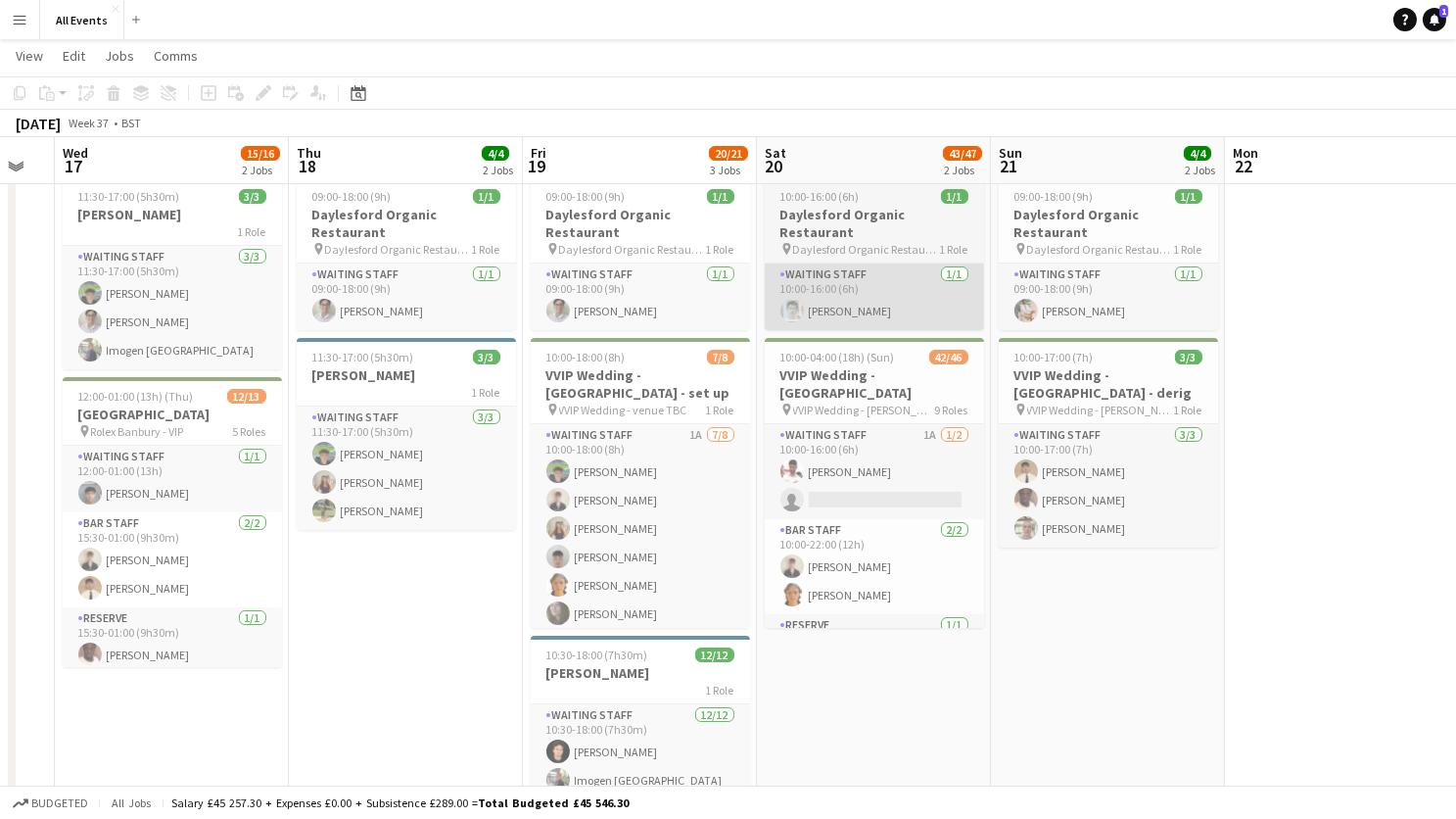
scroll to position [0, 721]
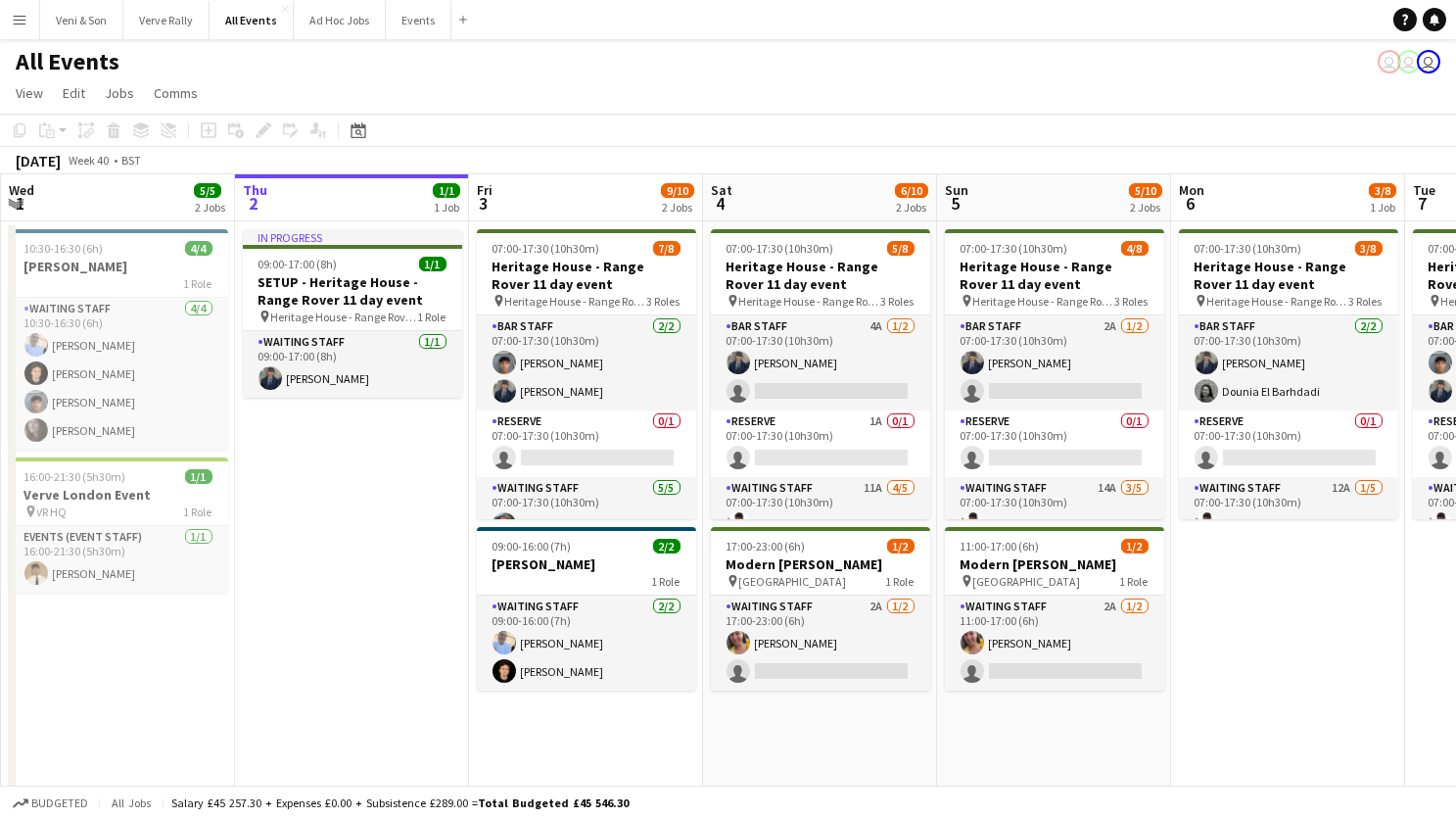
scroll to position [0, 467]
click at [689, 73] on div "All Events user user user" at bounding box center [728, 57] width 1456 height 37
click at [33, 12] on button "Menu" at bounding box center [19, 19] width 39 height 39
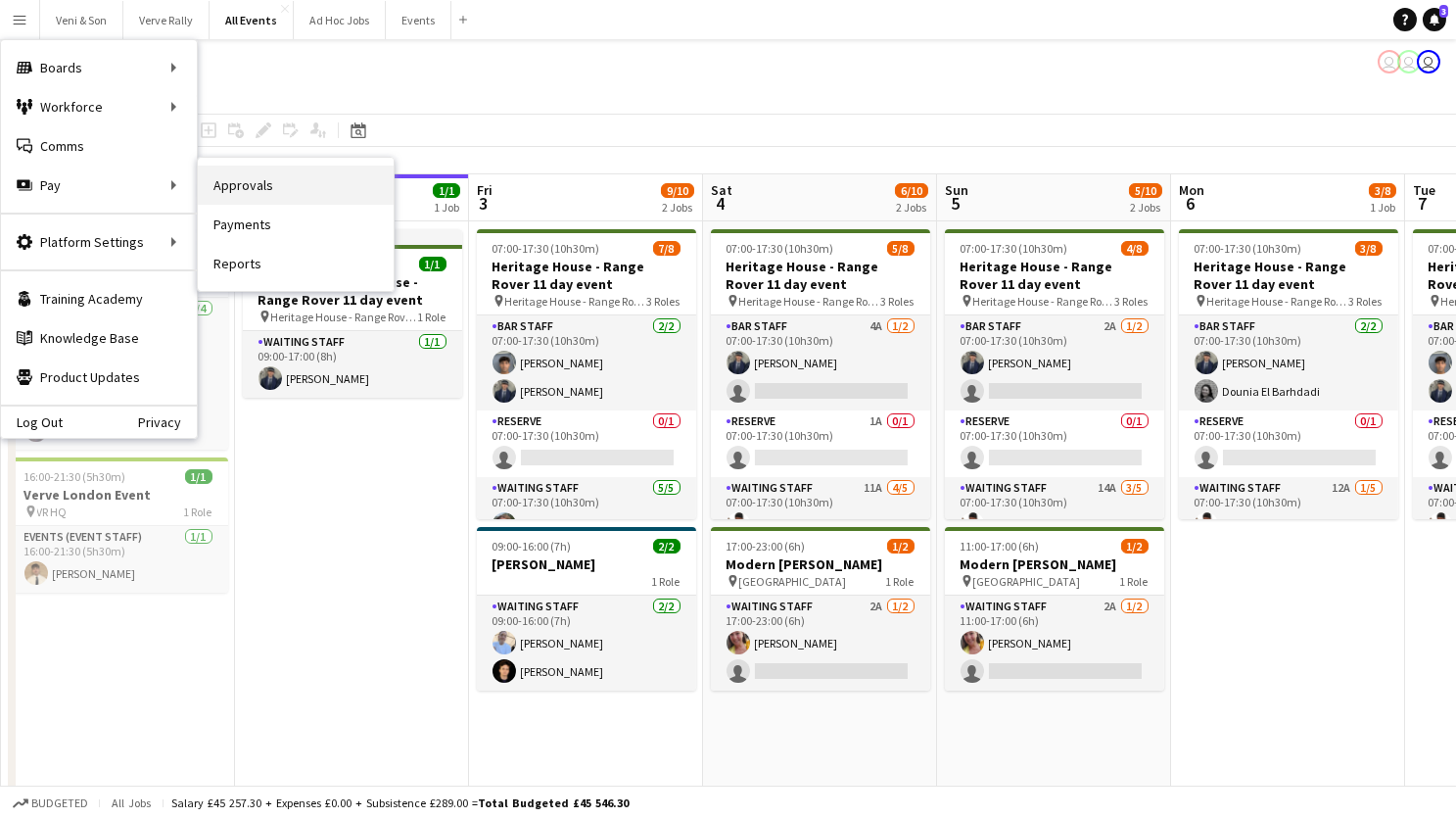
click at [246, 187] on link "Approvals" at bounding box center [295, 184] width 196 height 39
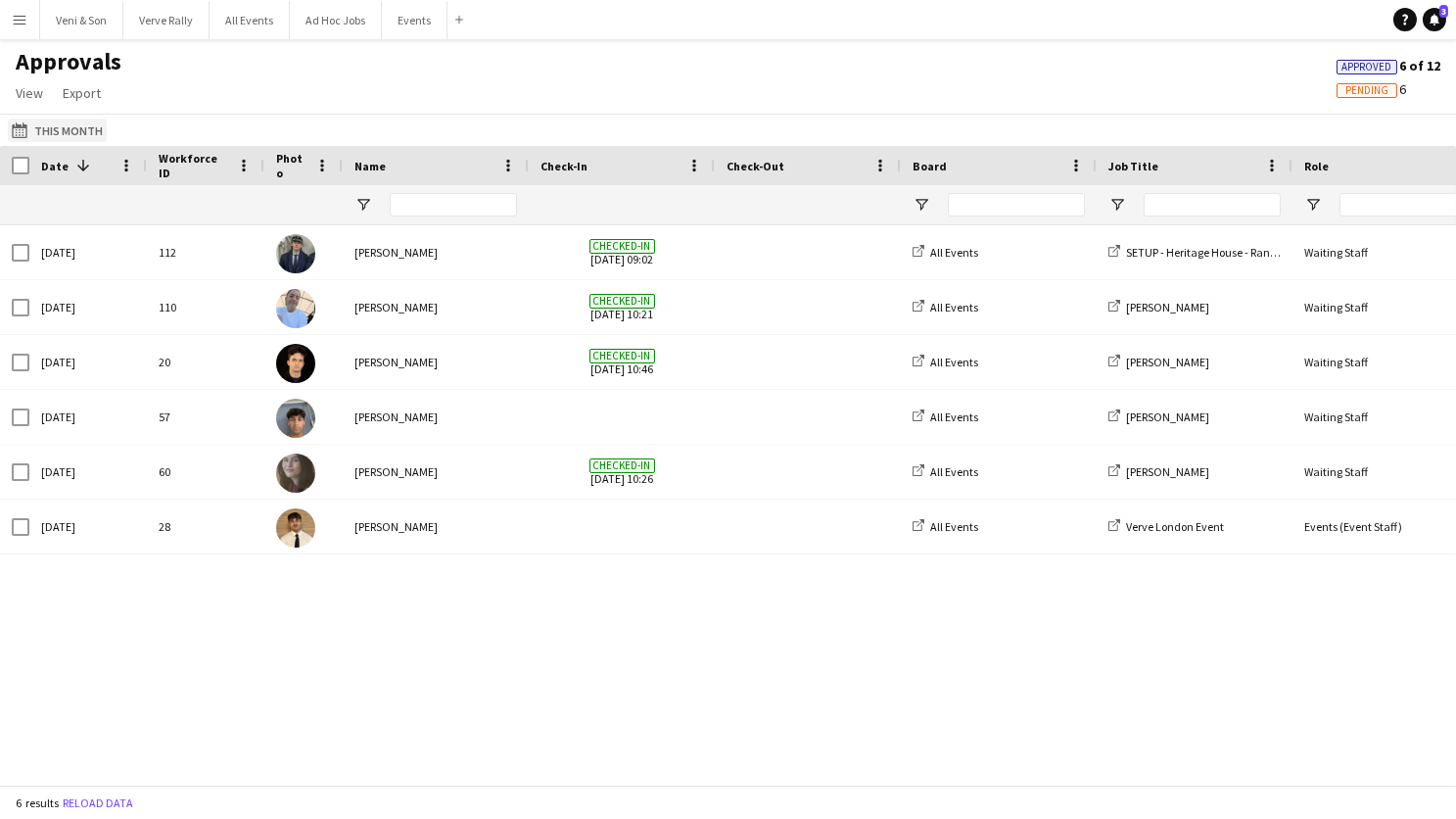
click at [80, 122] on button "This Month This Month" at bounding box center [57, 130] width 98 height 24
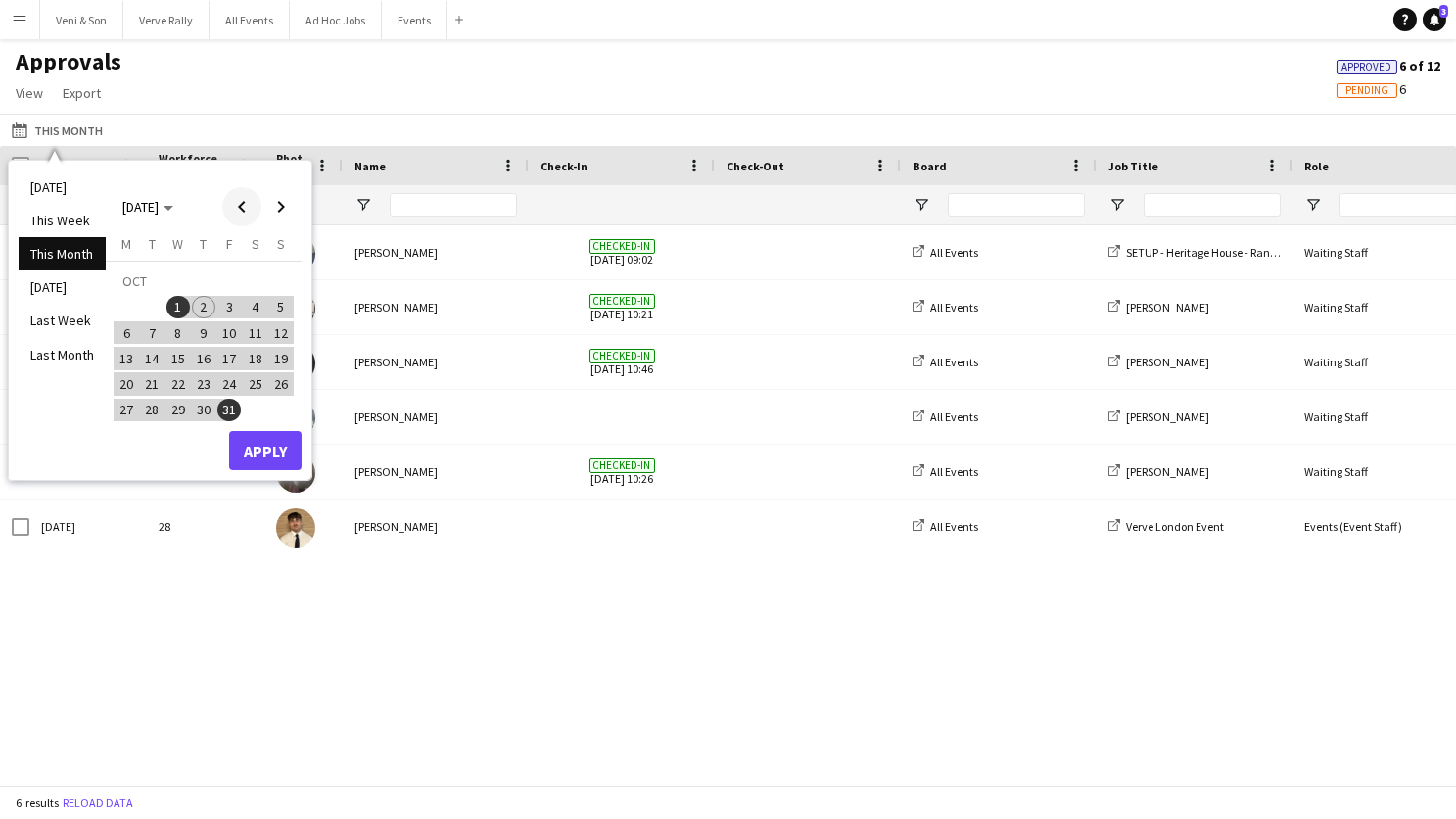
click at [232, 205] on span "Previous month" at bounding box center [241, 206] width 39 height 39
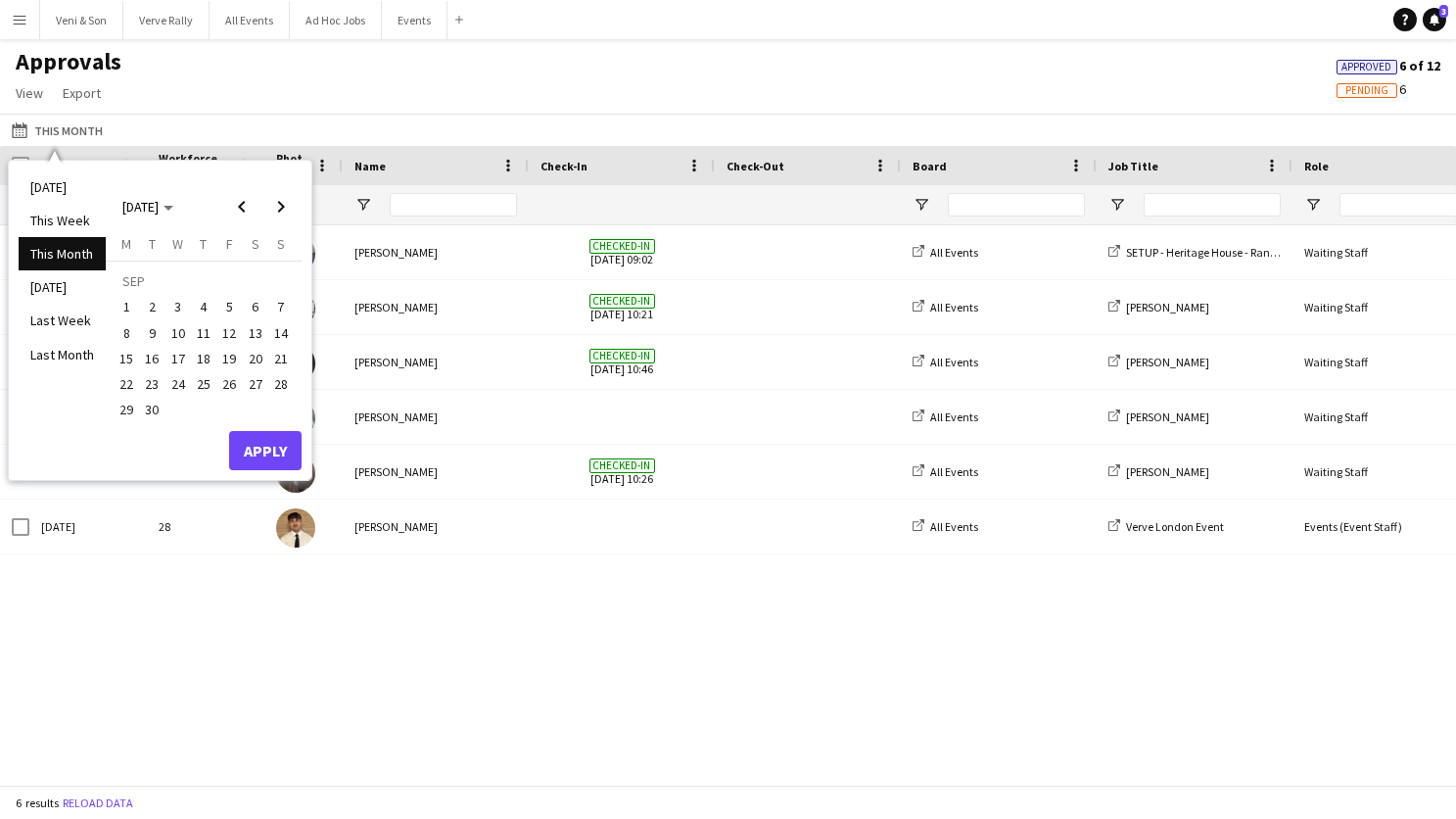
click at [203, 362] on span "18" at bounding box center [204, 358] width 24 height 24
click at [254, 446] on button "Apply" at bounding box center [265, 450] width 73 height 39
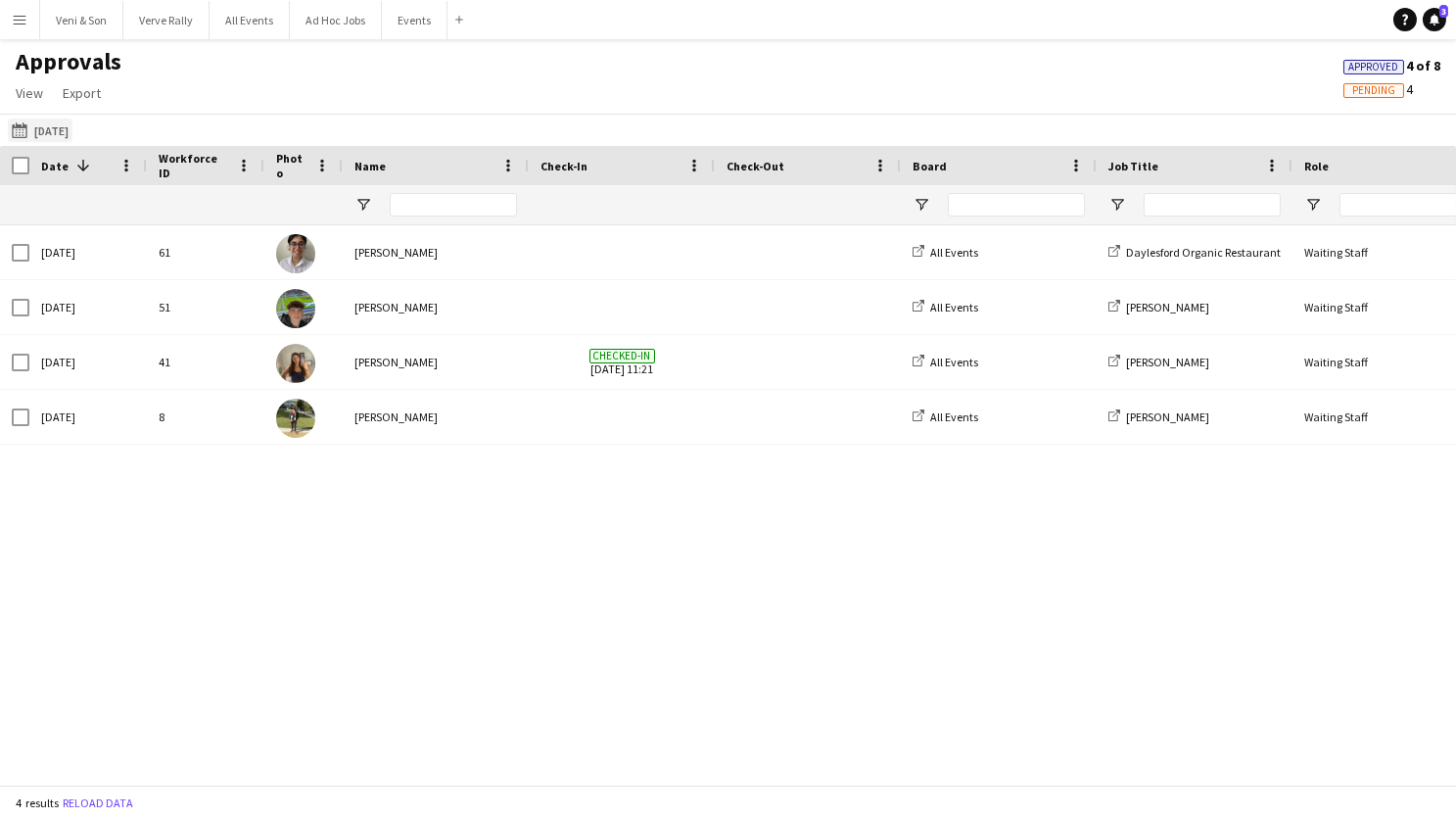
click at [73, 133] on button "This Month 18-09-2025" at bounding box center [40, 130] width 65 height 24
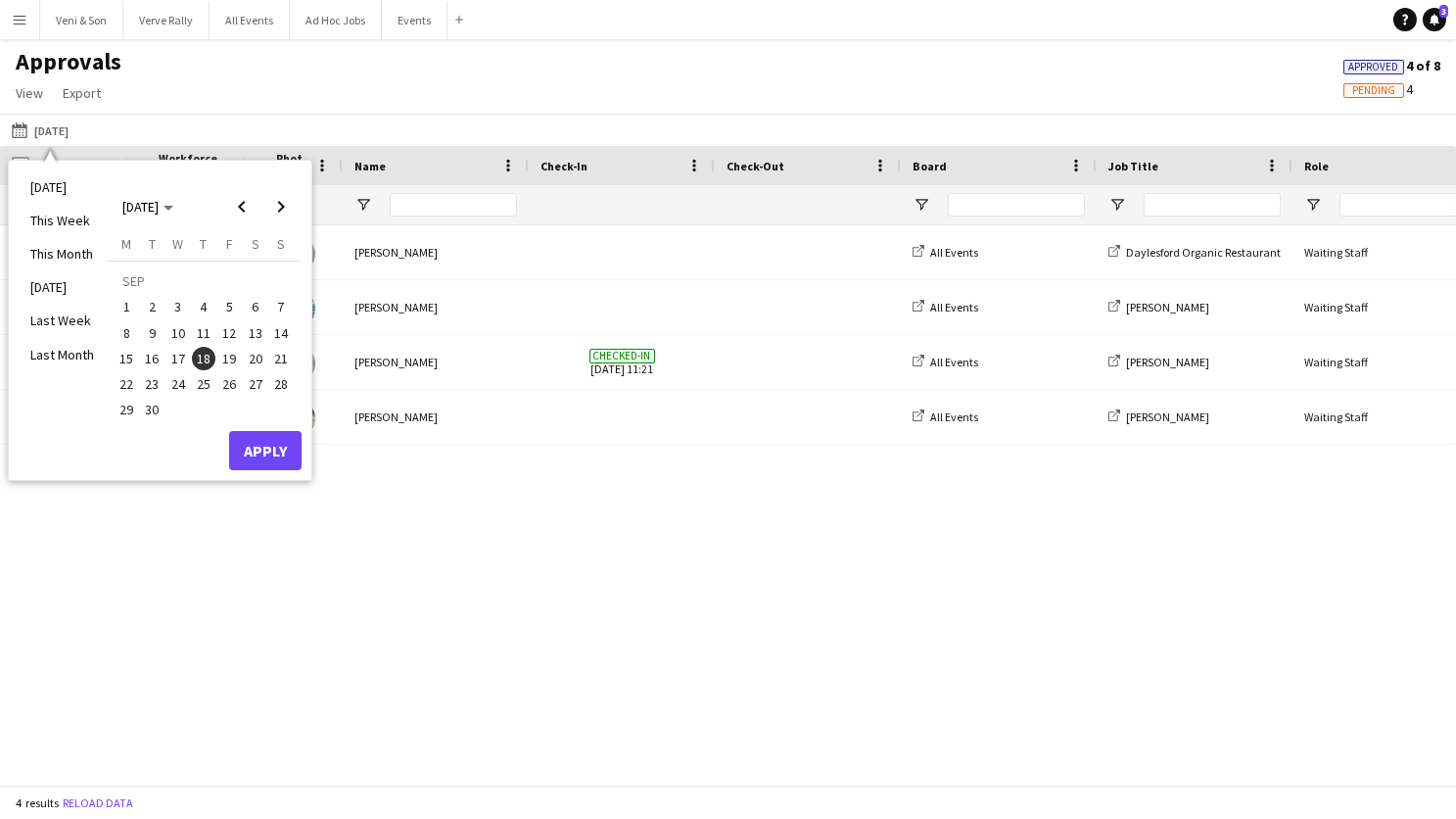
click at [168, 360] on span "17" at bounding box center [178, 358] width 24 height 24
click at [231, 362] on span "19" at bounding box center [230, 358] width 24 height 24
click at [275, 460] on button "Apply" at bounding box center [265, 450] width 73 height 39
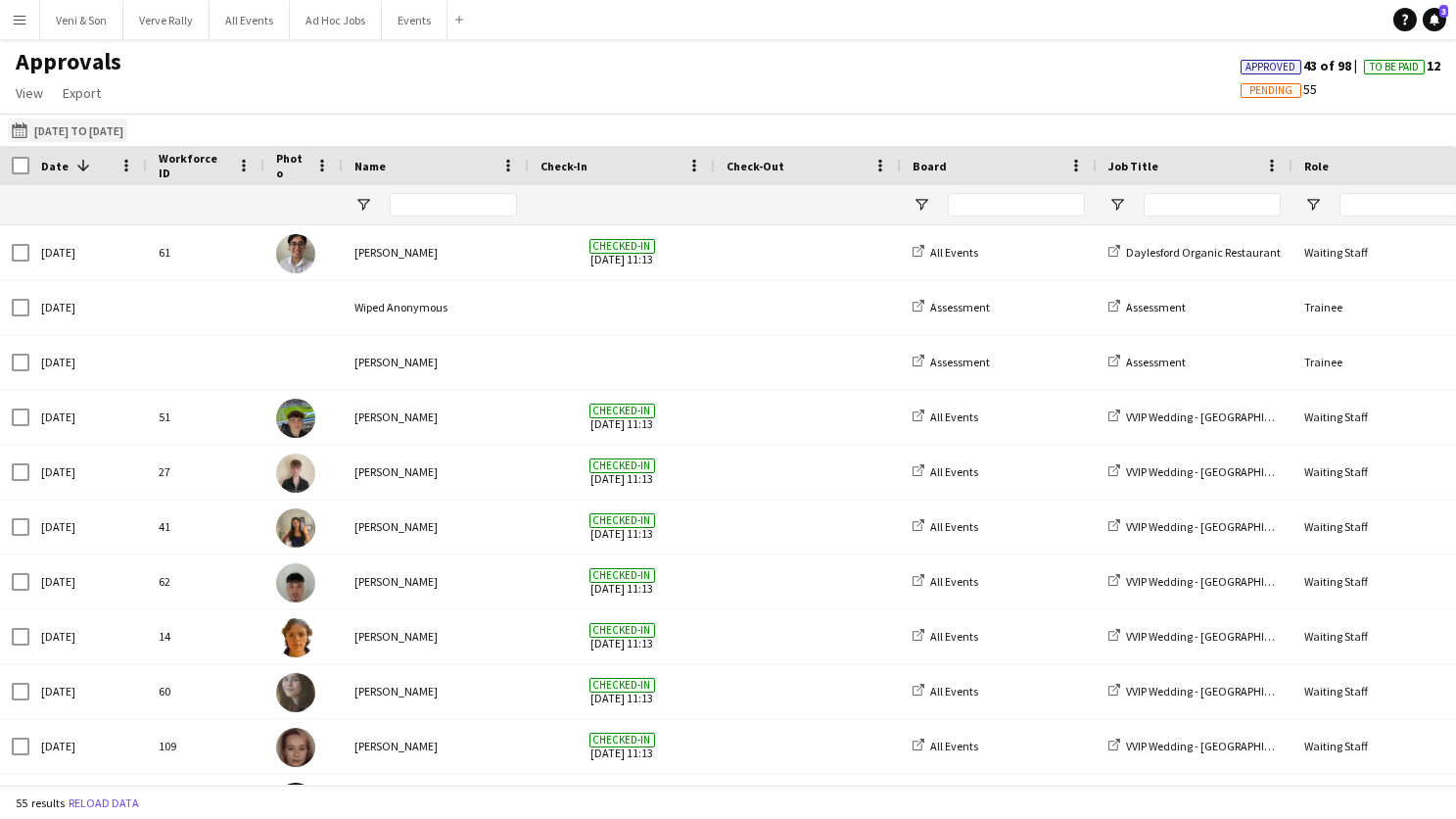
click at [67, 124] on button "This Month 17-09-2025 to 19-09-2025" at bounding box center [68, 130] width 119 height 24
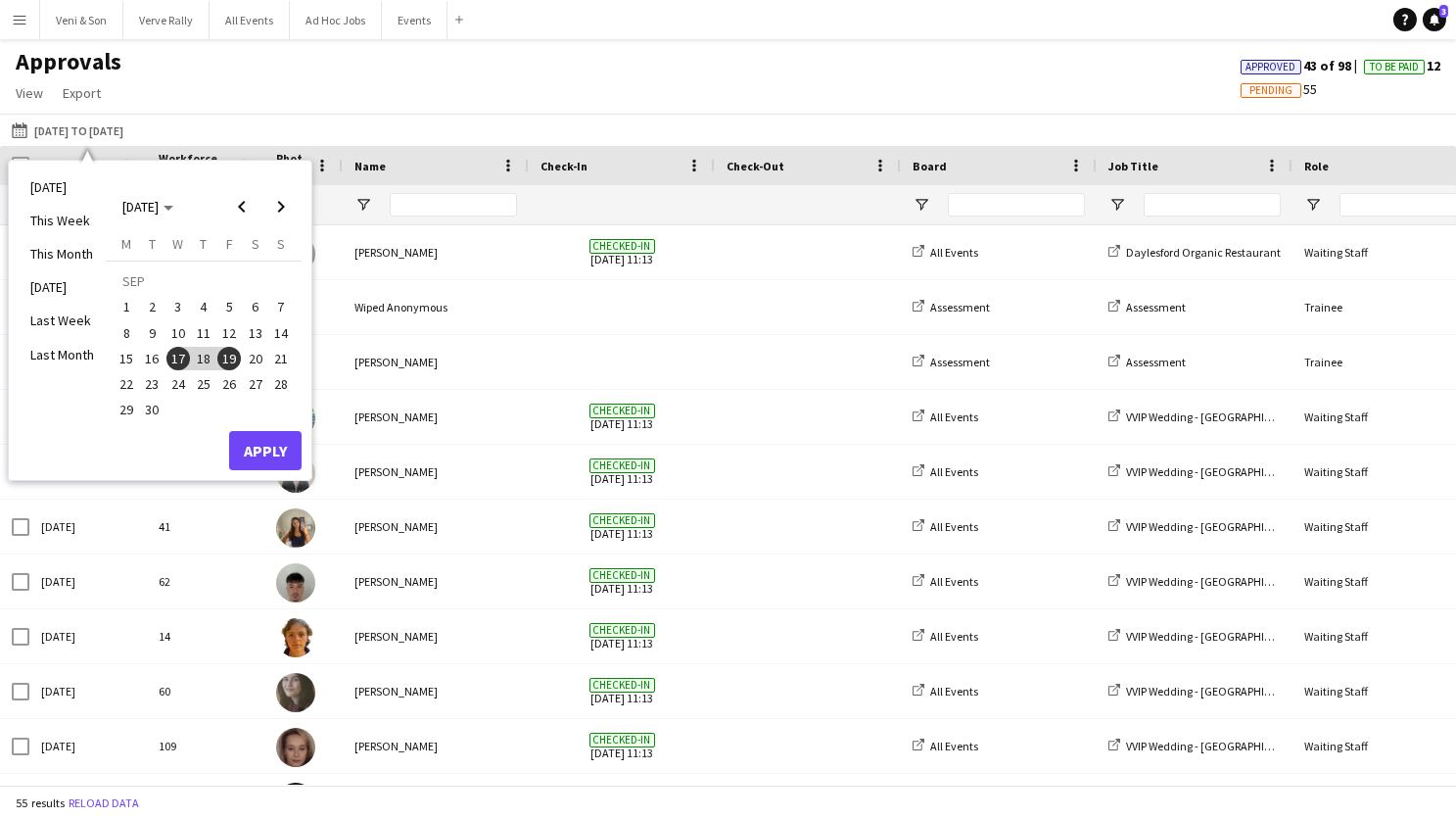
click at [125, 310] on span "1" at bounding box center [126, 307] width 24 height 24
click at [148, 412] on span "30" at bounding box center [153, 411] width 24 height 24
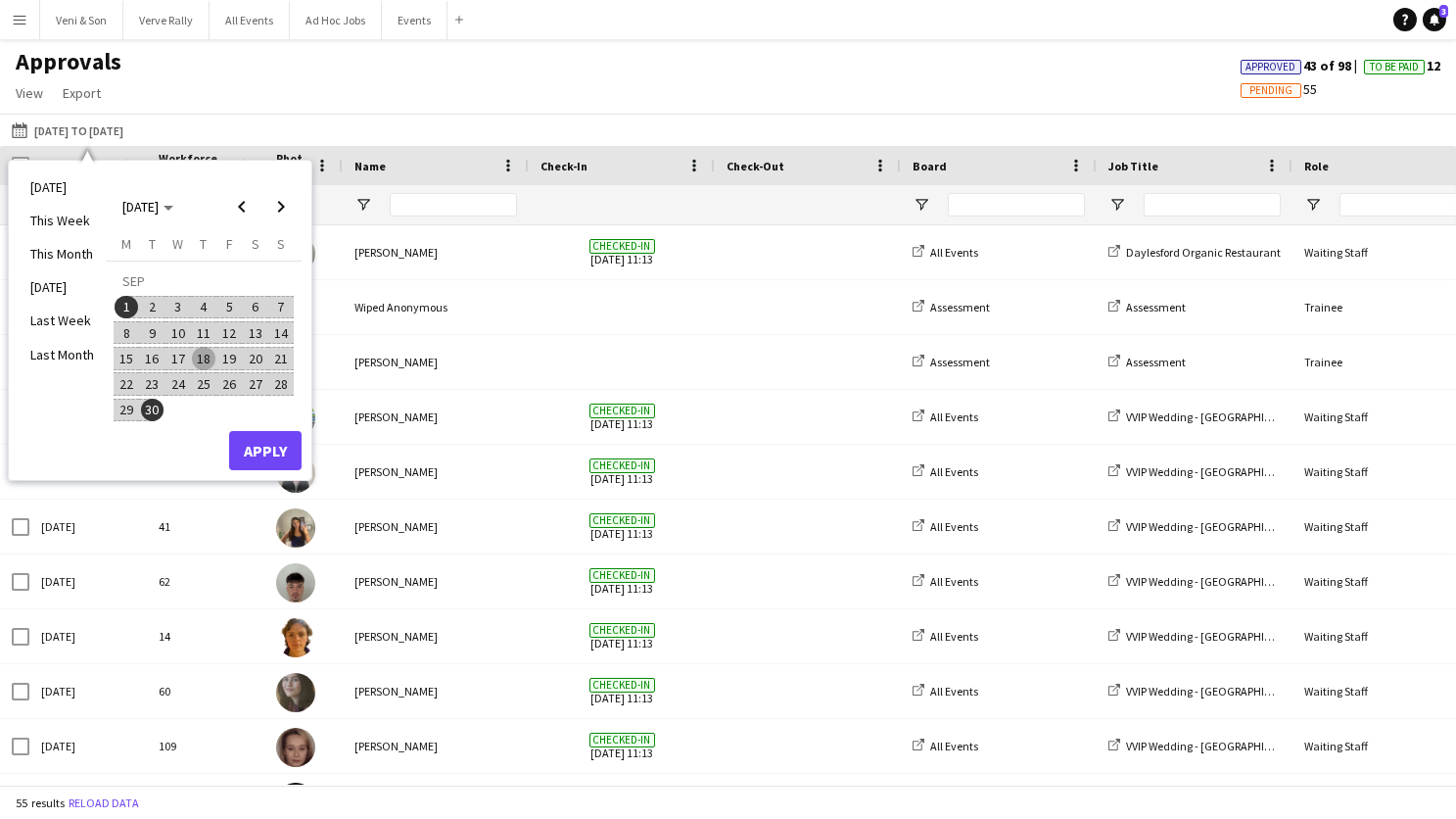
click at [204, 362] on span "18" at bounding box center [204, 358] width 24 height 24
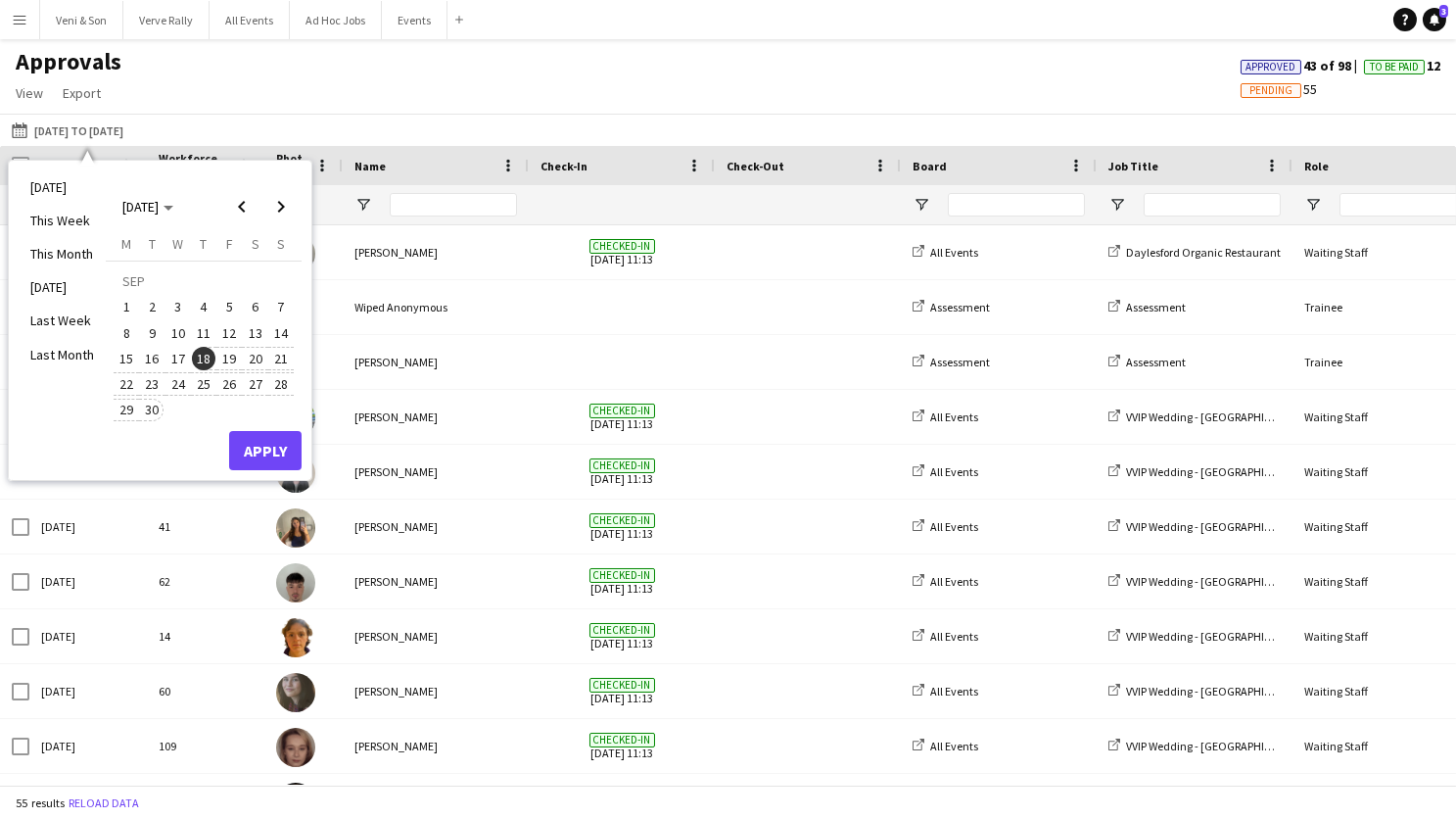
click at [154, 407] on span "30" at bounding box center [153, 411] width 24 height 24
click at [263, 363] on span "20" at bounding box center [256, 358] width 24 height 24
click at [239, 363] on button "19" at bounding box center [230, 358] width 26 height 26
click at [237, 361] on span "19" at bounding box center [230, 358] width 24 height 24
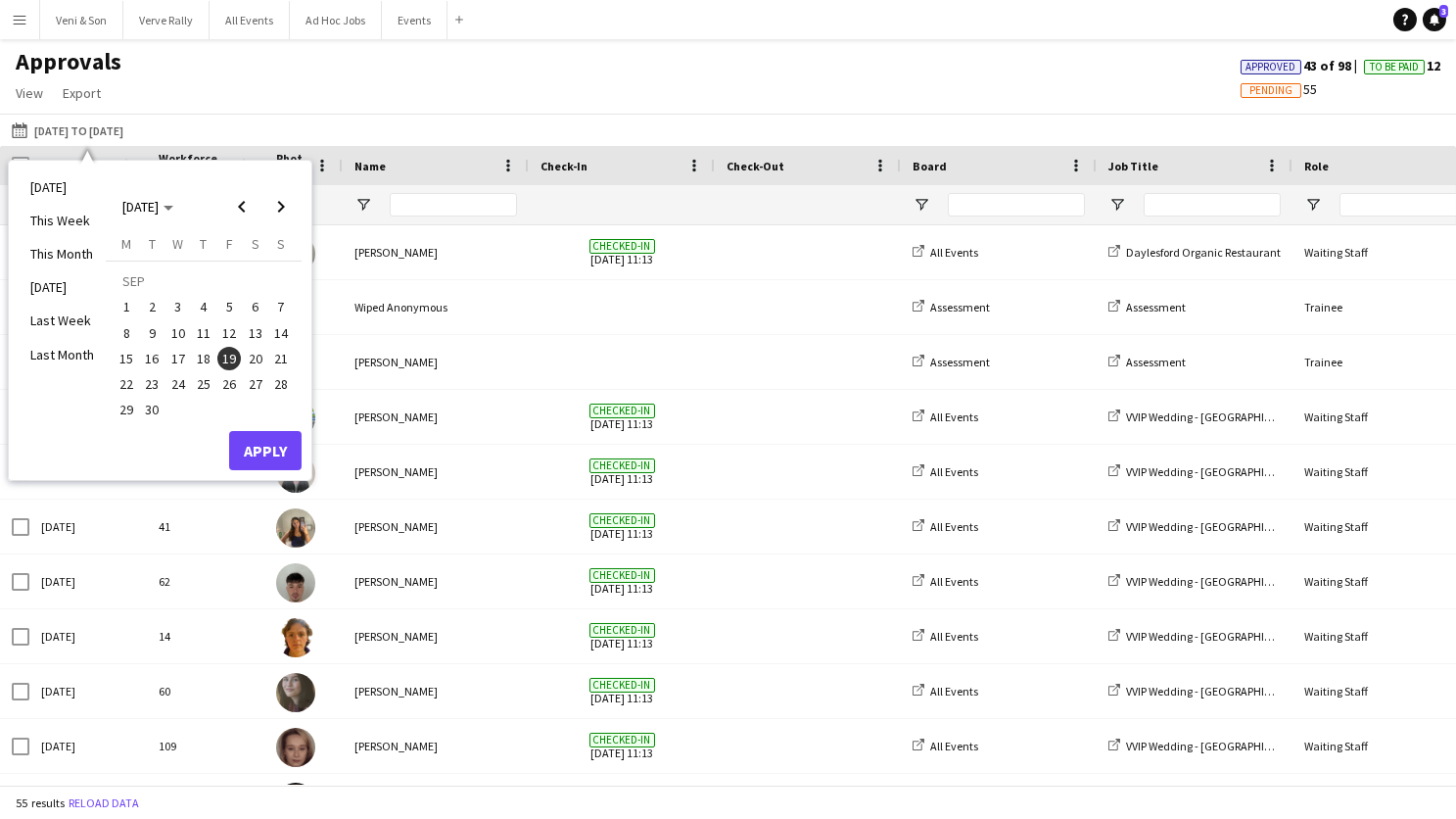
click at [243, 448] on button "Apply" at bounding box center [265, 450] width 73 height 39
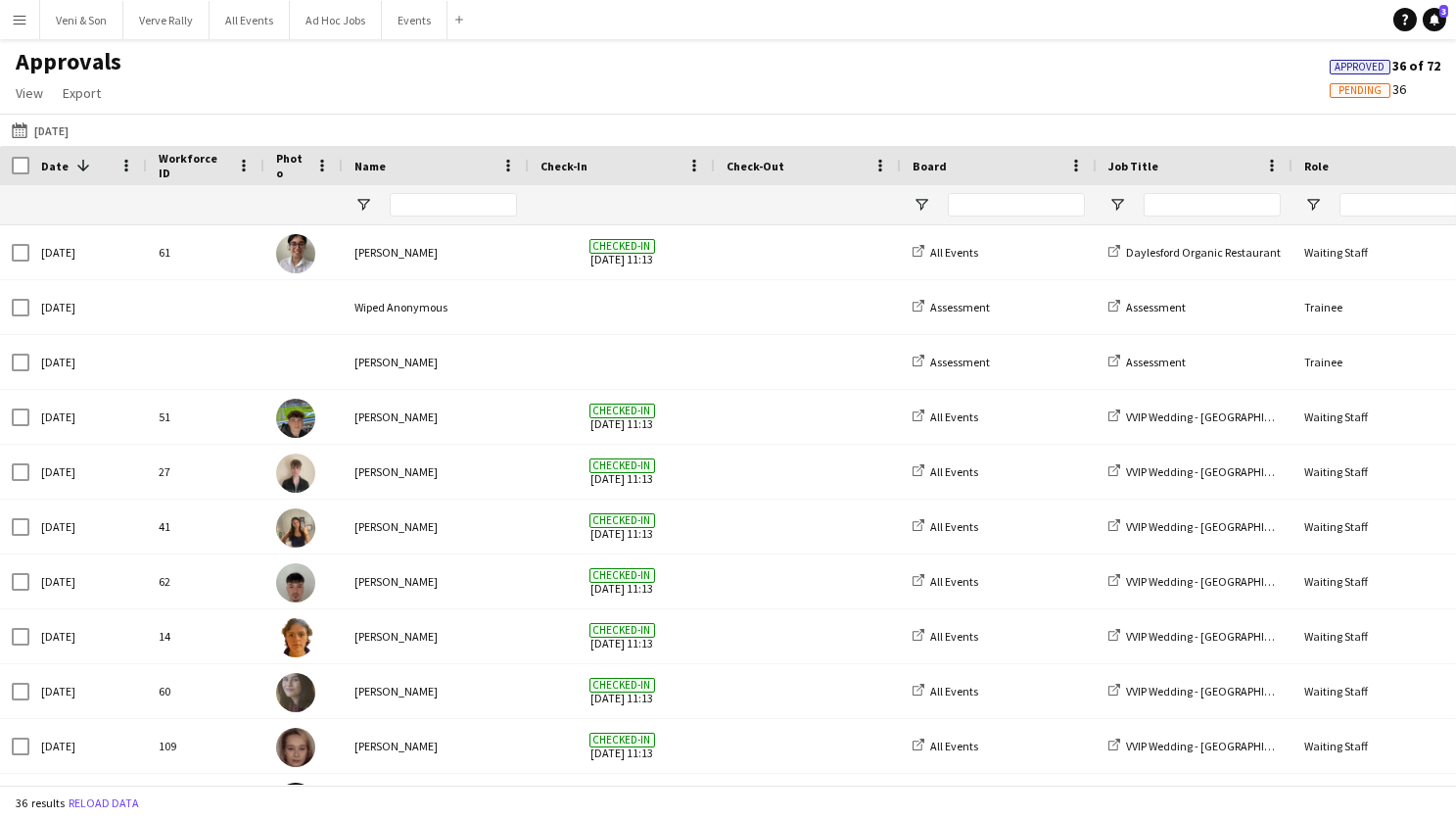
click at [1128, 201] on div at bounding box center [1194, 204] width 196 height 39
click at [1126, 201] on div at bounding box center [1194, 204] width 196 height 39
click at [1115, 201] on span "Open Filter Menu" at bounding box center [1117, 205] width 18 height 18
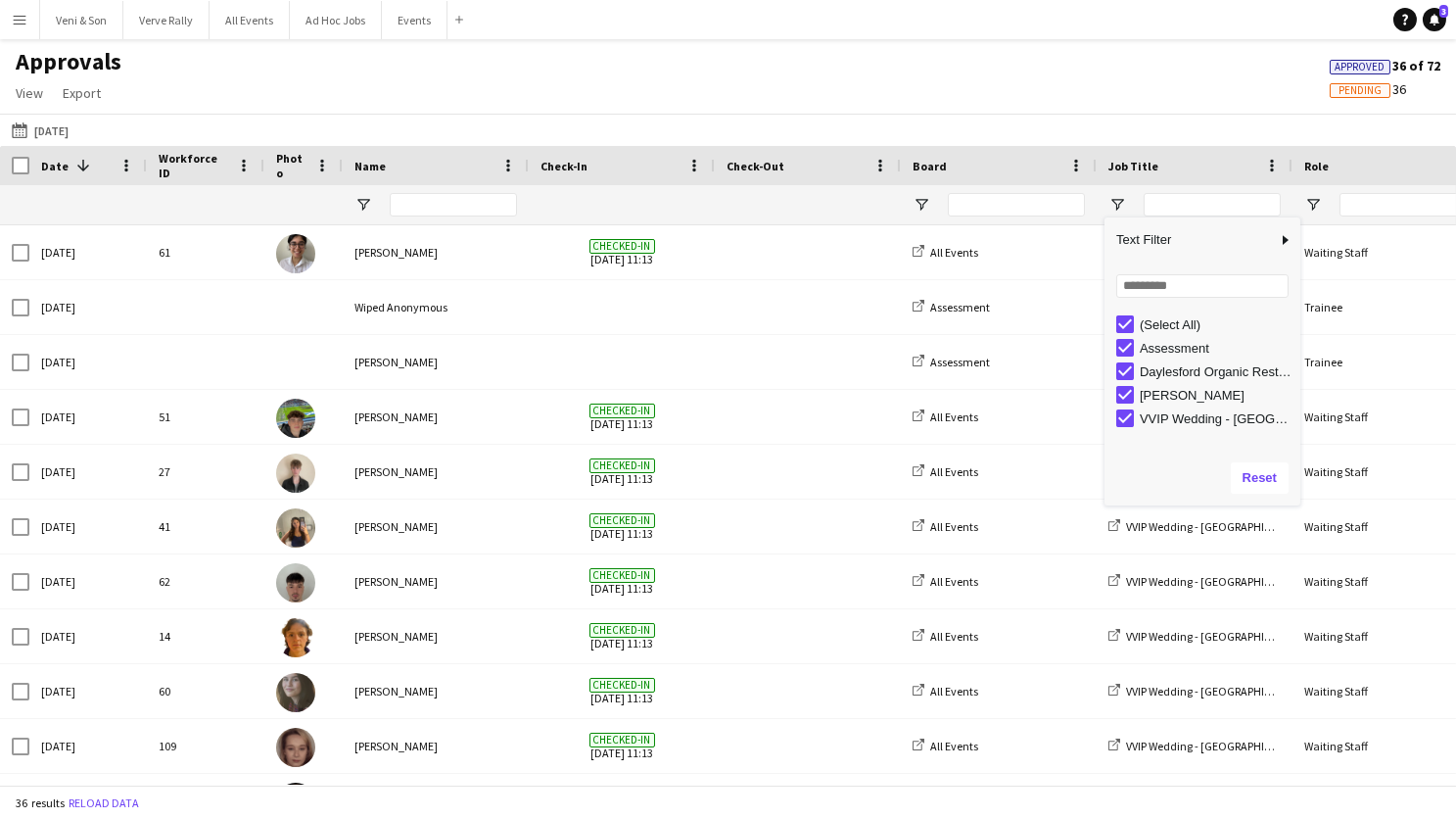
click at [1159, 327] on div "(Select All)" at bounding box center [1217, 324] width 155 height 15
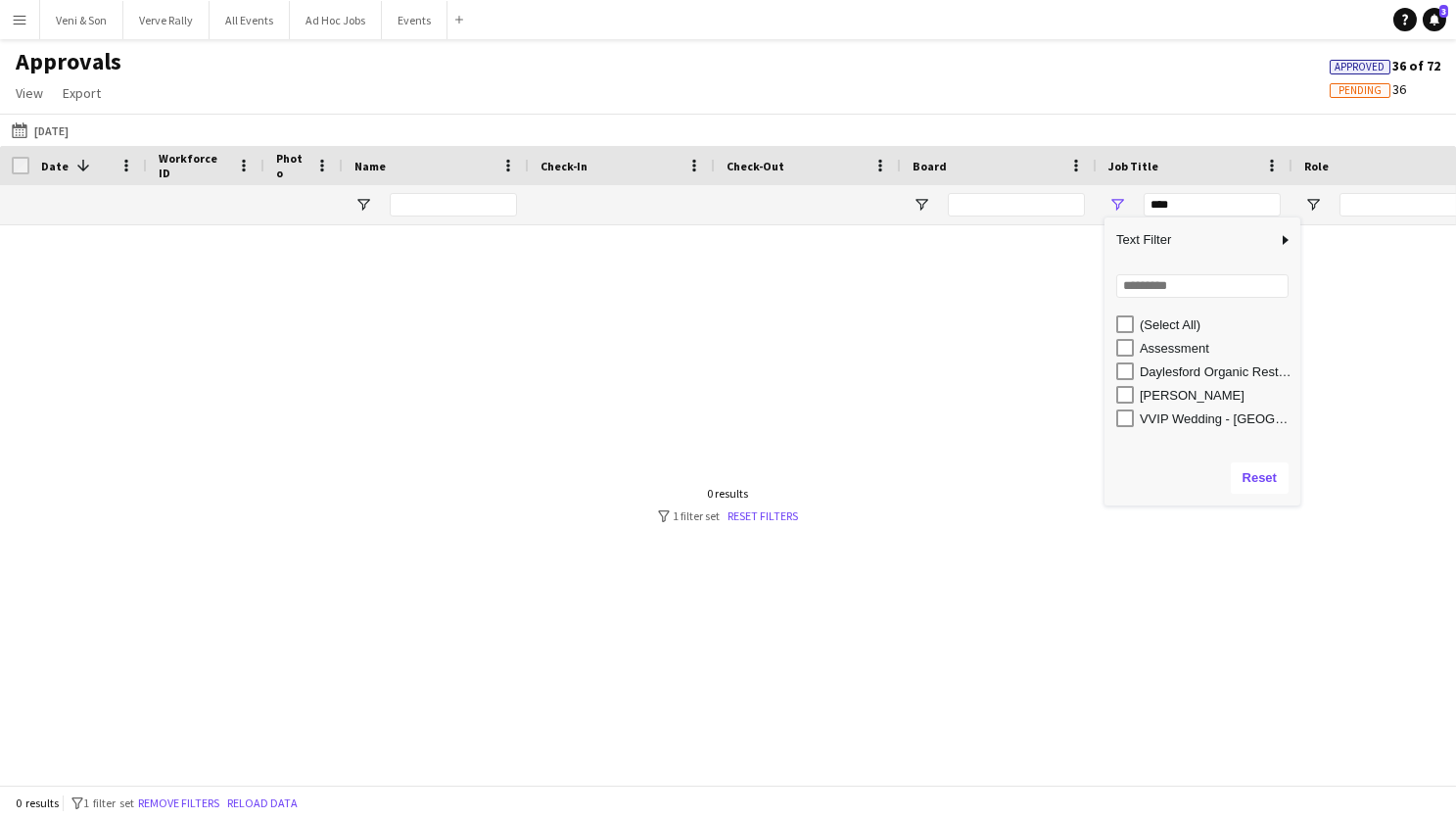
click at [1153, 388] on div "[PERSON_NAME]" at bounding box center [1217, 395] width 155 height 15
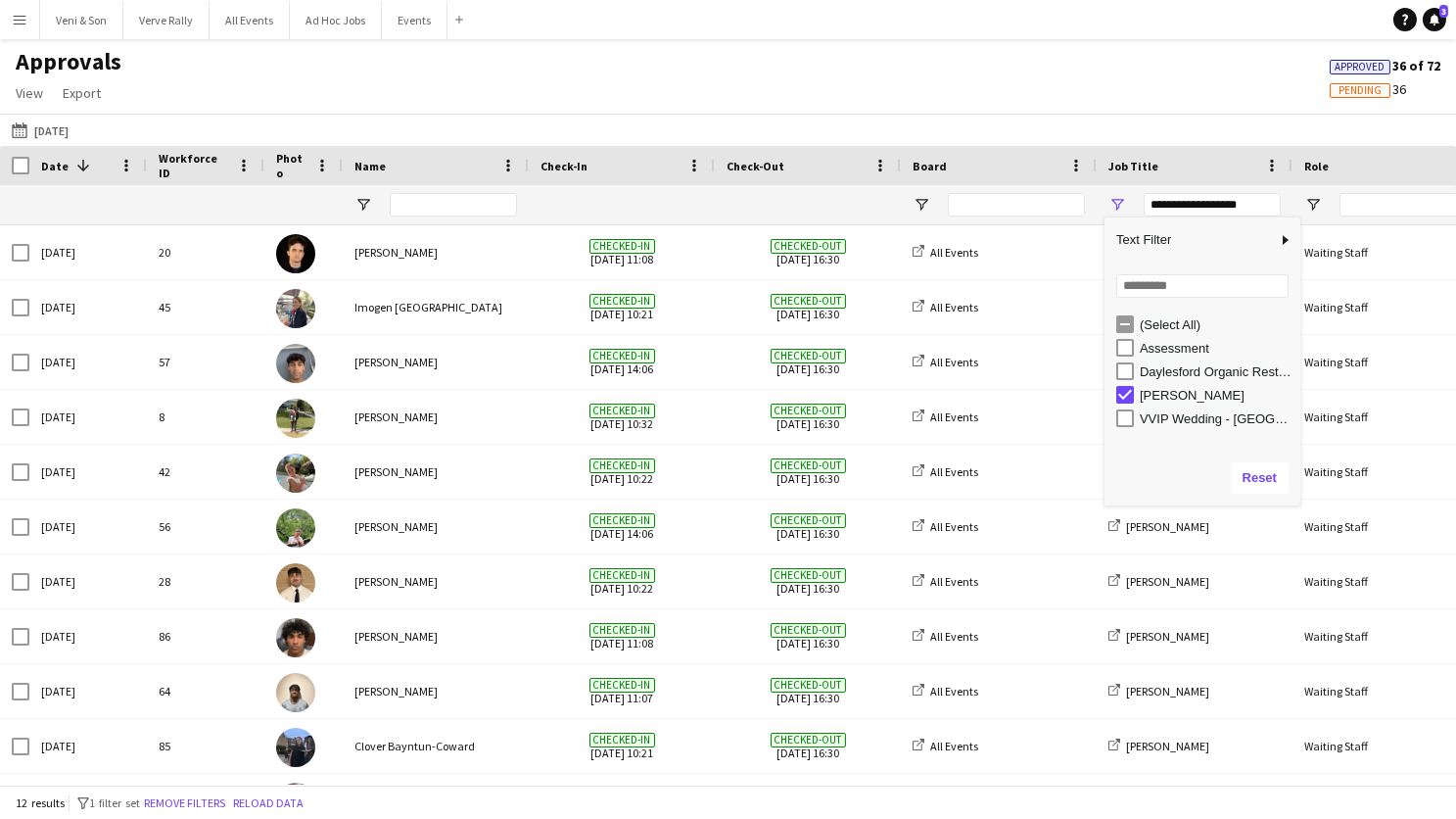
click at [1098, 43] on main "Approvals View Customise view Customise filters Reset Filters Reset View Reset …" at bounding box center [728, 415] width 1456 height 753
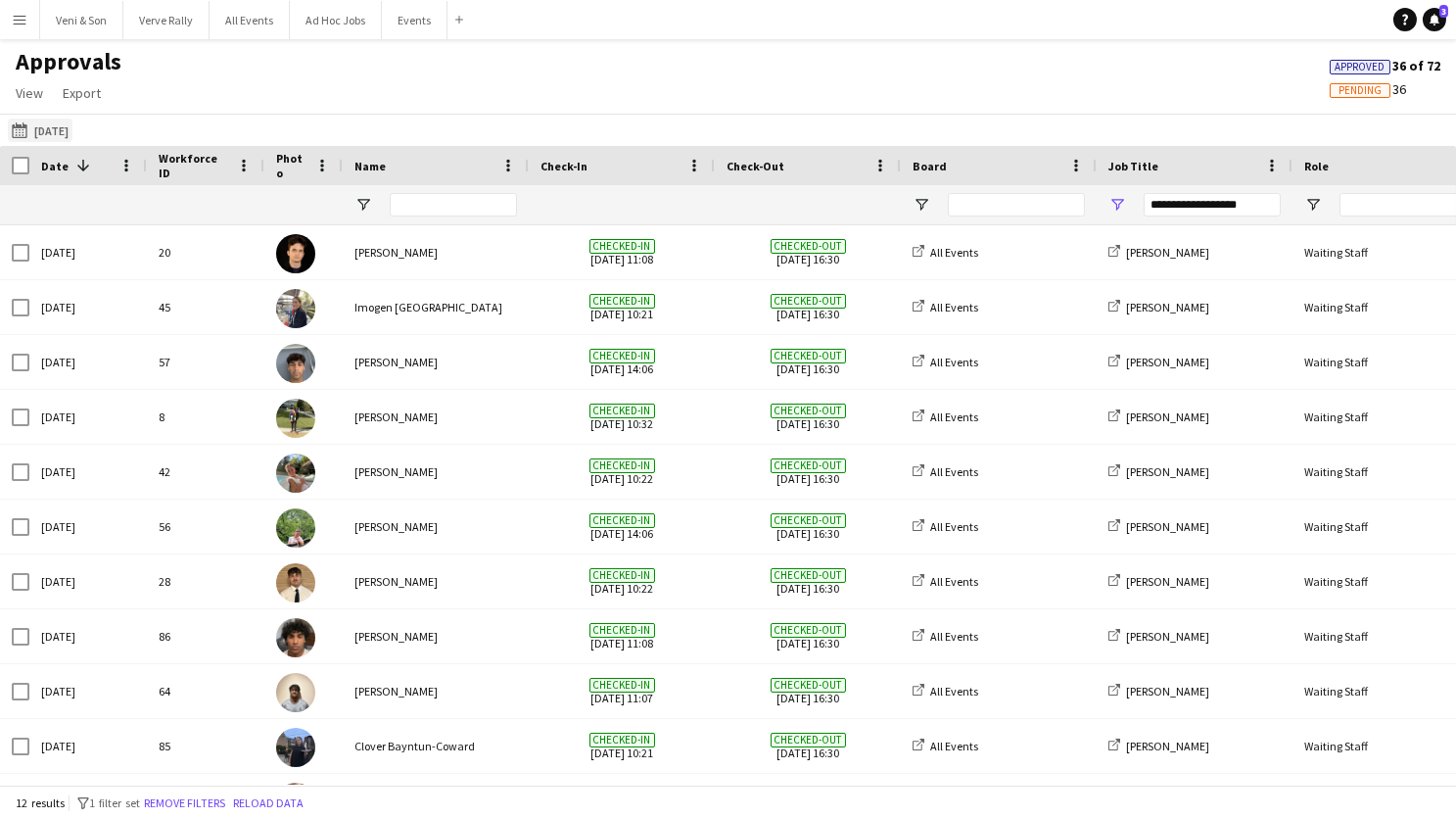
click at [51, 125] on button "This Month 19-09-2025" at bounding box center [40, 130] width 65 height 24
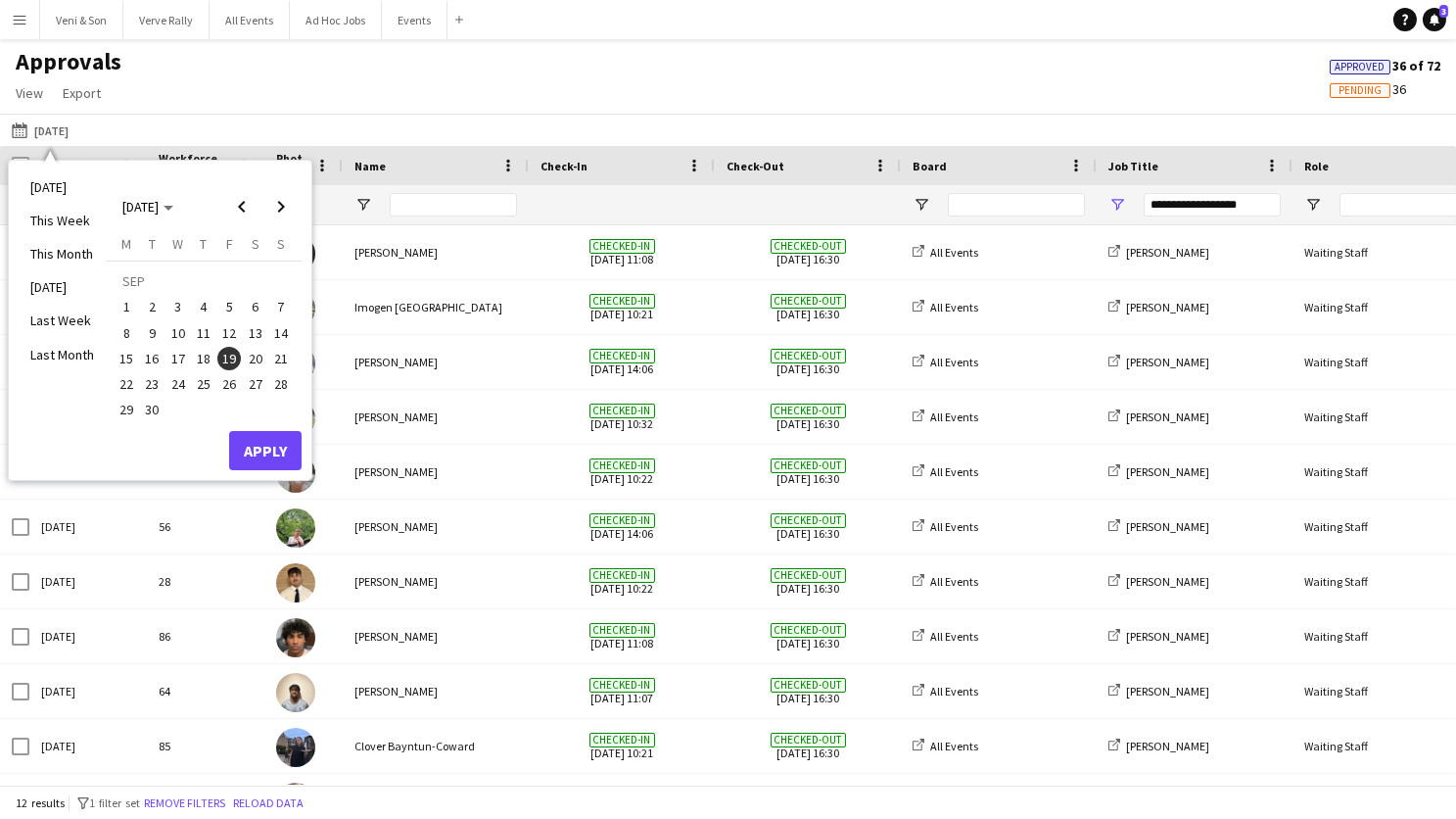
click at [244, 359] on span "20" at bounding box center [256, 358] width 24 height 24
click at [265, 440] on button "Apply" at bounding box center [265, 450] width 73 height 39
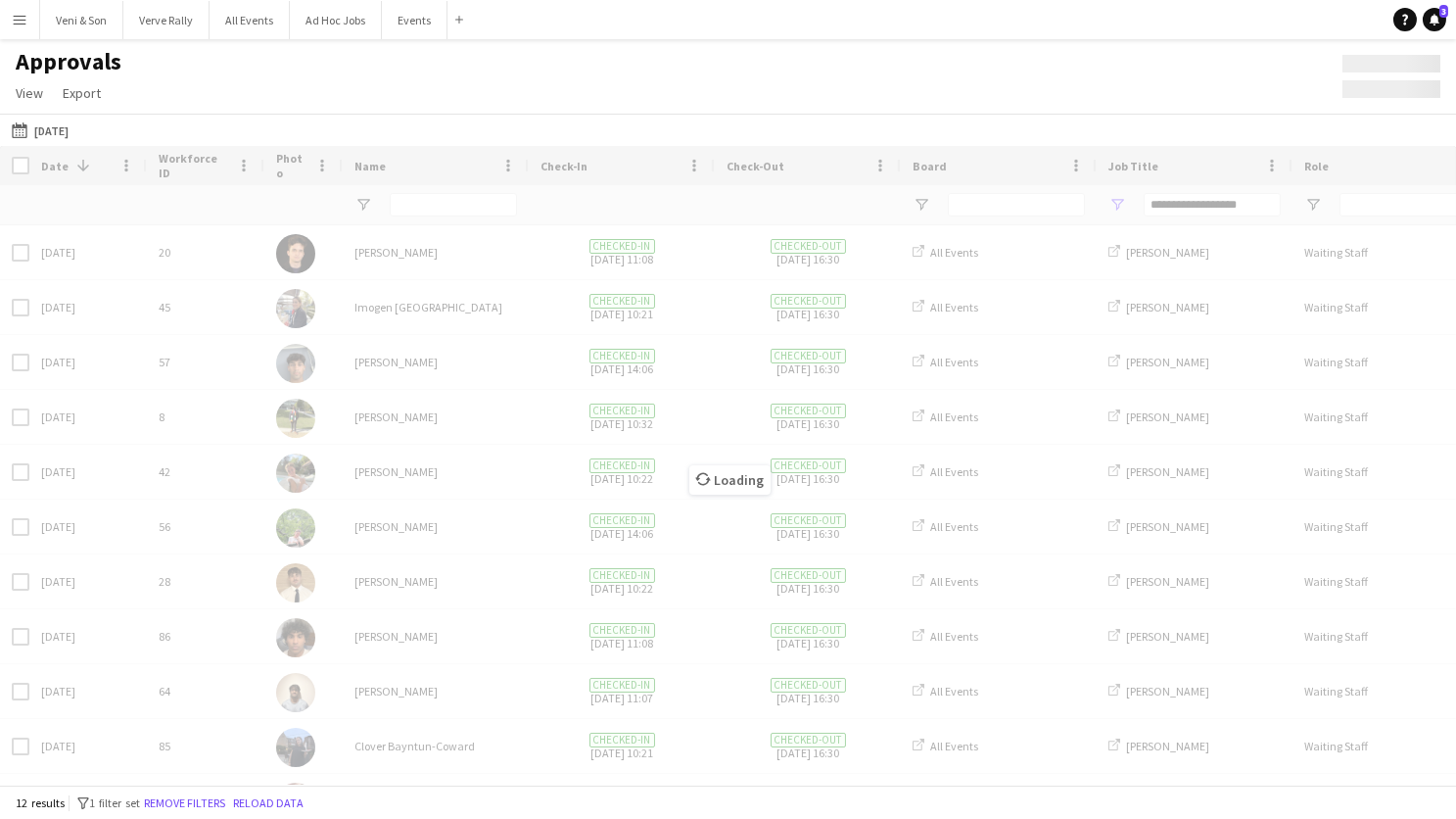
type input "***"
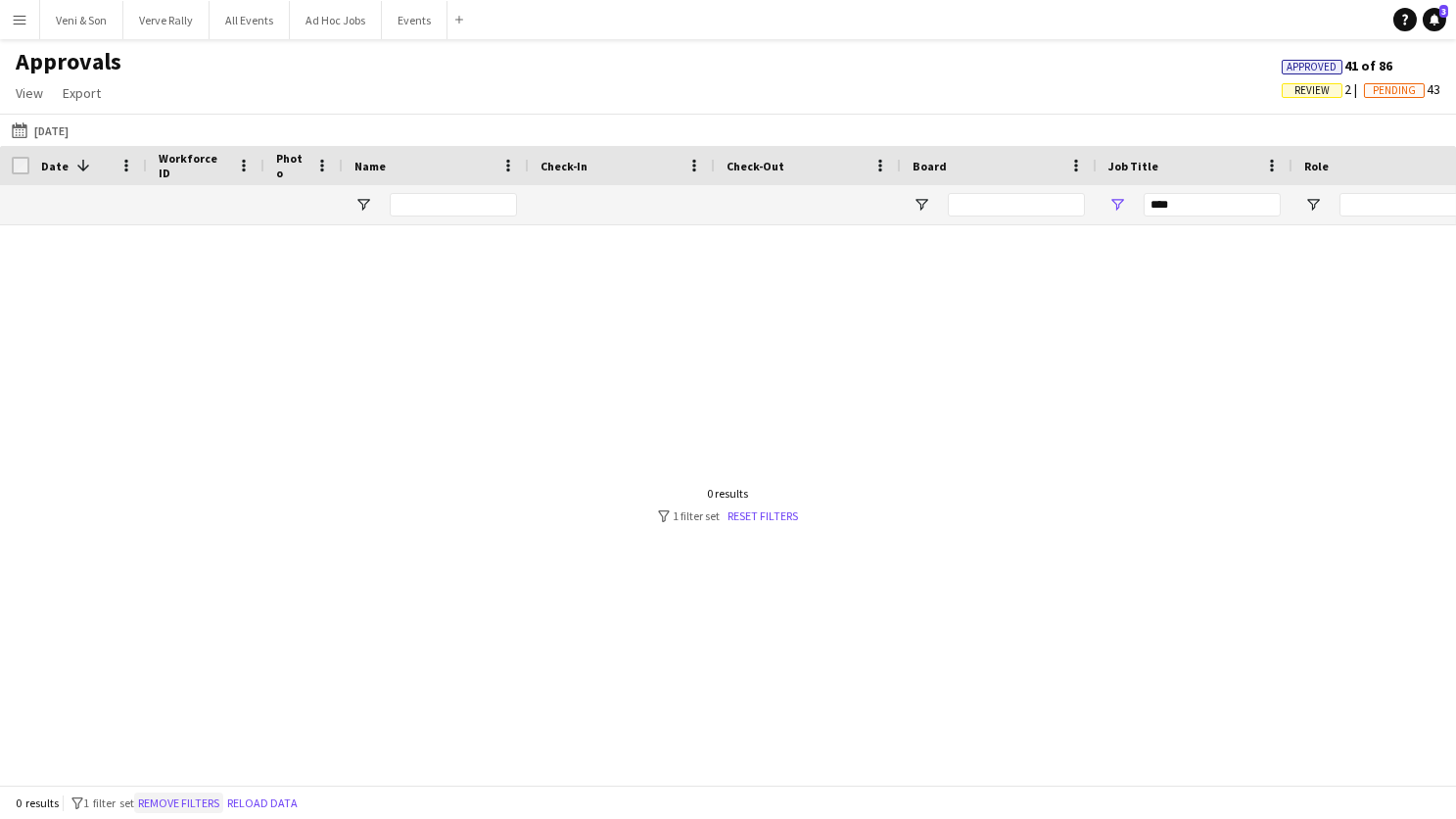
click at [217, 795] on button "Remove filters" at bounding box center [179, 803] width 90 height 22
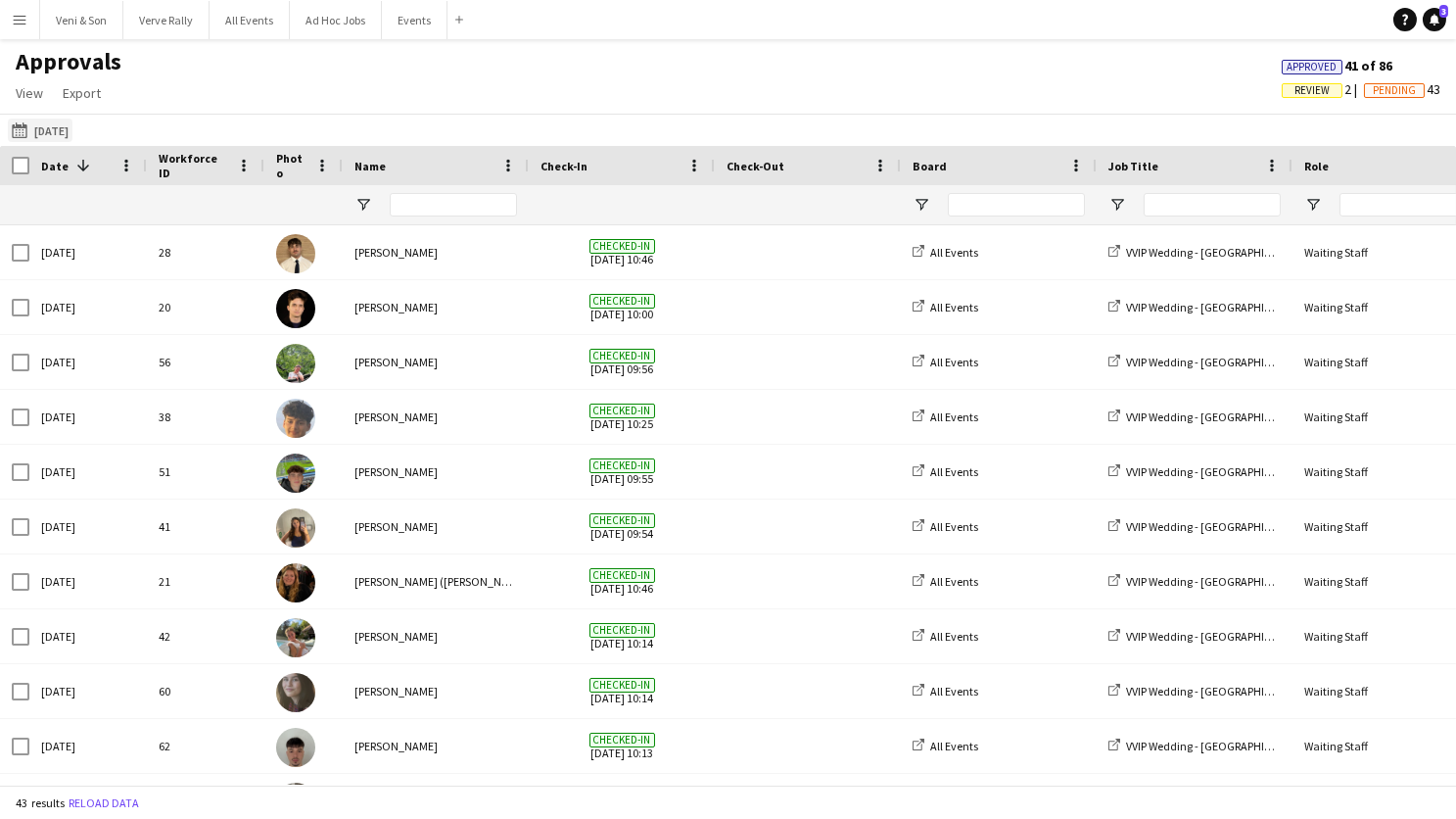
click at [63, 131] on button "This Month 20-09-2025" at bounding box center [40, 130] width 65 height 24
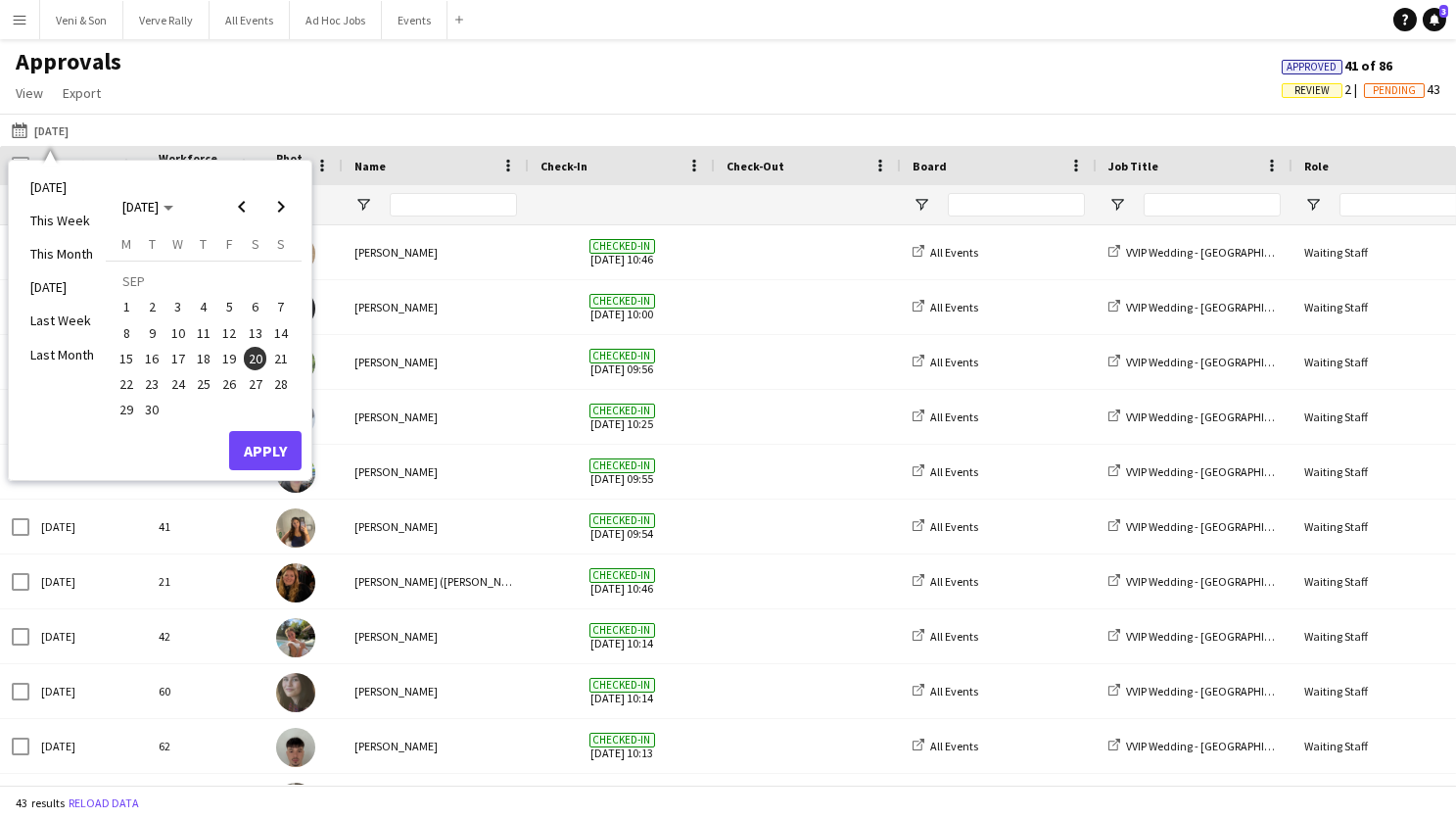
click at [139, 384] on button "23" at bounding box center [152, 384] width 26 height 26
click at [250, 446] on button "Apply" at bounding box center [265, 450] width 73 height 39
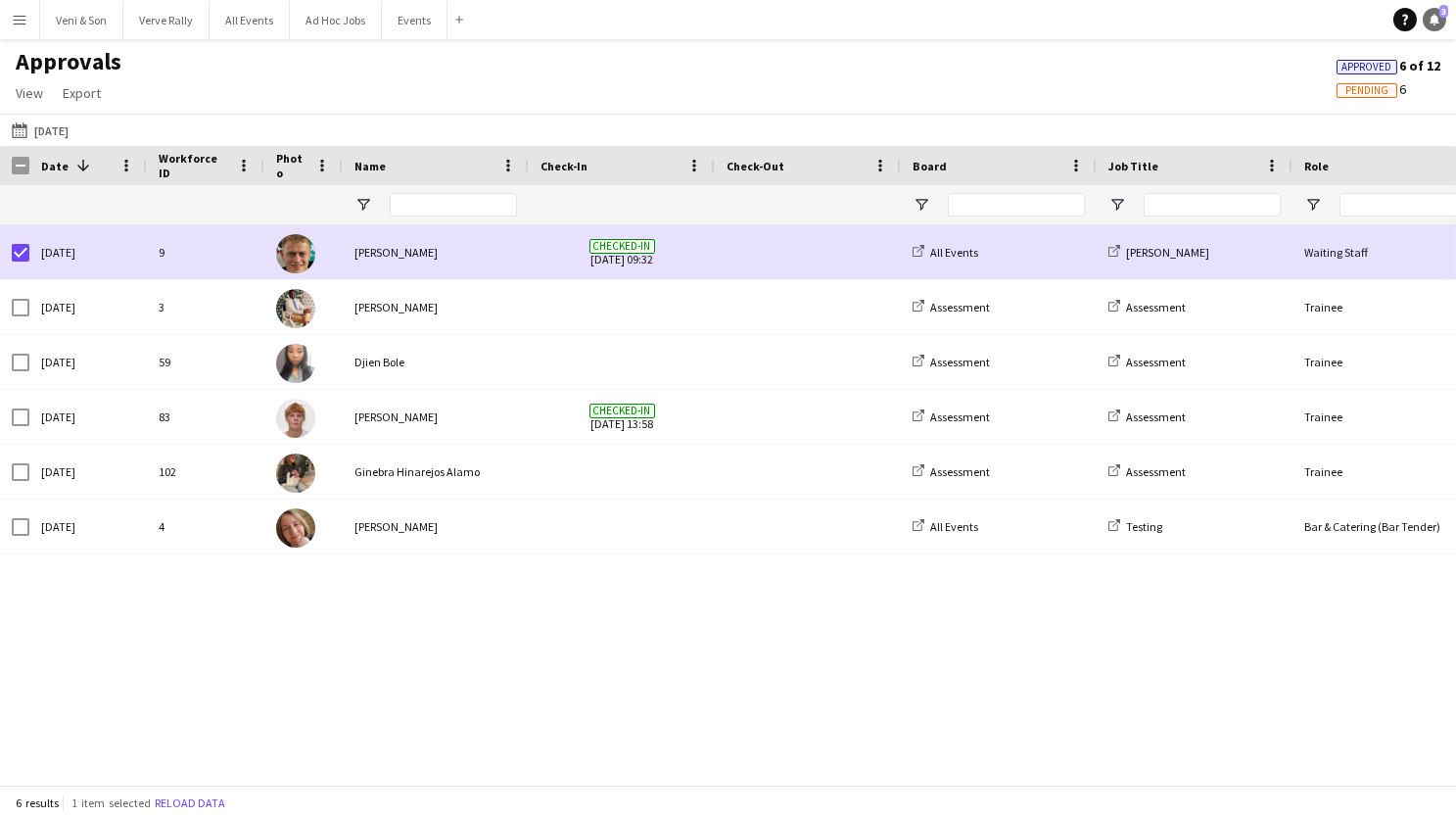
click at [1428, 24] on icon "Notifications" at bounding box center [1434, 20] width 12 height 12
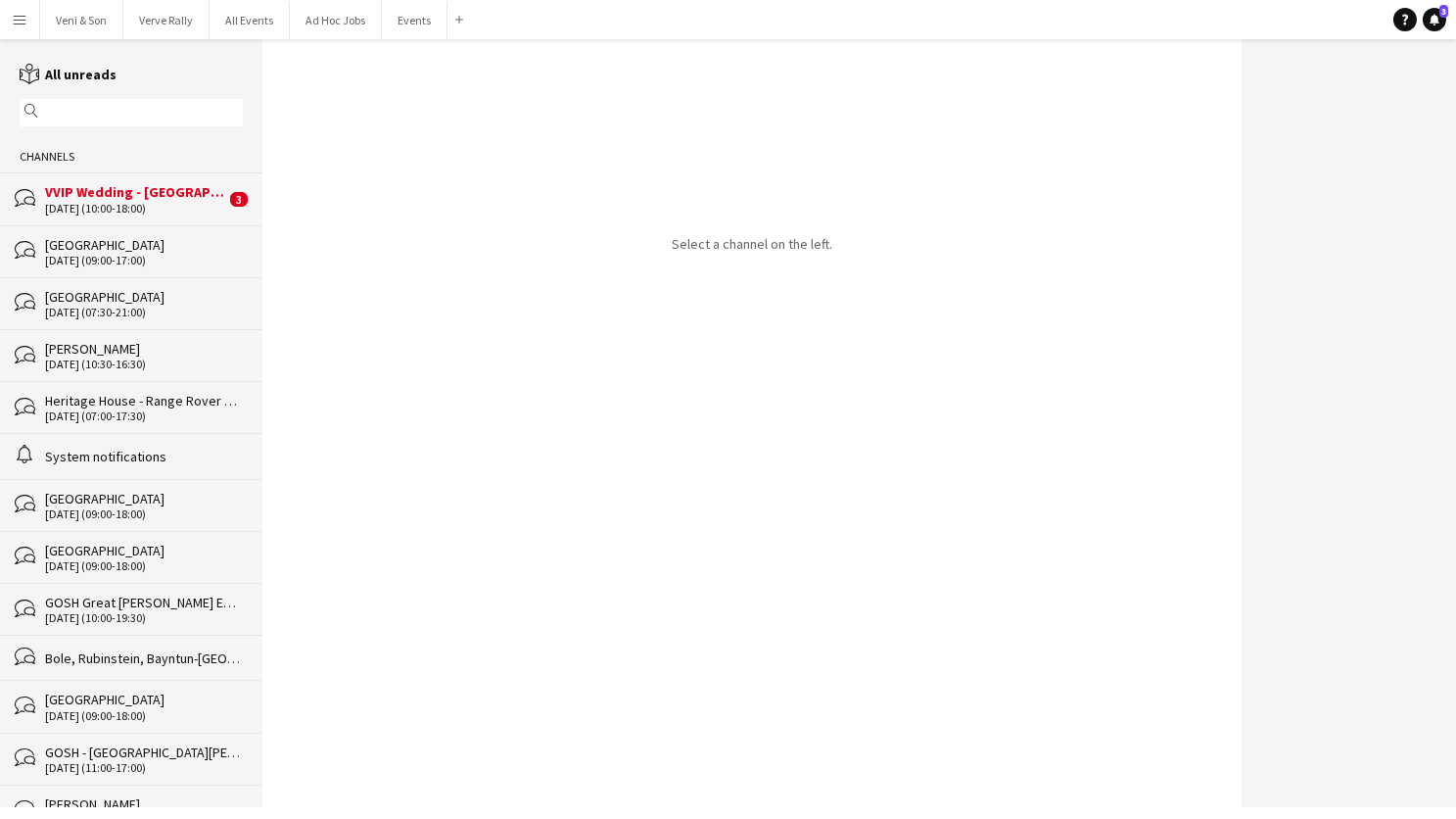
click at [48, 236] on div "[GEOGRAPHIC_DATA]" at bounding box center [143, 245] width 198 height 18
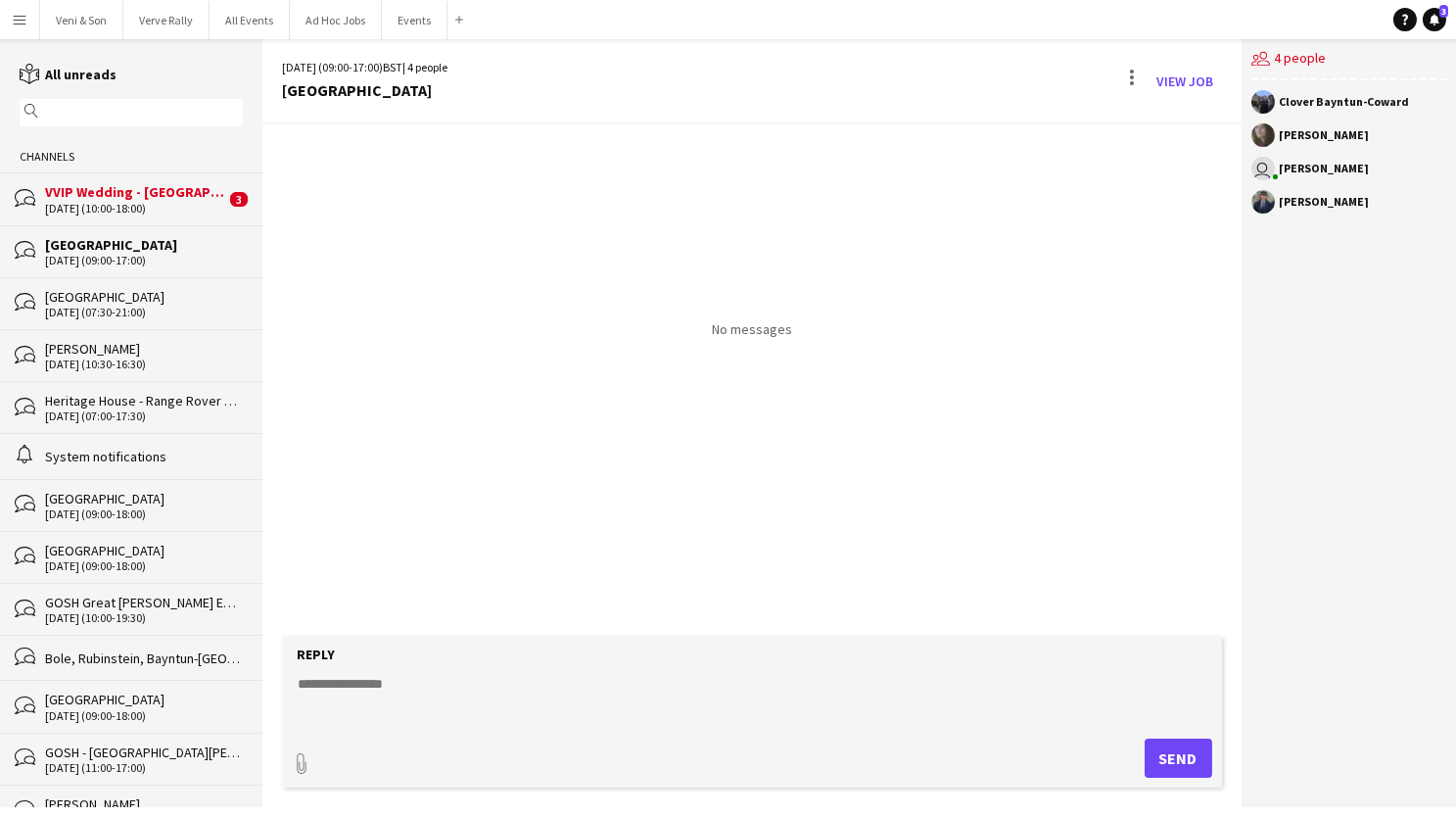
click at [108, 198] on div "VVIP Wedding - [GEOGRAPHIC_DATA] - set up" at bounding box center [134, 192] width 180 height 18
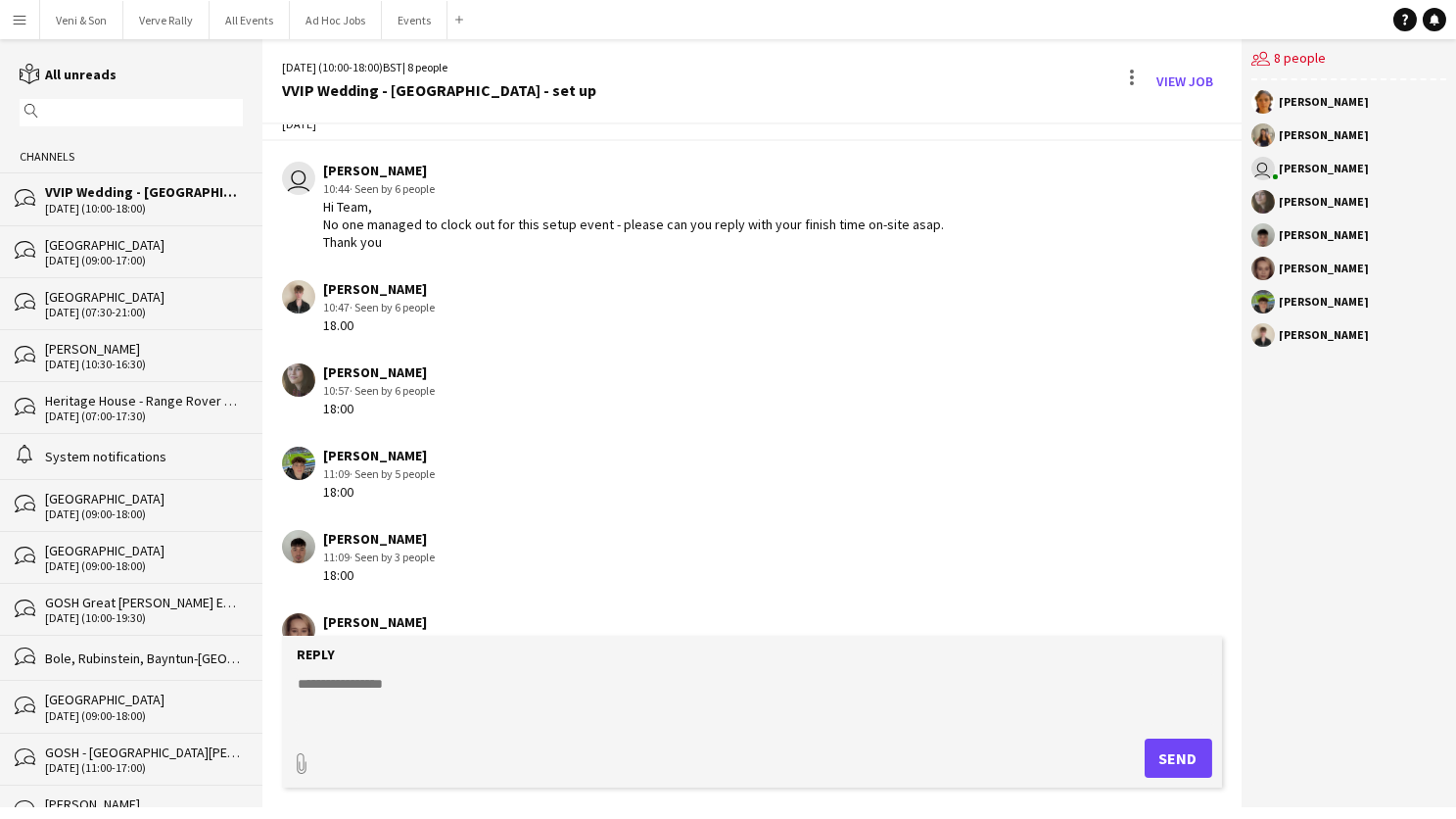
scroll to position [2177, 0]
click at [473, 703] on textarea at bounding box center [755, 699] width 920 height 51
type textarea "**********"
click at [1174, 755] on button "Send" at bounding box center [1179, 757] width 68 height 39
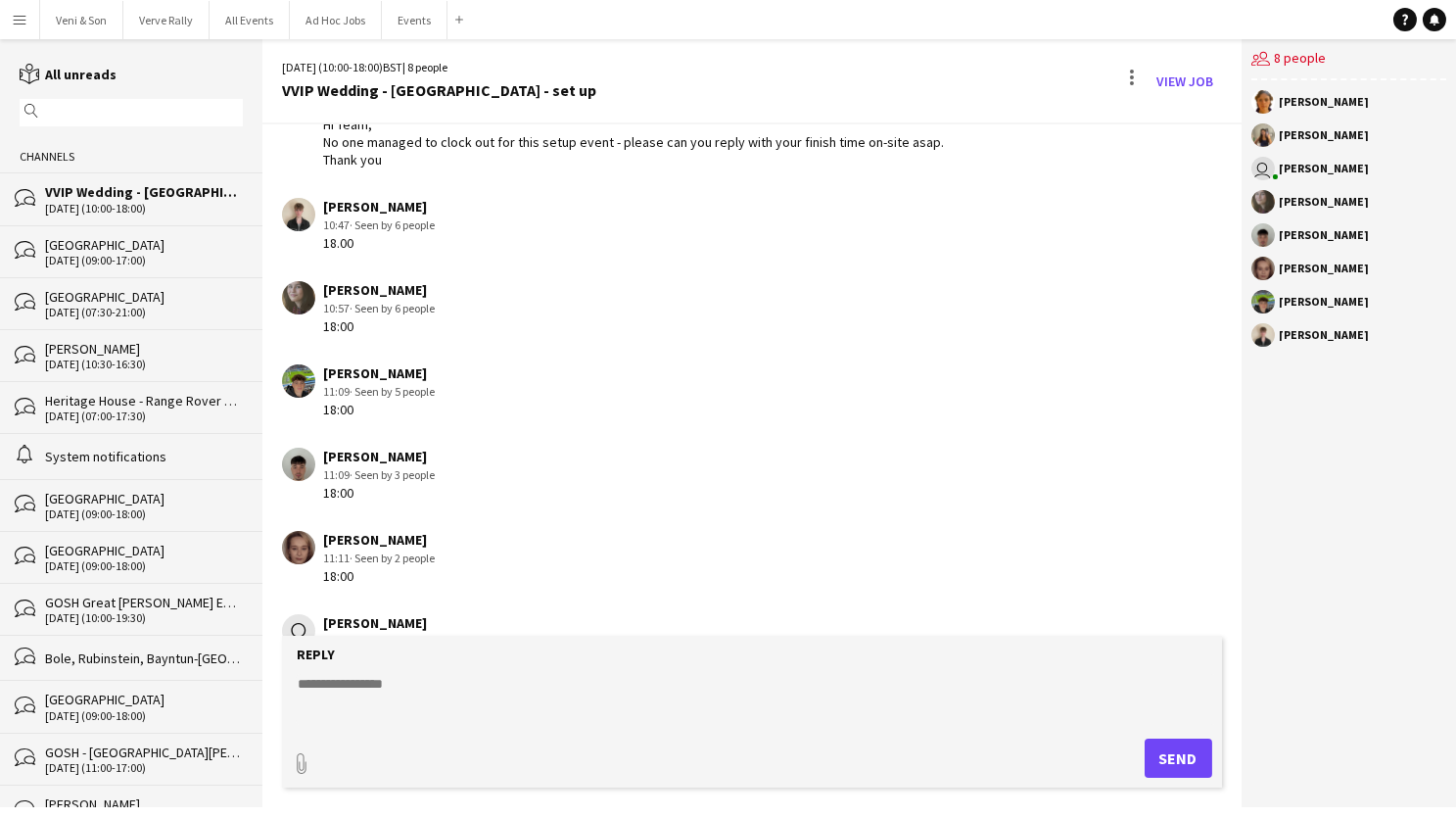
click at [19, 27] on app-icon "Menu" at bounding box center [20, 20] width 16 height 16
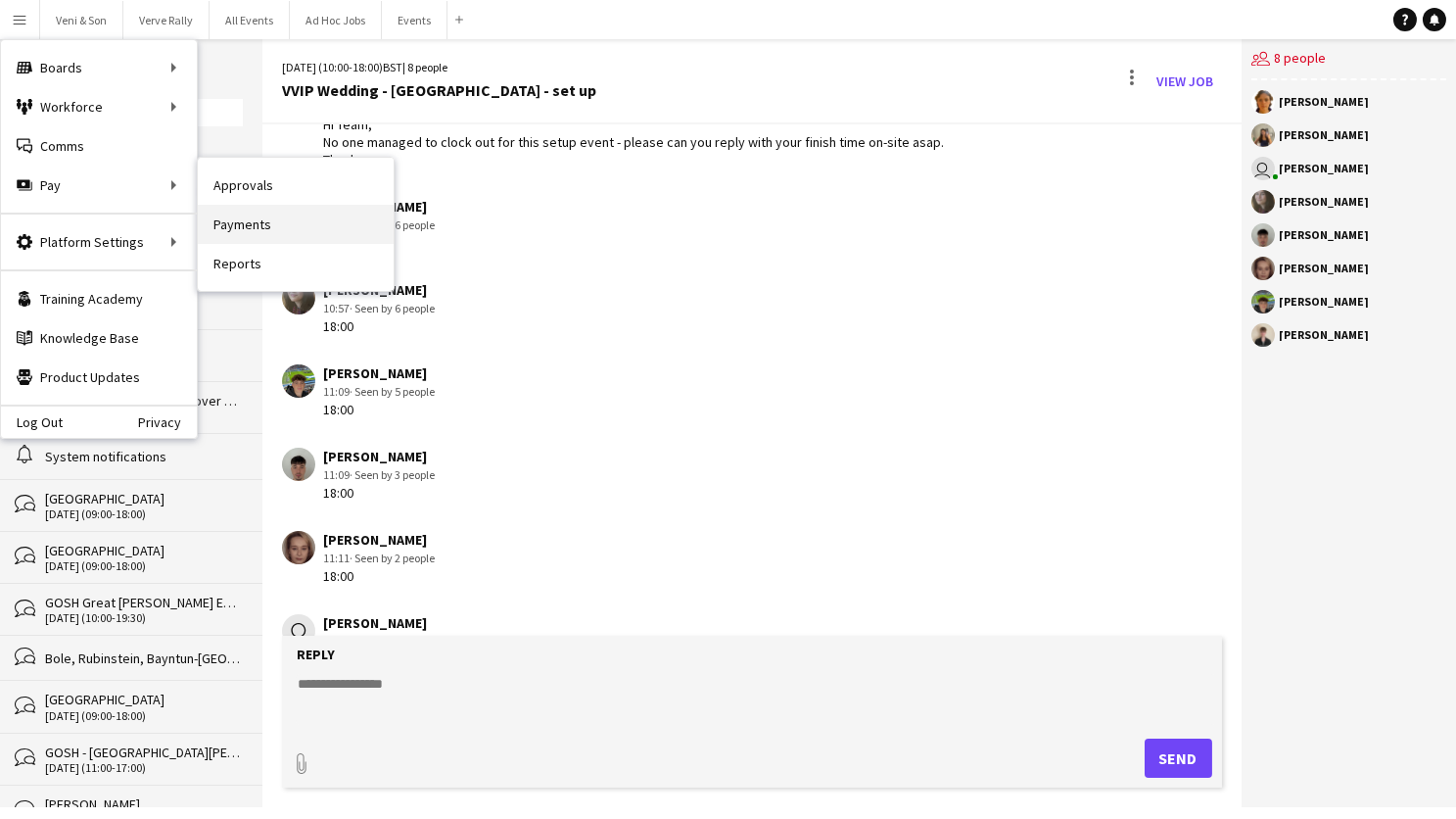
click at [247, 219] on link "Payments" at bounding box center [295, 224] width 196 height 39
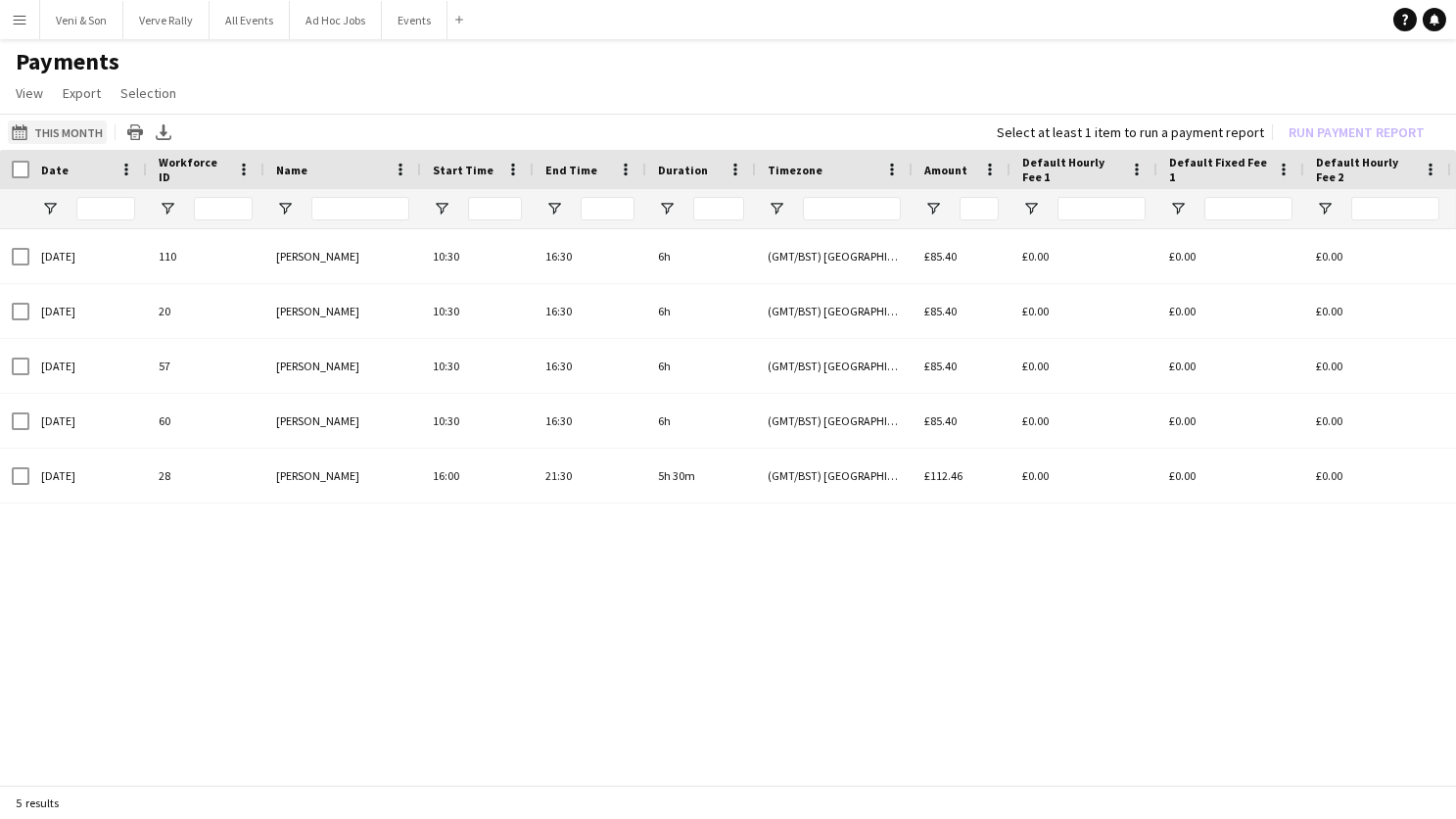
click at [62, 135] on button "This Month This Month" at bounding box center [57, 132] width 98 height 24
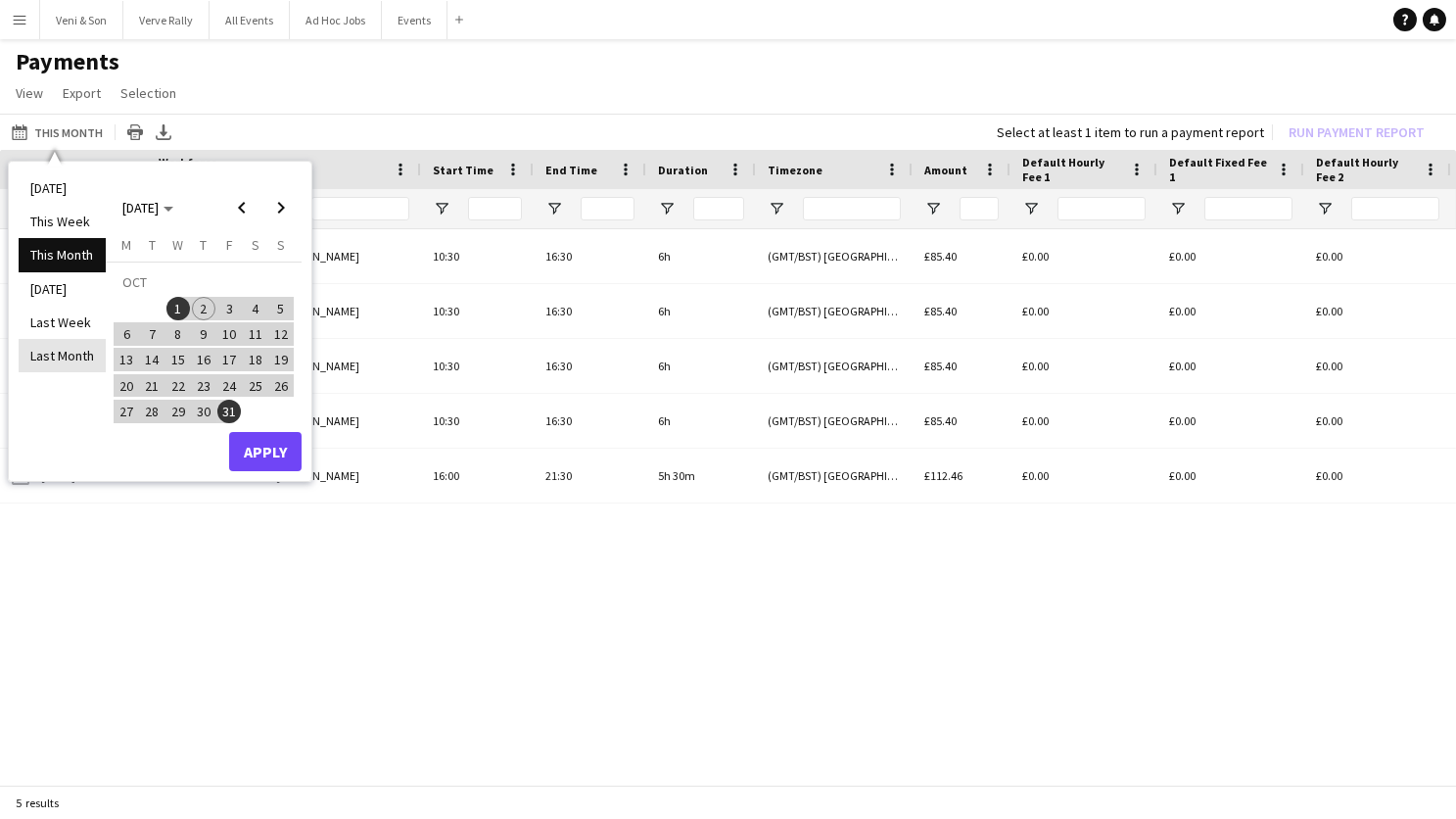
click at [64, 364] on li "Last Month" at bounding box center [63, 355] width 88 height 33
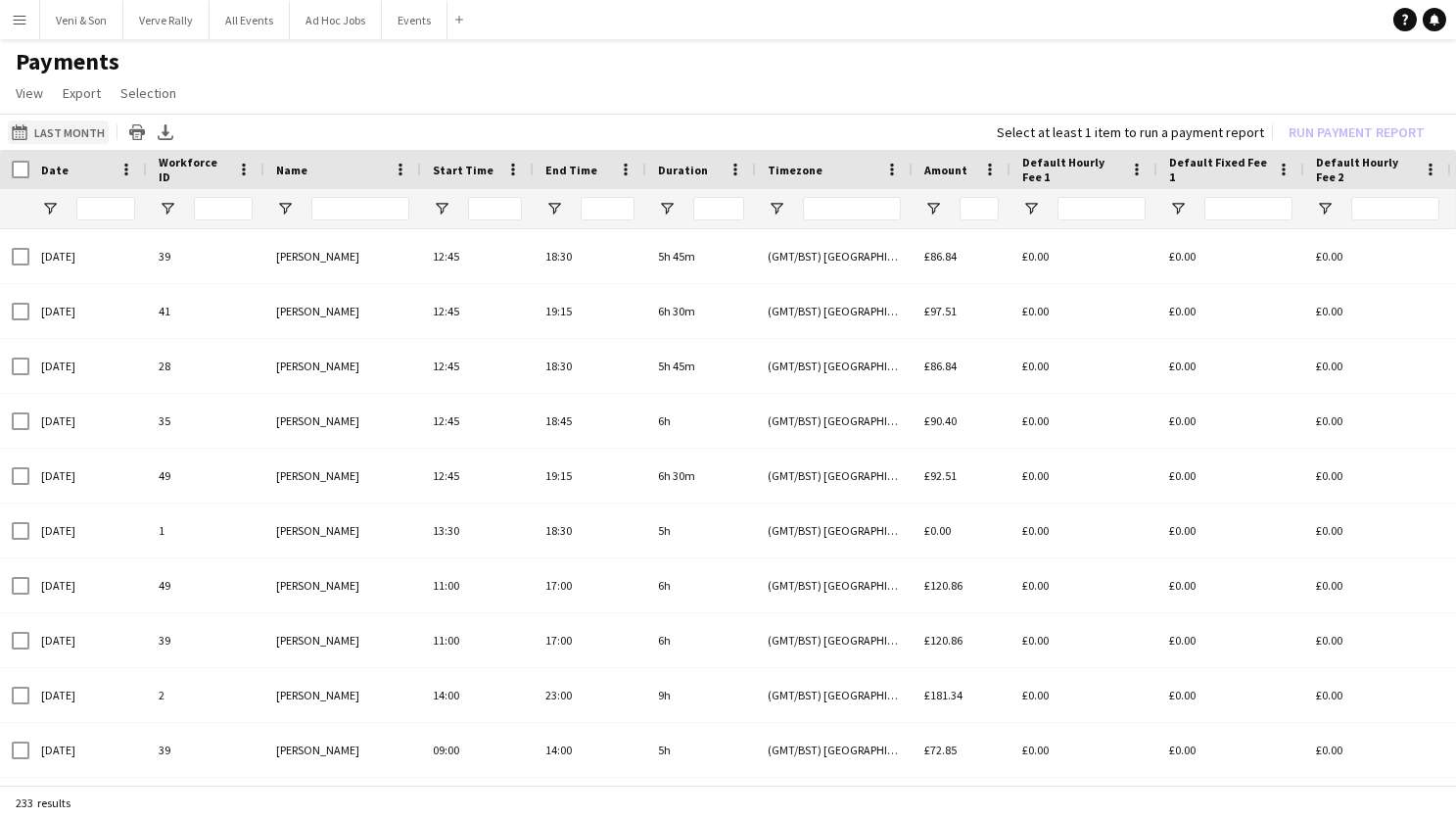
click at [74, 128] on button "This Month Last Month" at bounding box center [58, 132] width 100 height 24
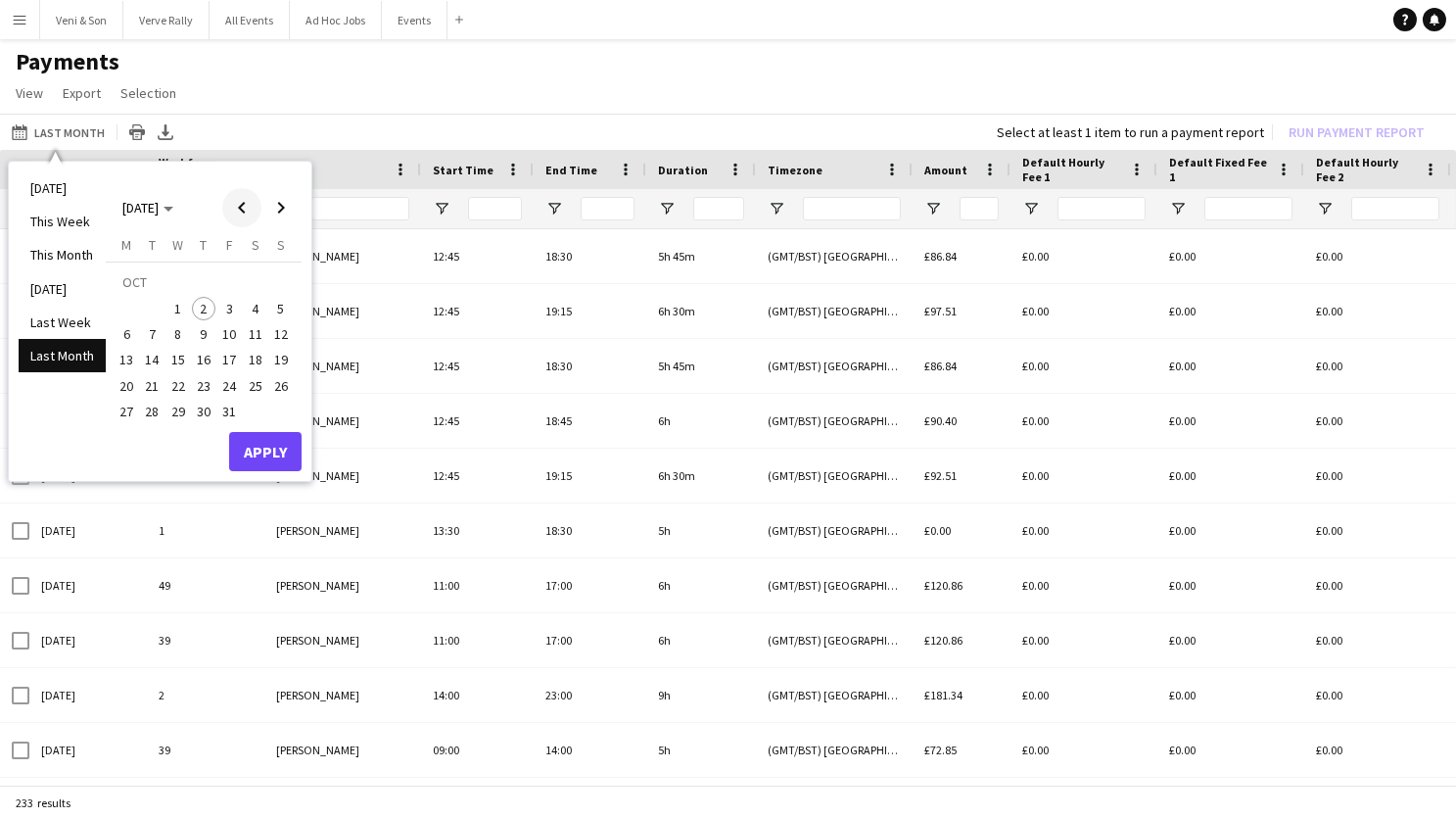
click at [247, 204] on span "Previous month" at bounding box center [241, 207] width 39 height 39
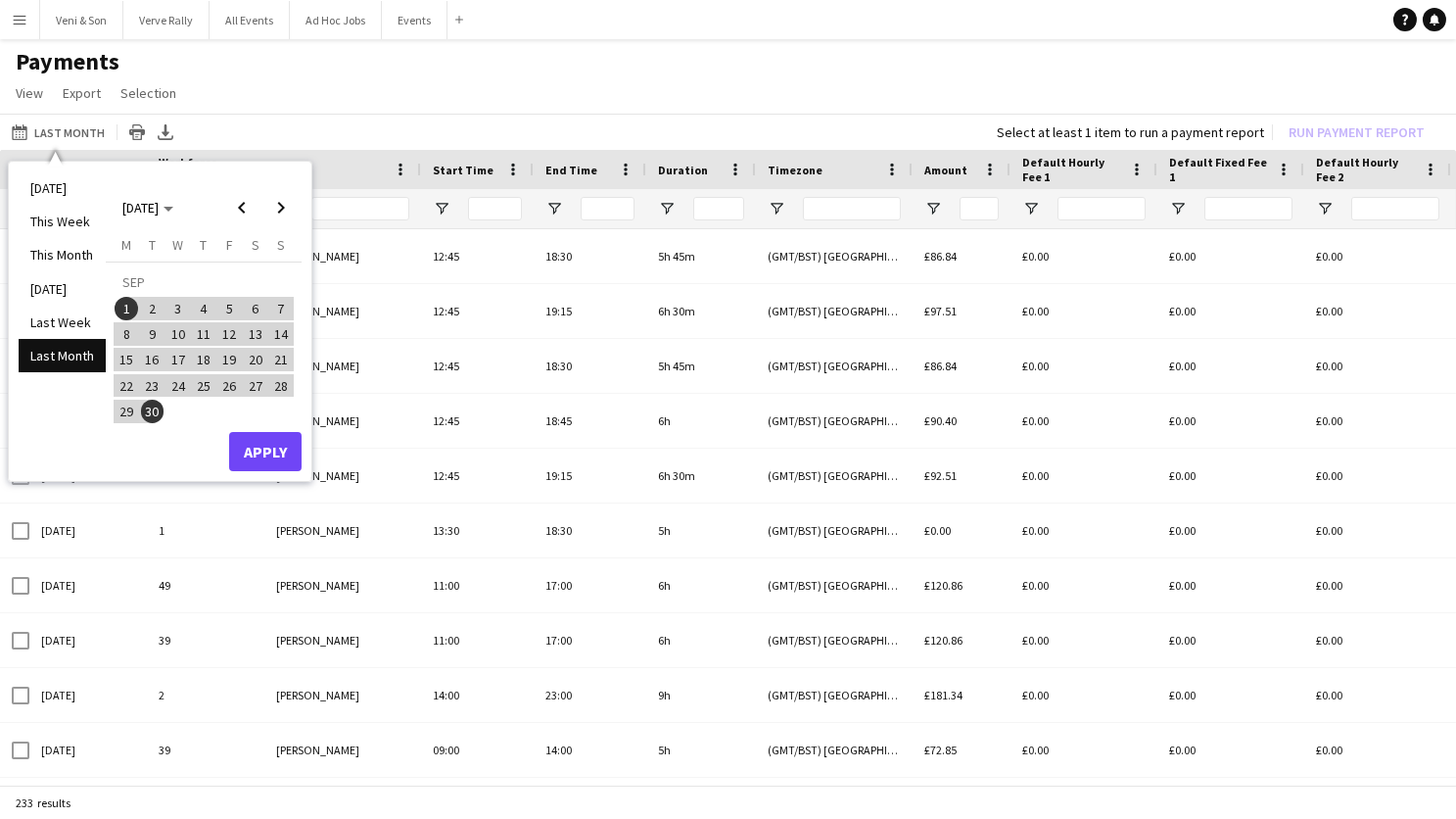
click at [153, 388] on span "23" at bounding box center [153, 386] width 24 height 24
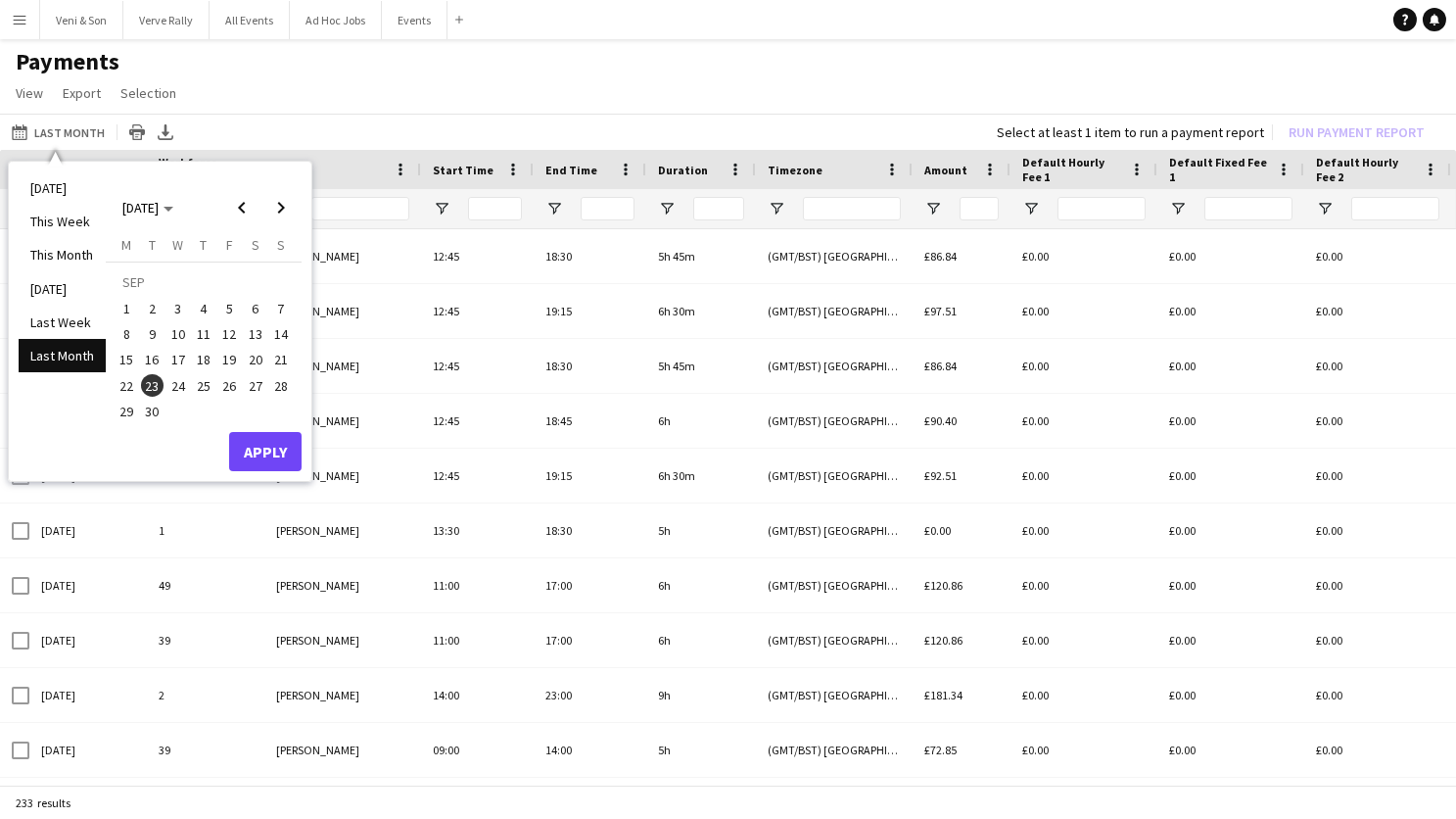
click at [242, 447] on button "Apply" at bounding box center [265, 451] width 73 height 39
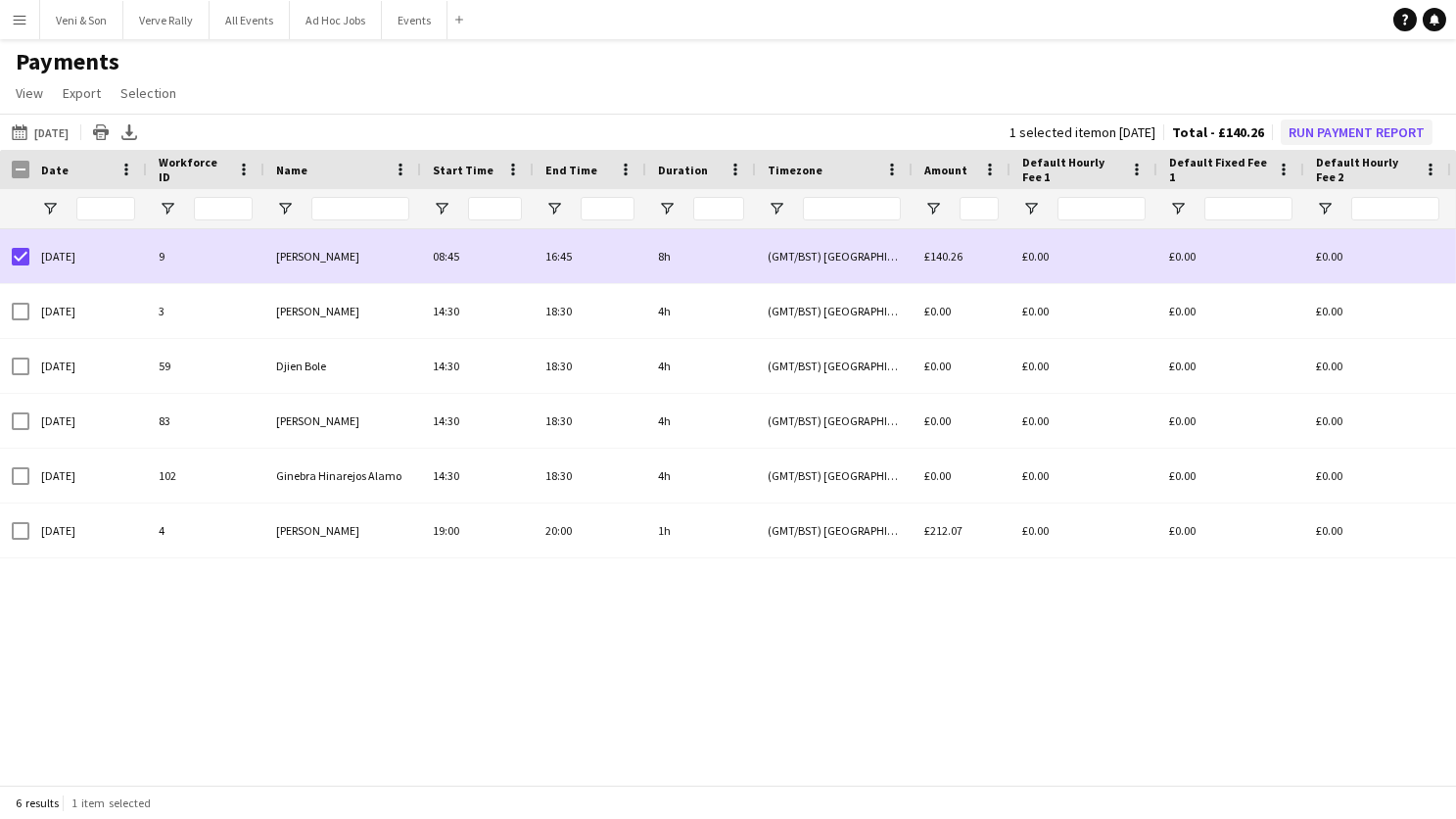
click at [1316, 126] on button "Run Payment Report" at bounding box center [1357, 132] width 152 height 26
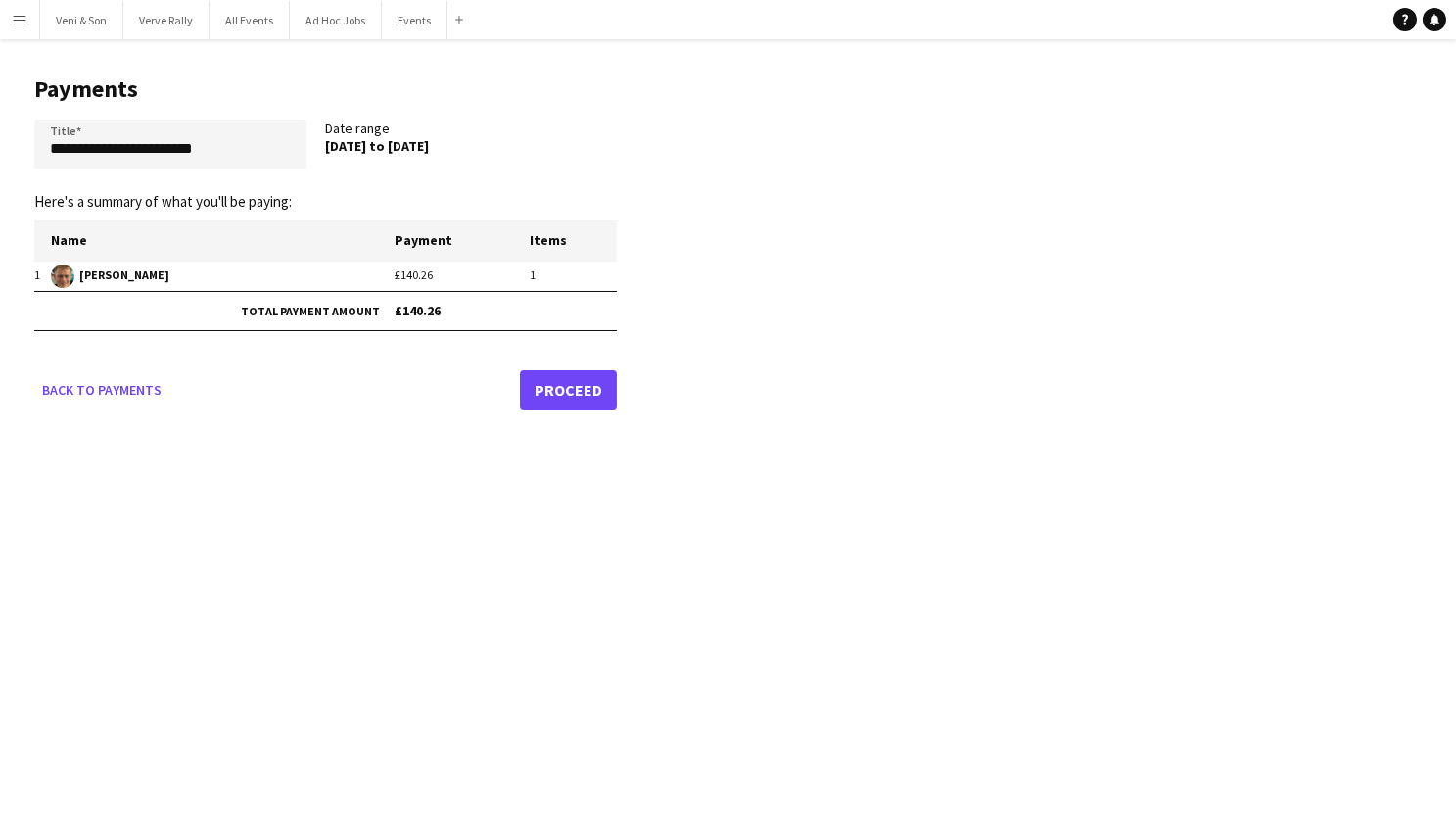
click at [571, 375] on link "Proceed" at bounding box center [568, 389] width 96 height 39
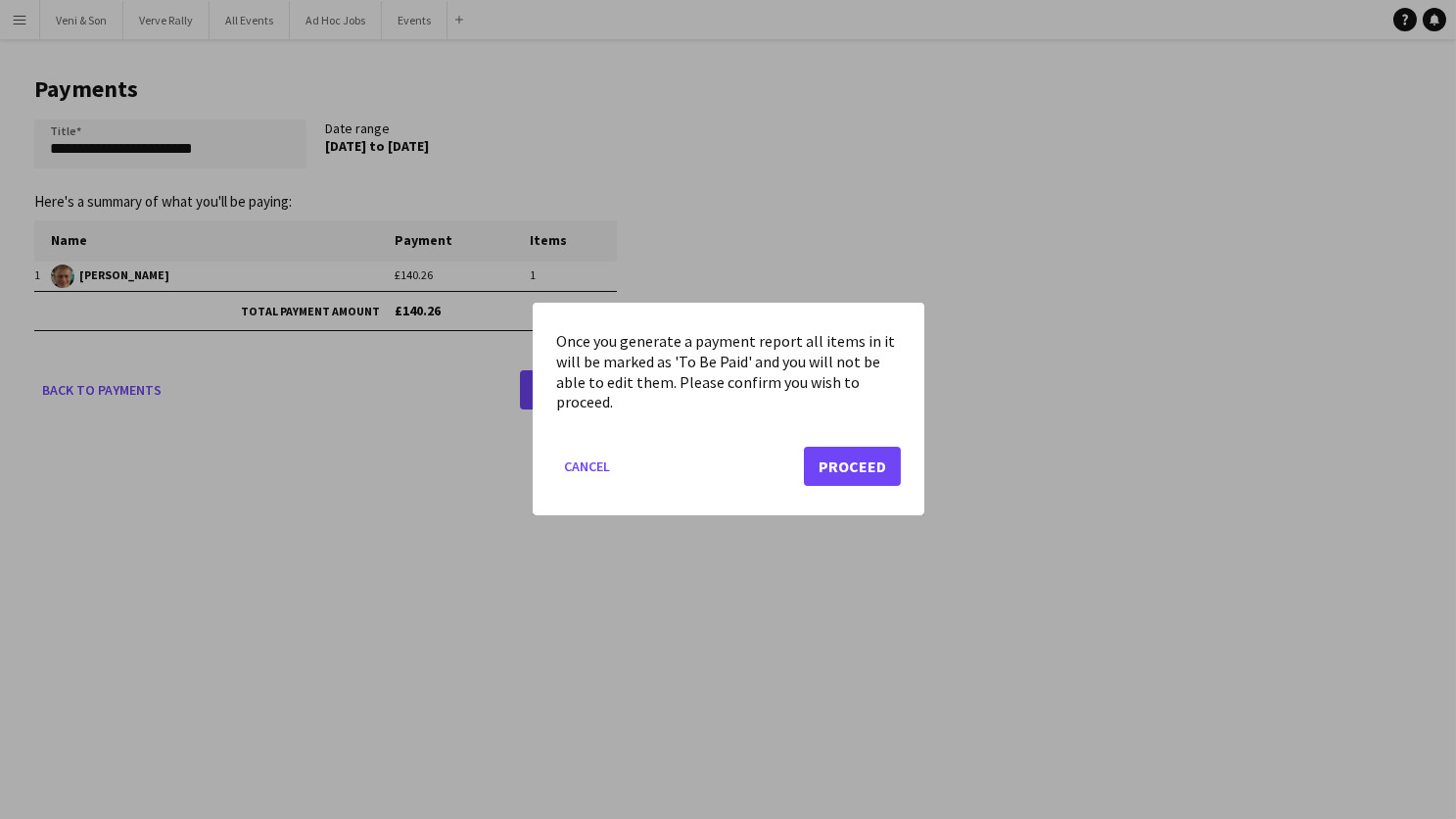
click at [832, 465] on button "Proceed" at bounding box center [851, 467] width 96 height 39
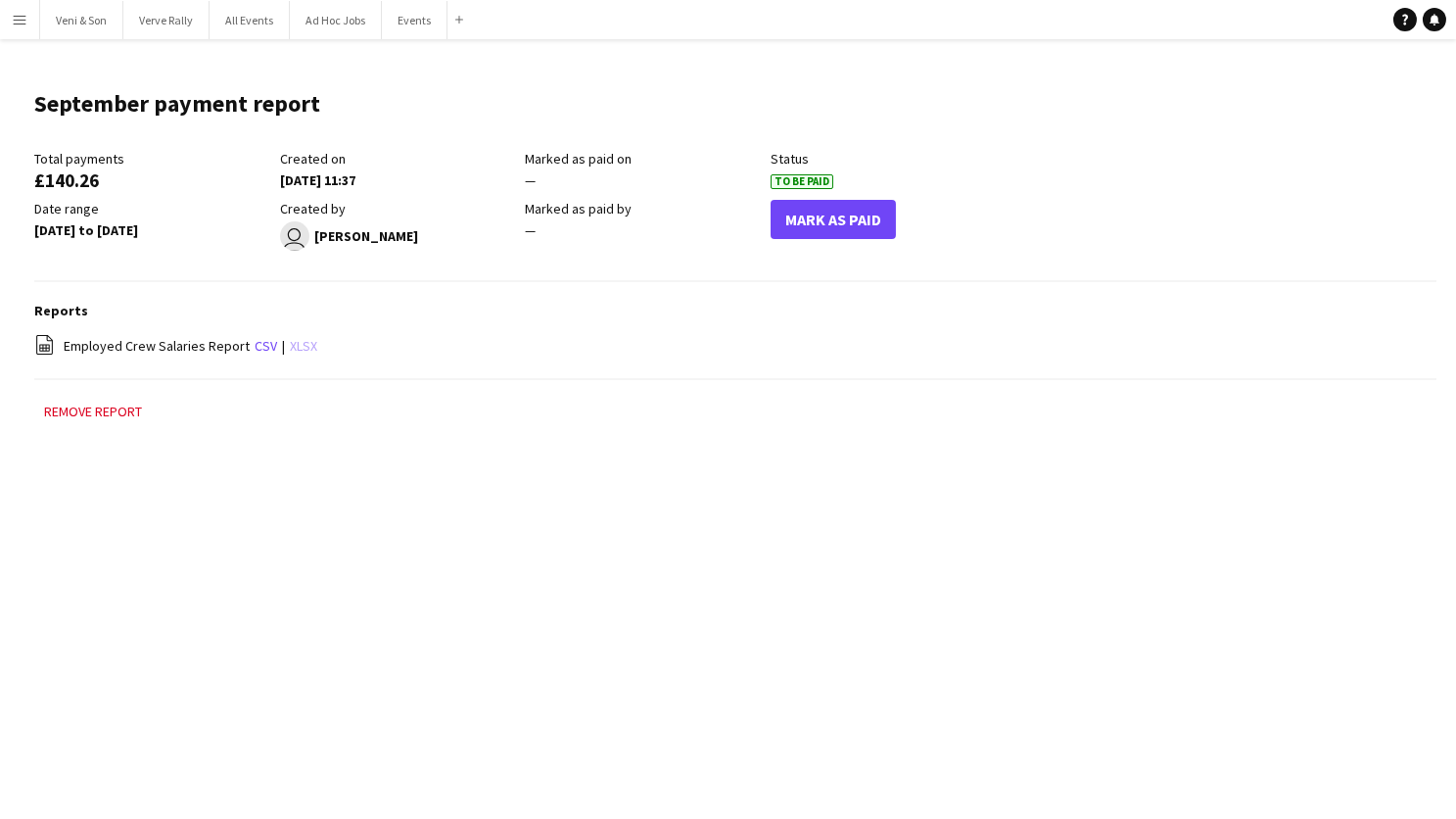
click at [302, 342] on link "xlsx" at bounding box center [303, 346] width 28 height 18
click at [136, 400] on button "Remove report" at bounding box center [92, 412] width 117 height 24
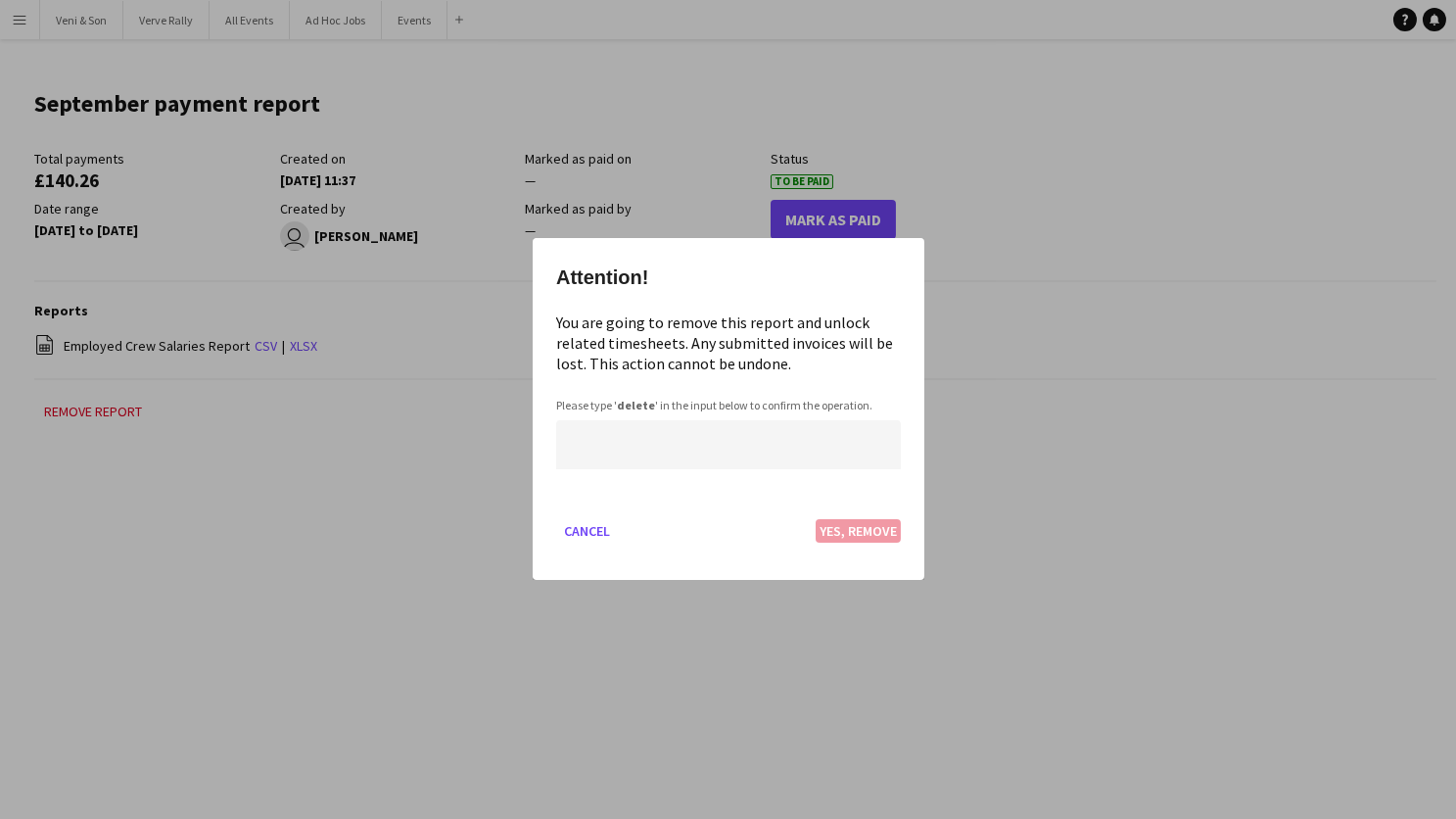
click at [578, 439] on input at bounding box center [728, 445] width 345 height 49
type input "******"
click at [866, 528] on button "Yes, Remove" at bounding box center [858, 532] width 86 height 24
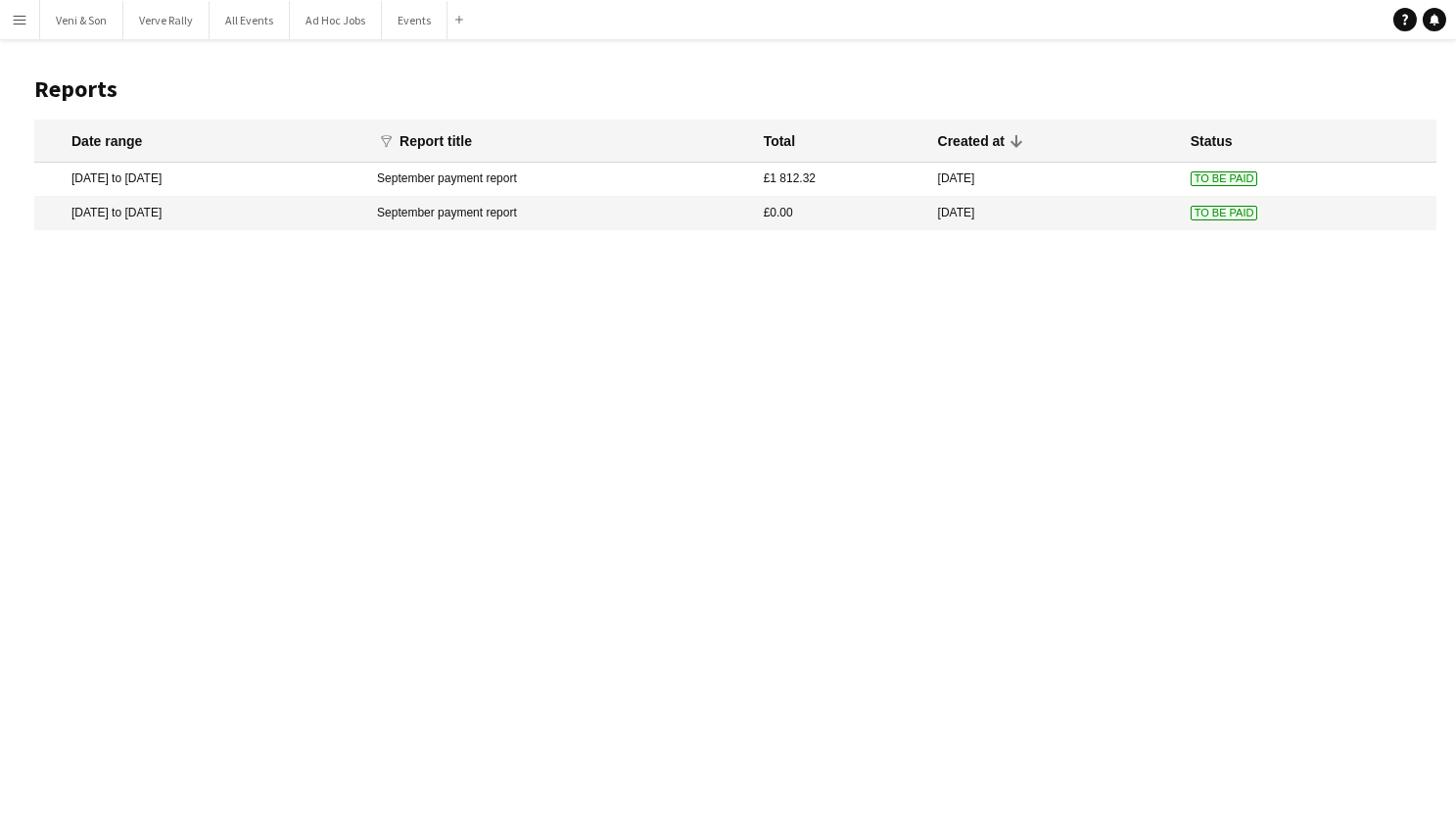
click at [869, 173] on mat-cell "£1 812.32" at bounding box center [840, 178] width 174 height 33
click at [1430, 19] on icon "Notifications" at bounding box center [1434, 20] width 12 height 12
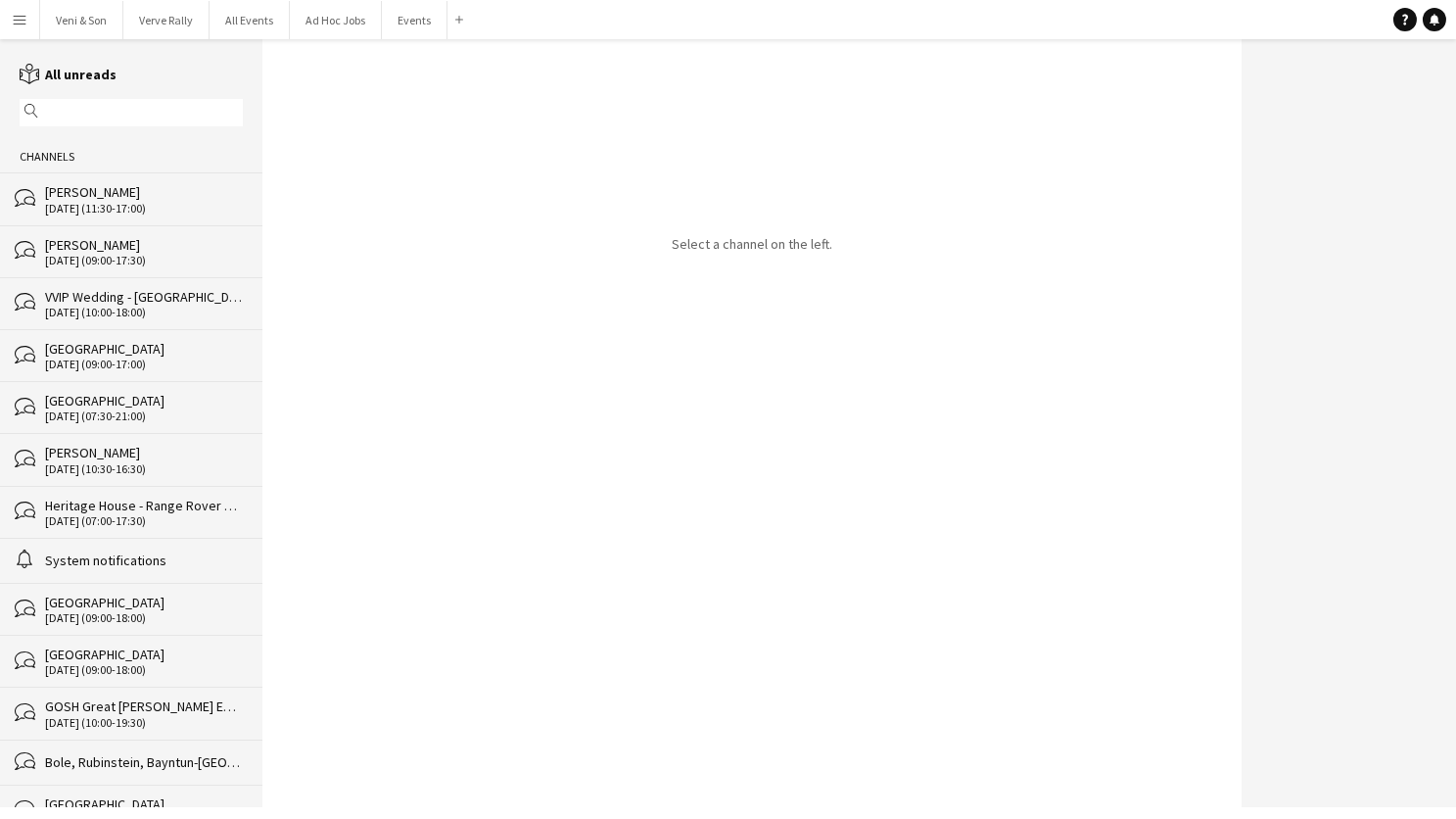
click at [104, 185] on div "[PERSON_NAME]" at bounding box center [143, 192] width 198 height 18
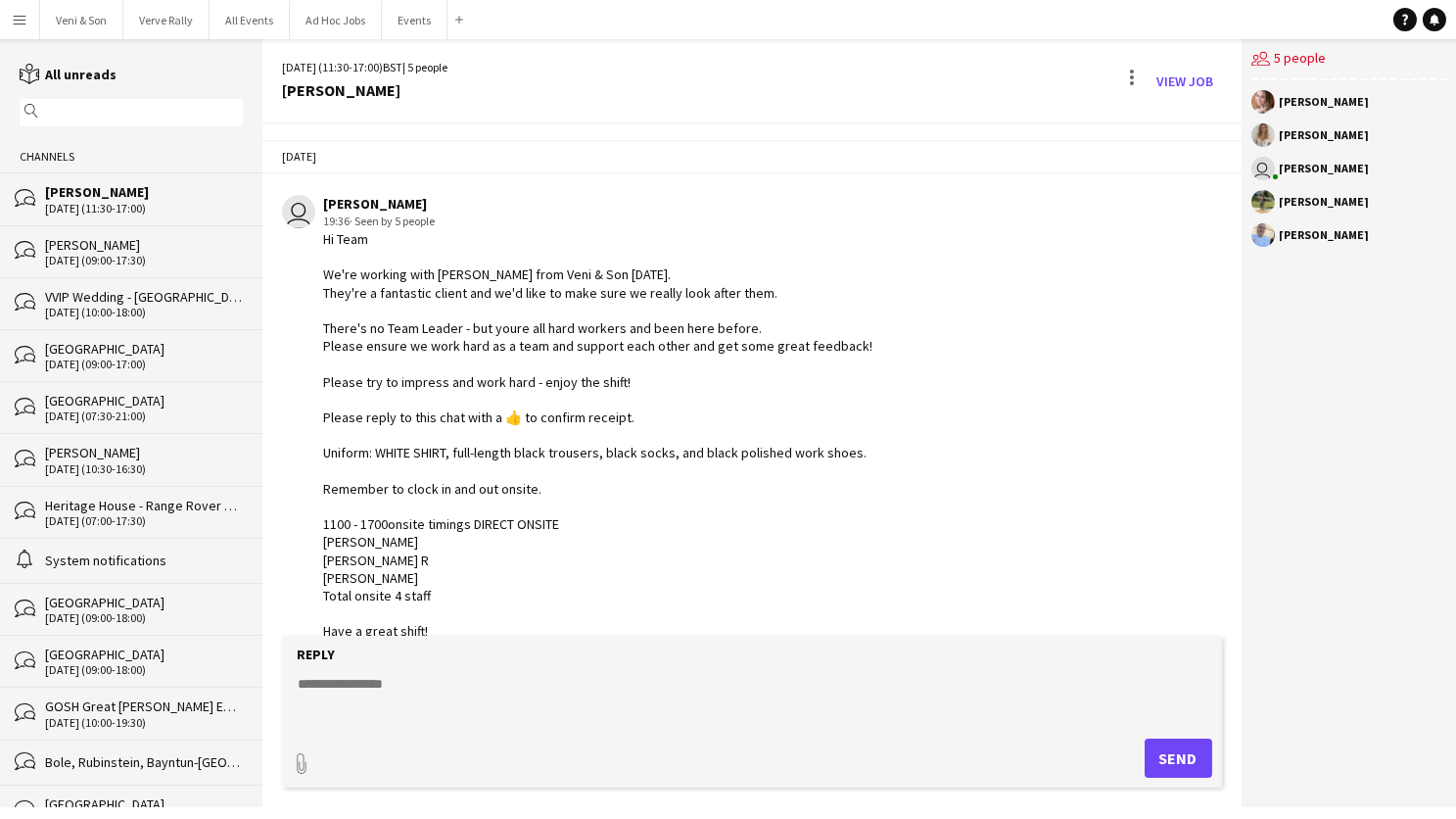
scroll to position [666, 0]
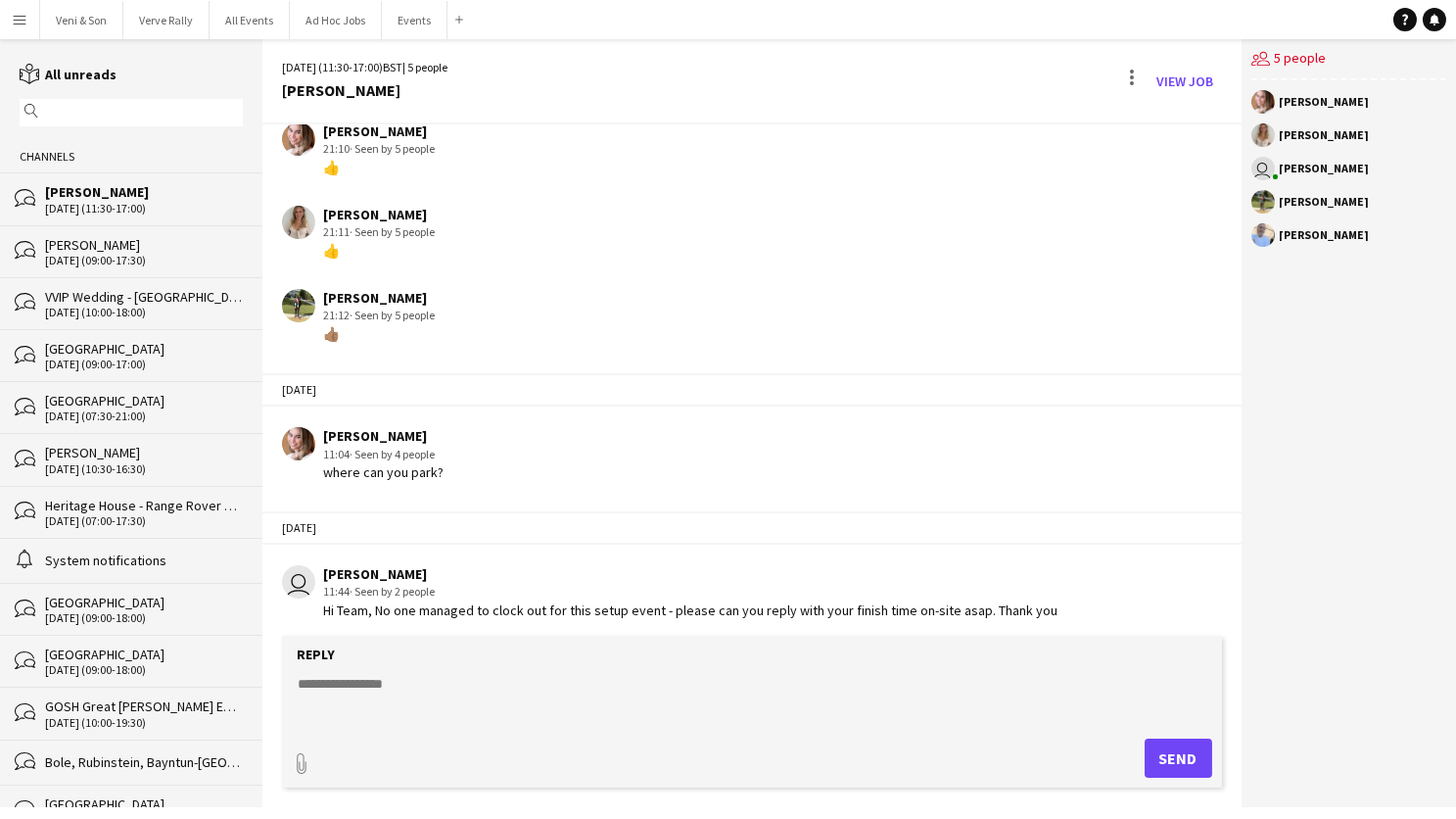
click at [108, 264] on div "[DATE] (09:00-17:30)" at bounding box center [143, 261] width 198 height 14
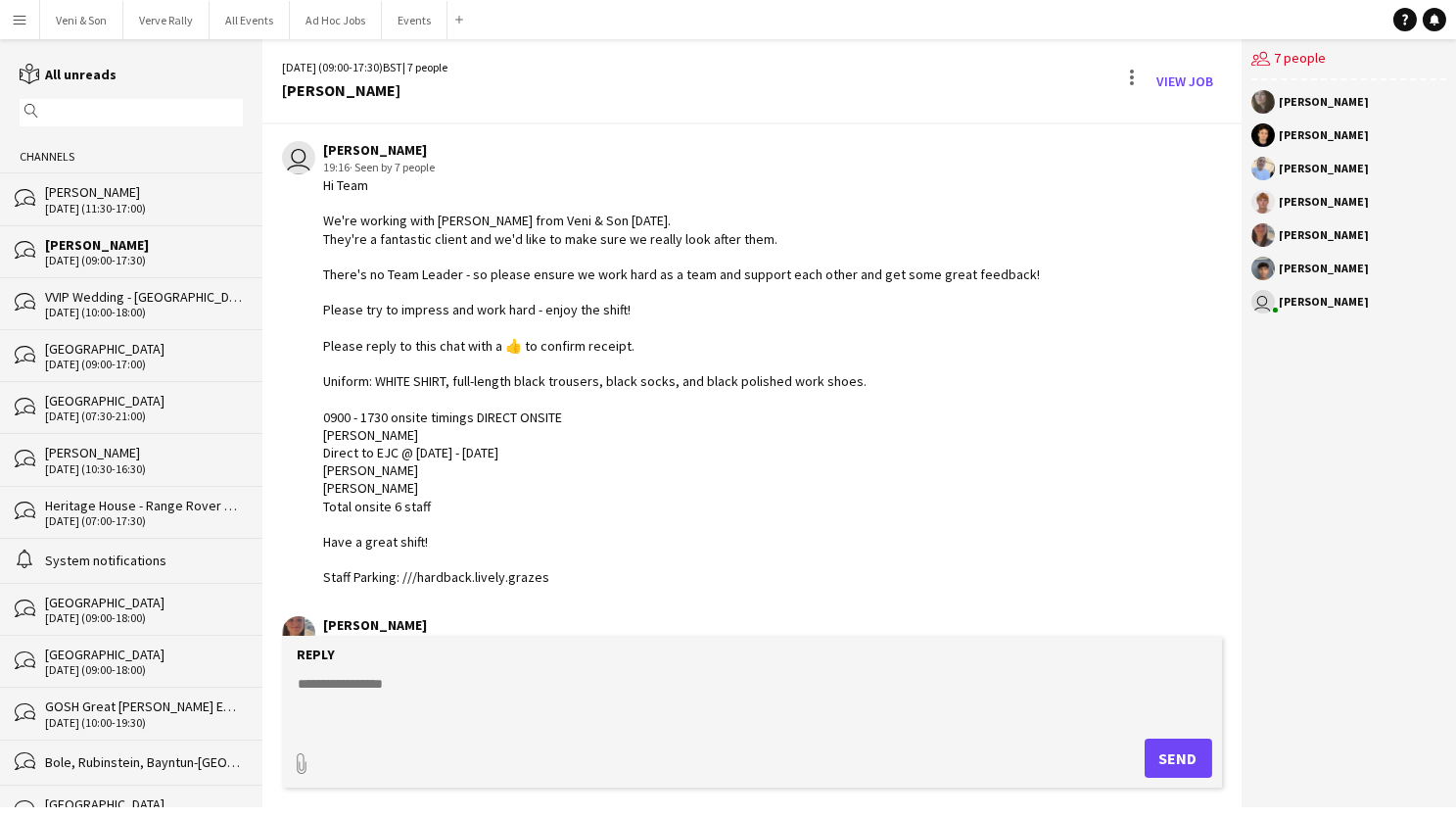
scroll to position [80, 0]
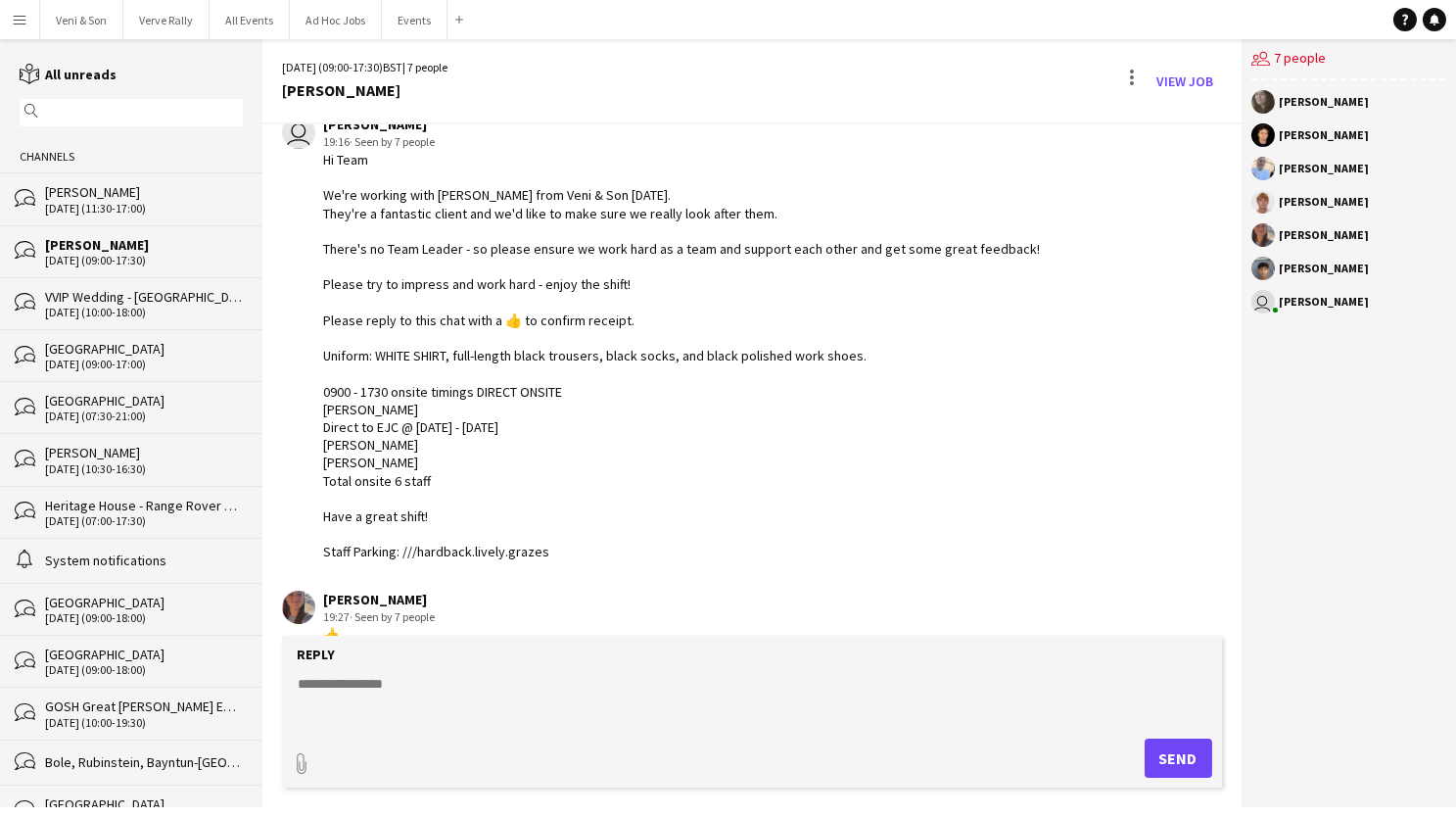
click at [87, 202] on div "[DATE] (11:30-17:00)" at bounding box center [143, 209] width 198 height 14
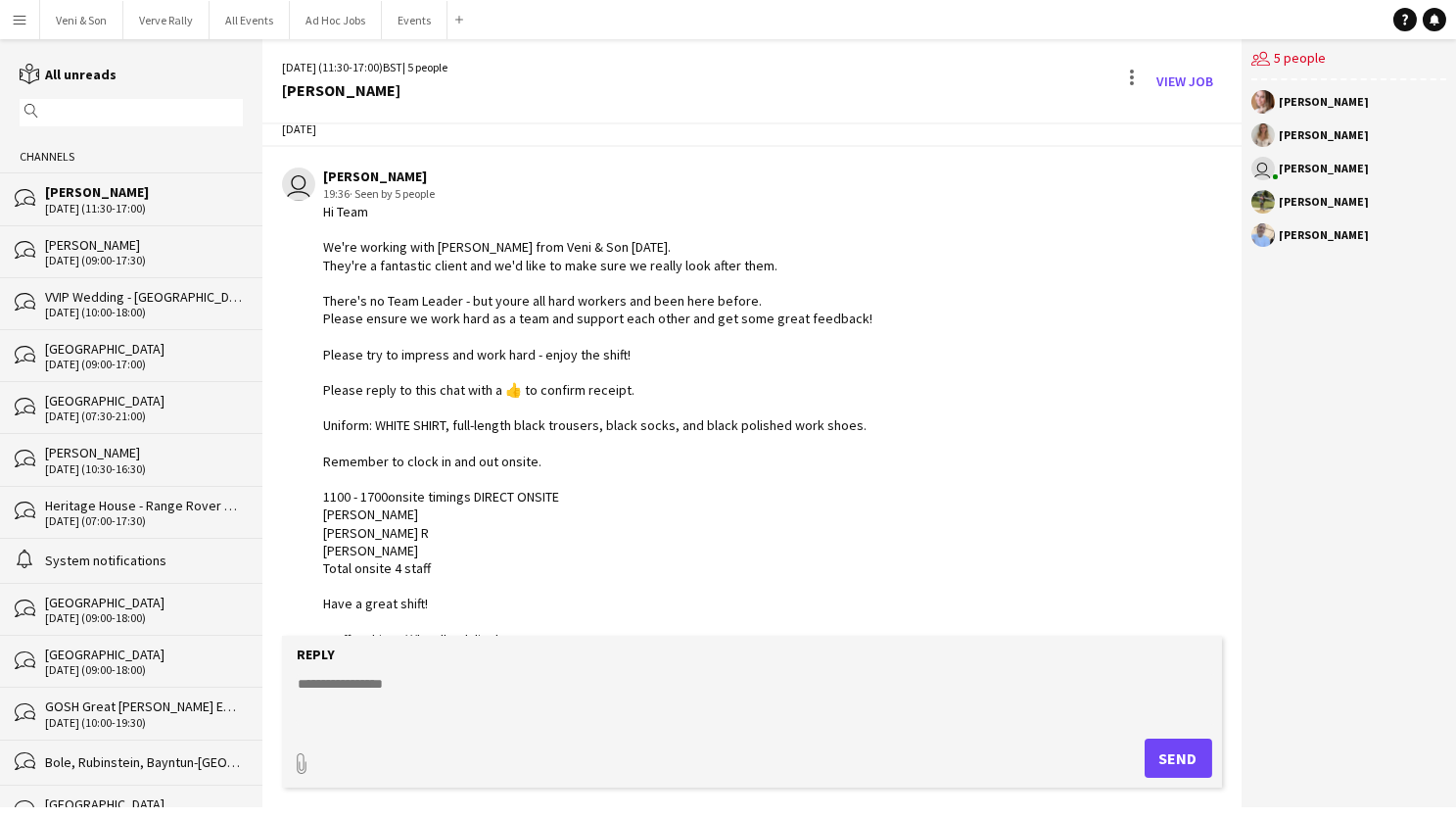
scroll to position [30, 0]
click at [133, 243] on div "[PERSON_NAME]" at bounding box center [143, 245] width 198 height 18
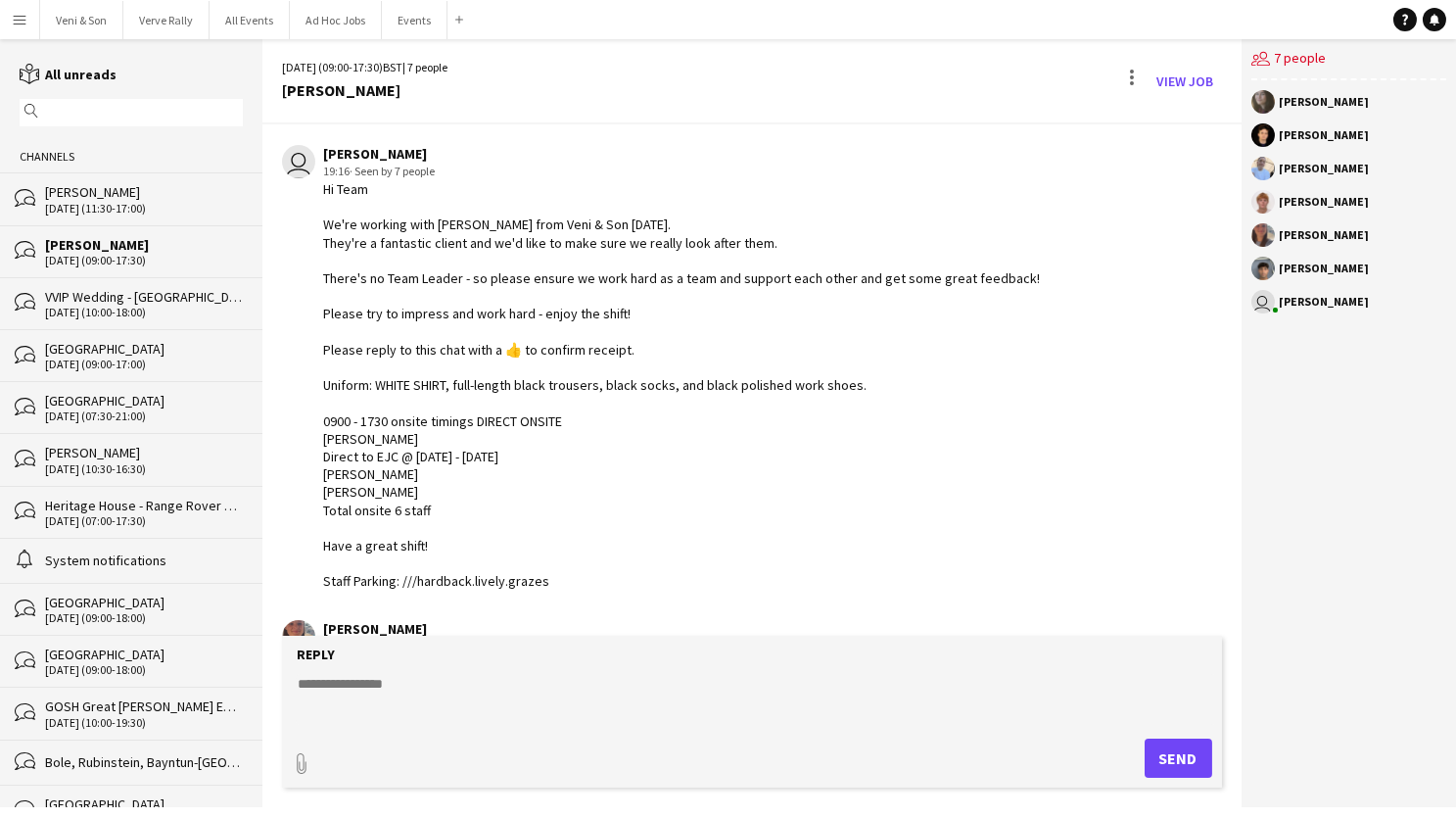
scroll to position [697, 0]
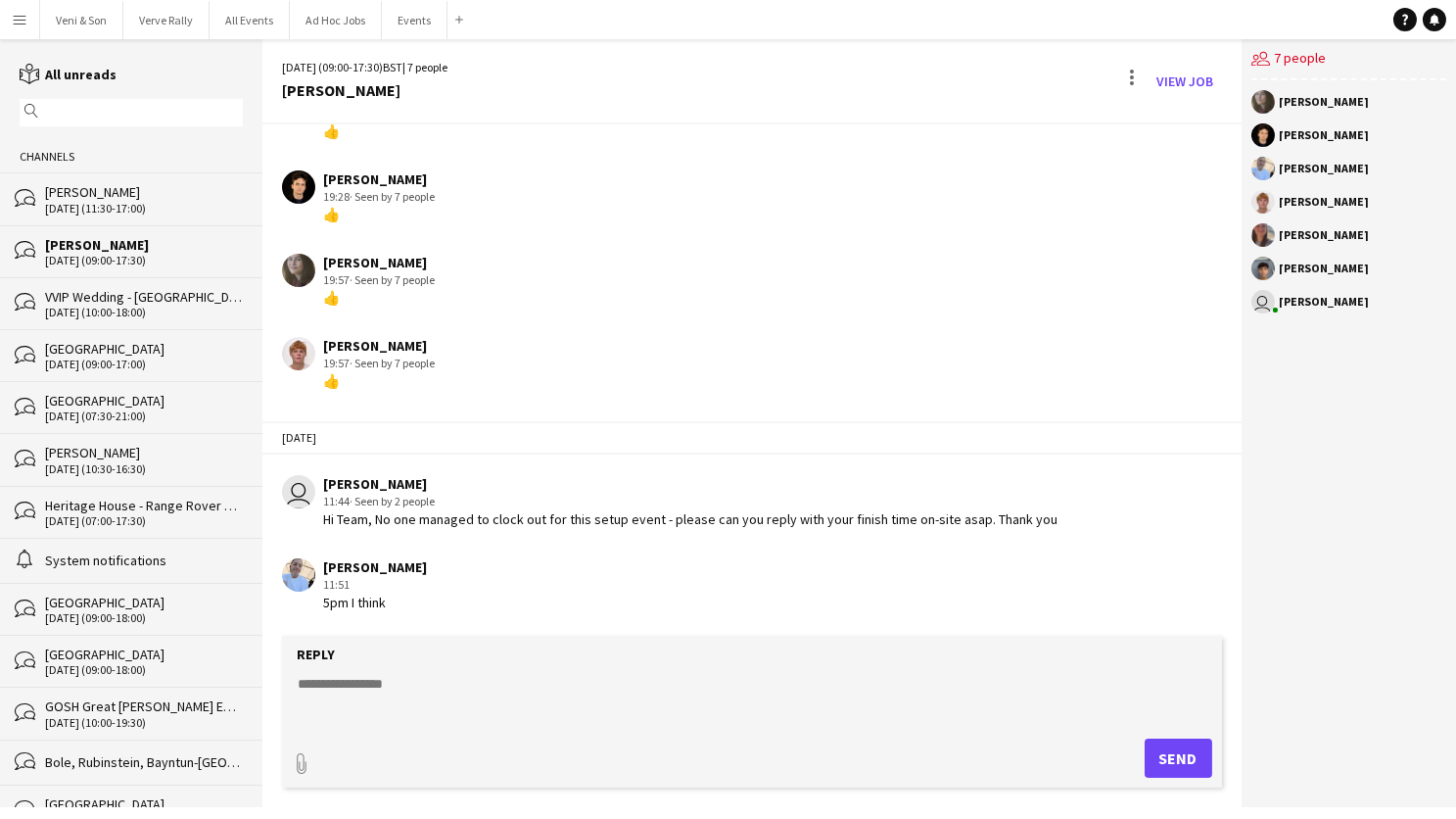
click at [550, 9] on app-navbar "Menu Boards Boards Boards All jobs Status Workforce Workforce My Workforce Recr…" at bounding box center [728, 19] width 1456 height 39
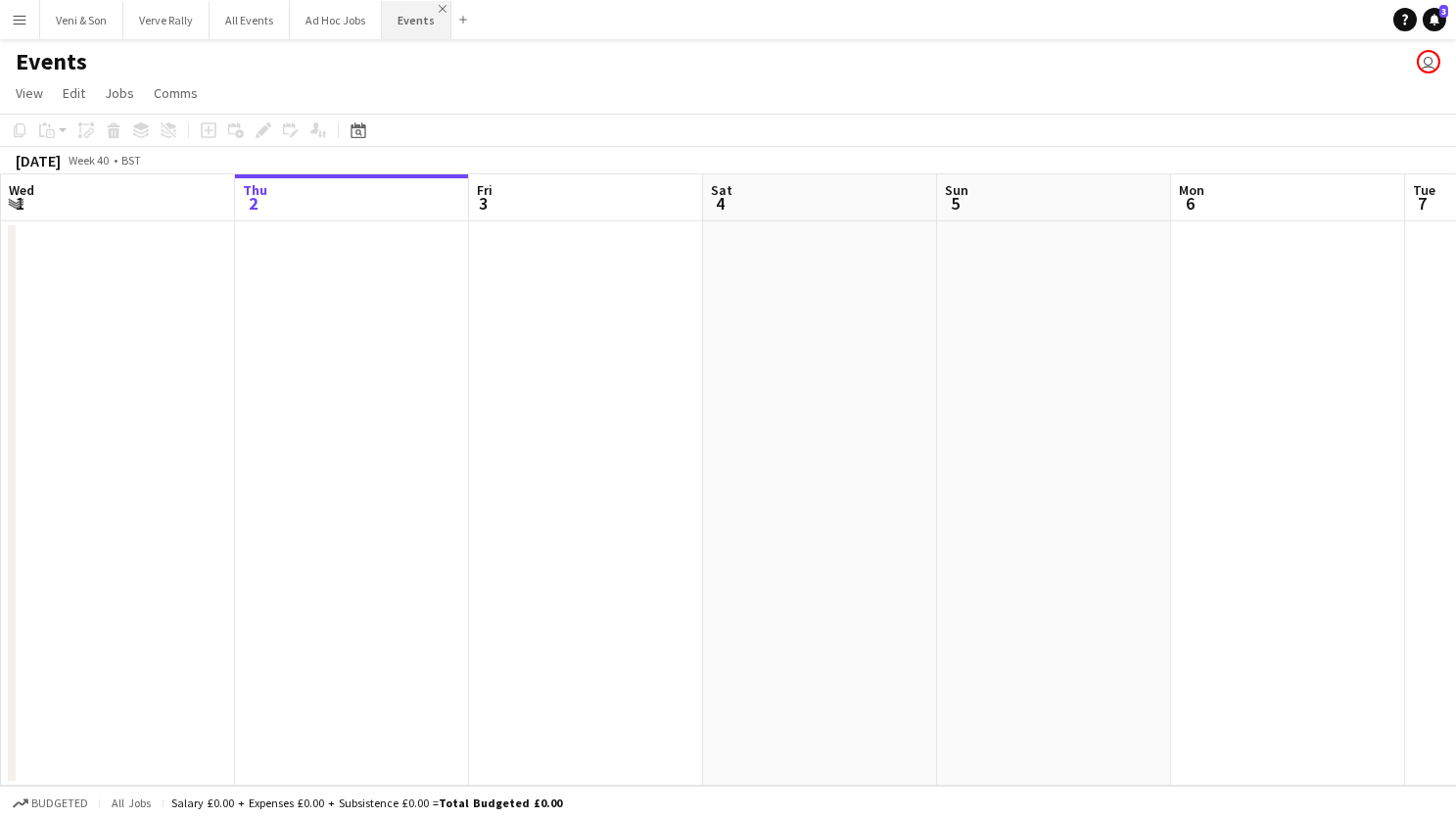
click at [443, 9] on app-icon "Close" at bounding box center [443, 9] width 8 height 8
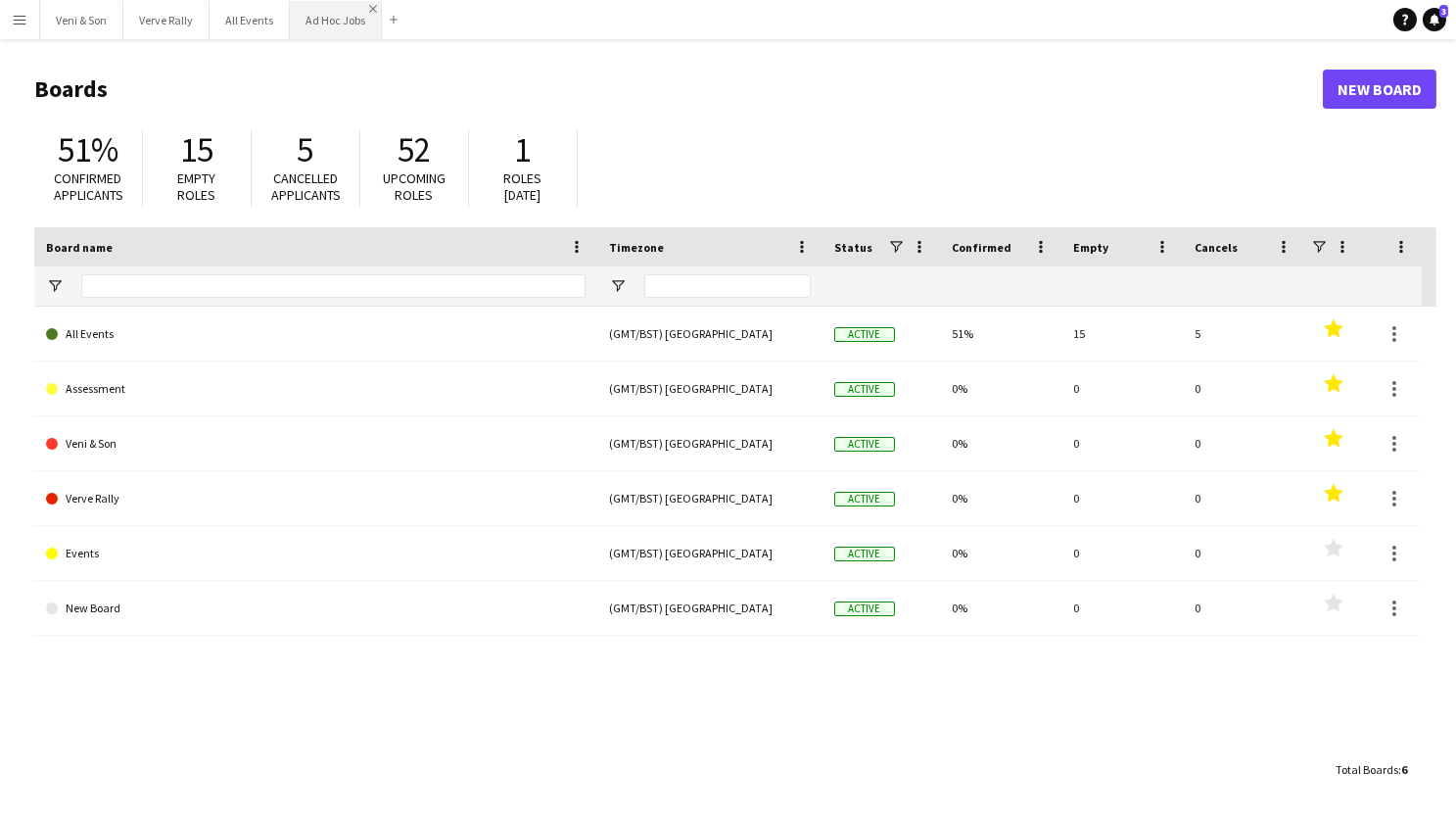
click at [370, 5] on app-icon "Close" at bounding box center [373, 9] width 8 height 8
click at [201, 10] on app-icon "Close" at bounding box center [201, 9] width 8 height 8
click at [113, 10] on app-icon "Close" at bounding box center [114, 9] width 8 height 8
click at [61, 25] on button "All Events Close" at bounding box center [80, 20] width 81 height 38
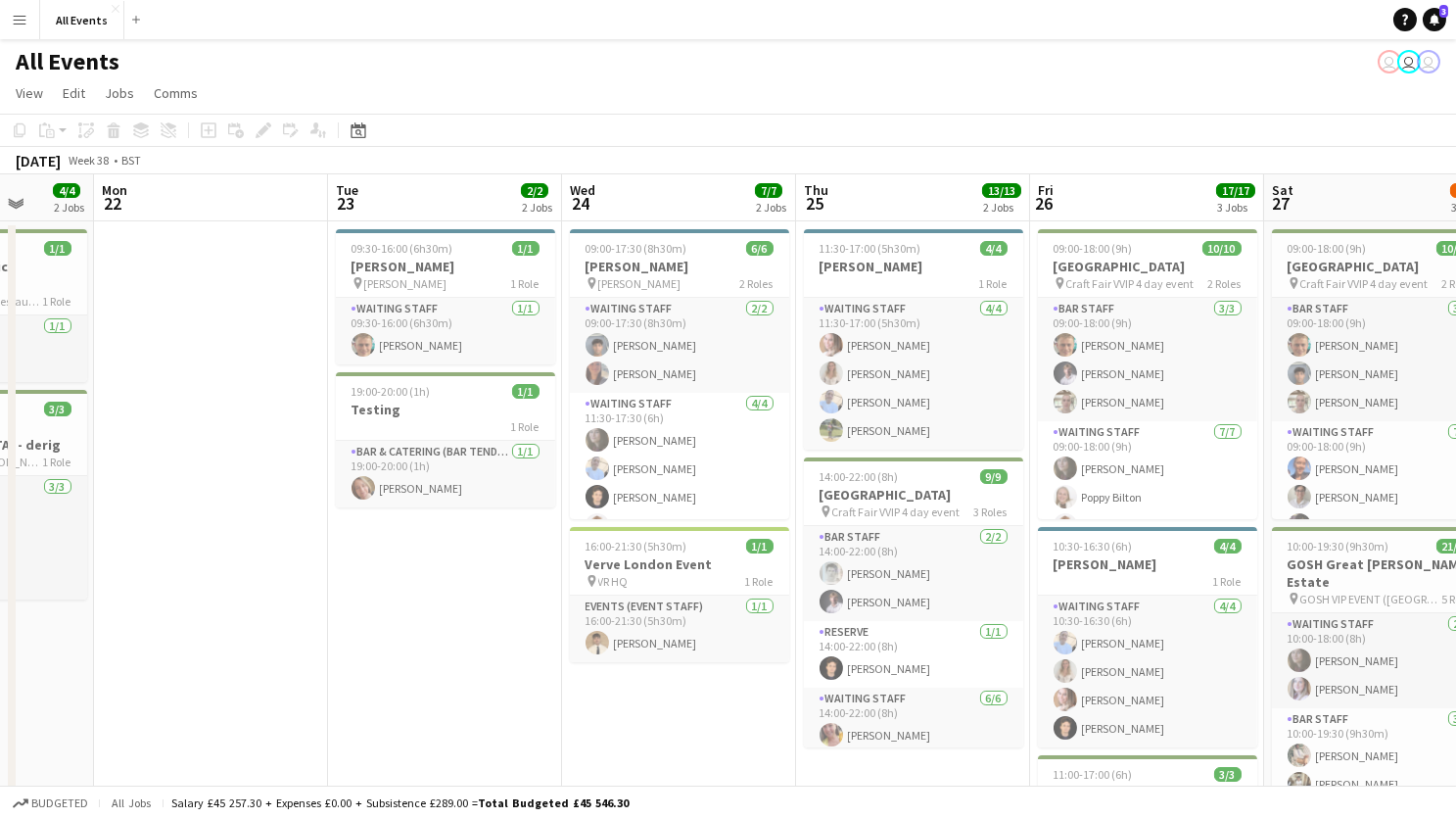
scroll to position [0, 609]
